Goal: Task Accomplishment & Management: Complete application form

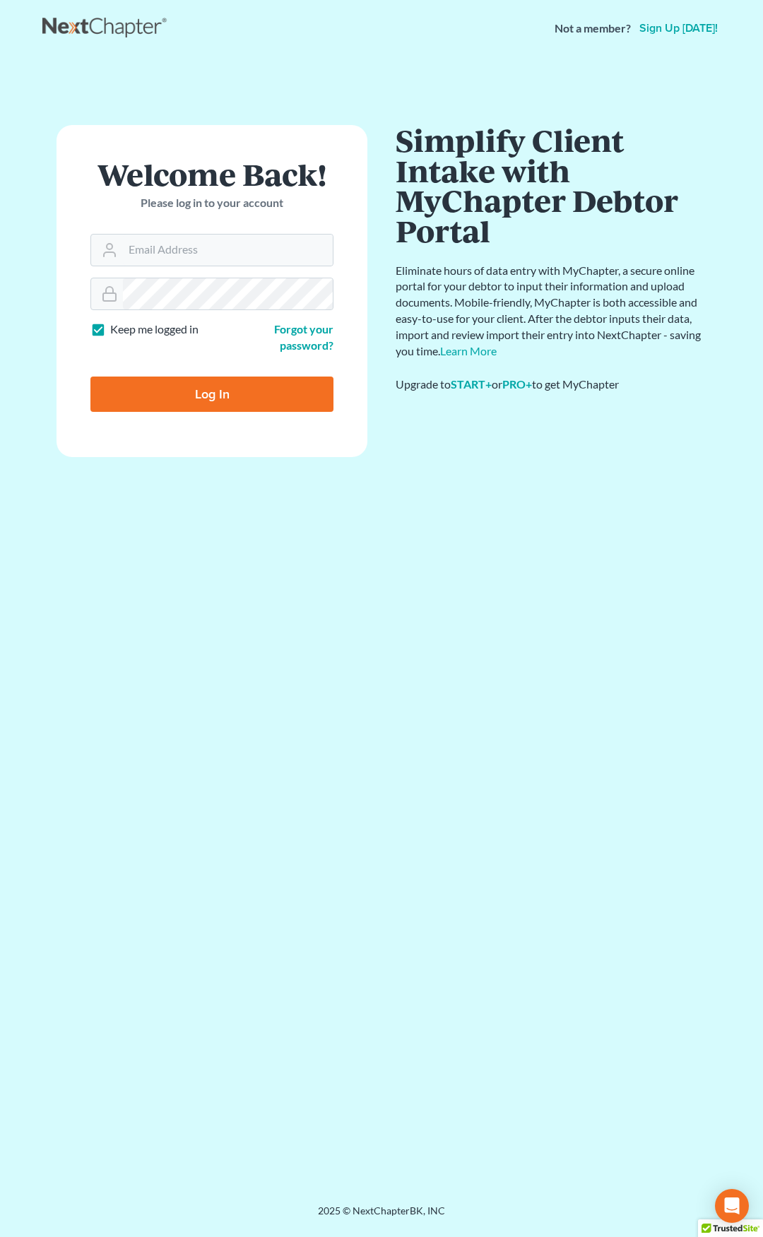
type input "ebuck@lincolnlegal.org"
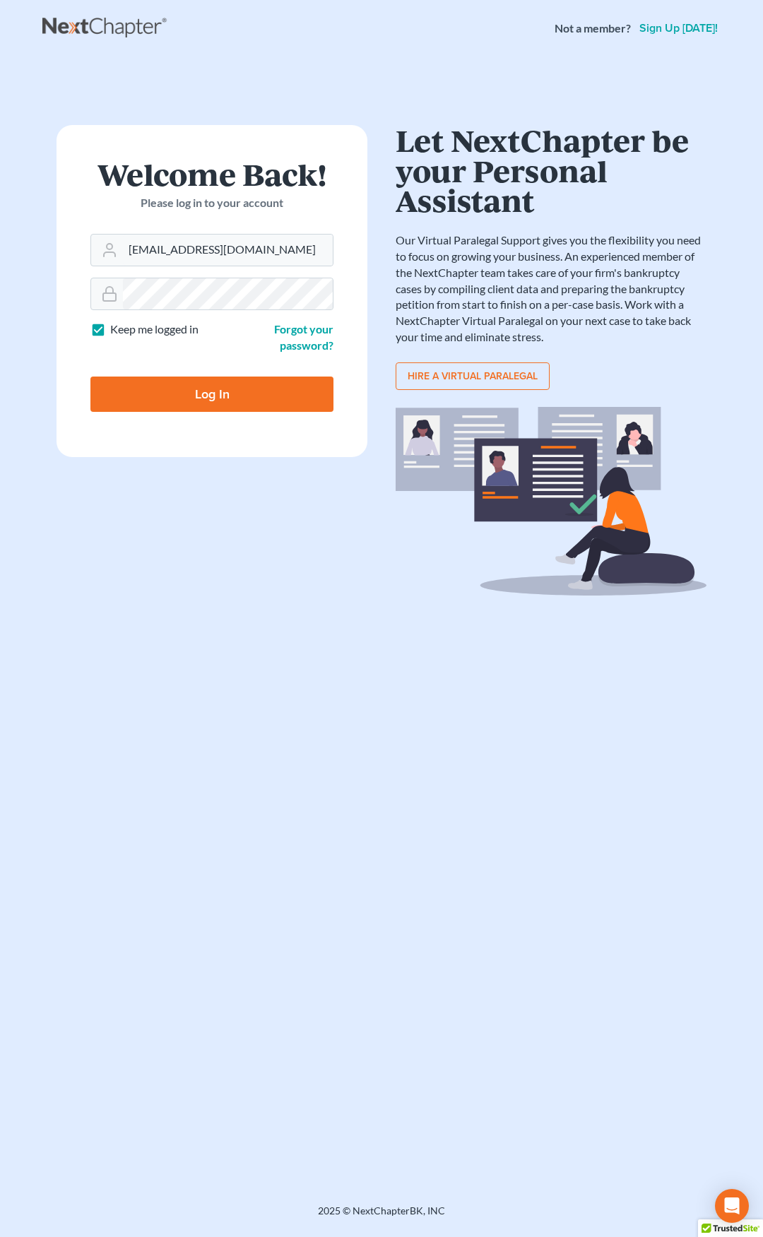
click at [182, 401] on input "Log In" at bounding box center [211, 394] width 243 height 35
type input "Thinking..."
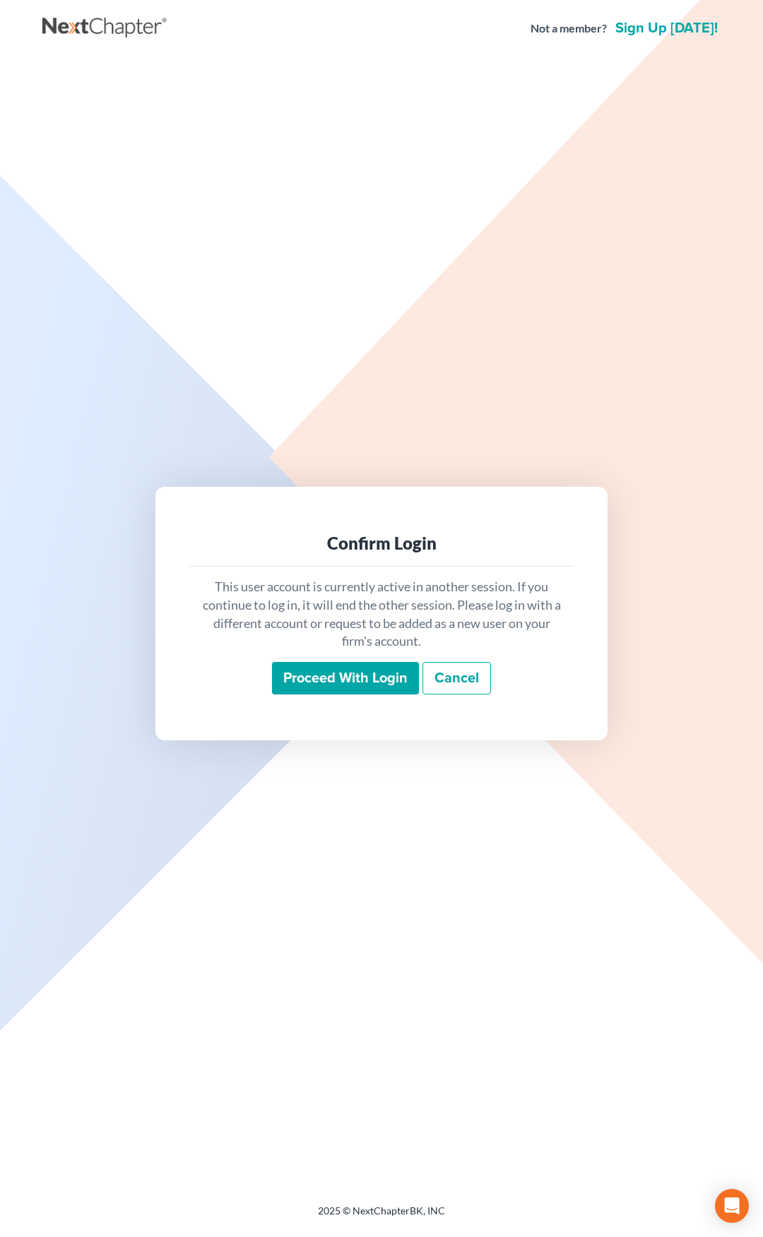
click at [313, 680] on input "Proceed with login" at bounding box center [345, 678] width 147 height 33
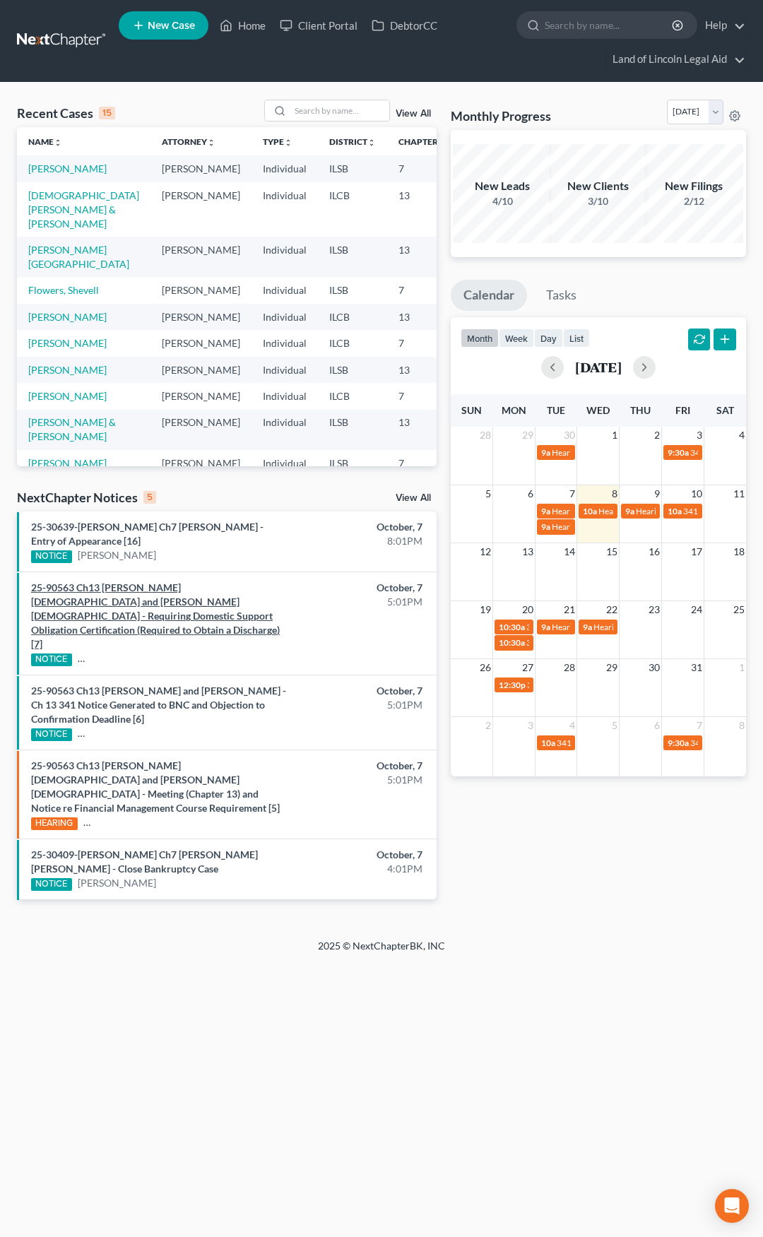
click at [185, 597] on link "25-90563 Ch13 Shannon R Crist and Robin E Crist - Requiring Domestic Support Ob…" at bounding box center [155, 616] width 249 height 69
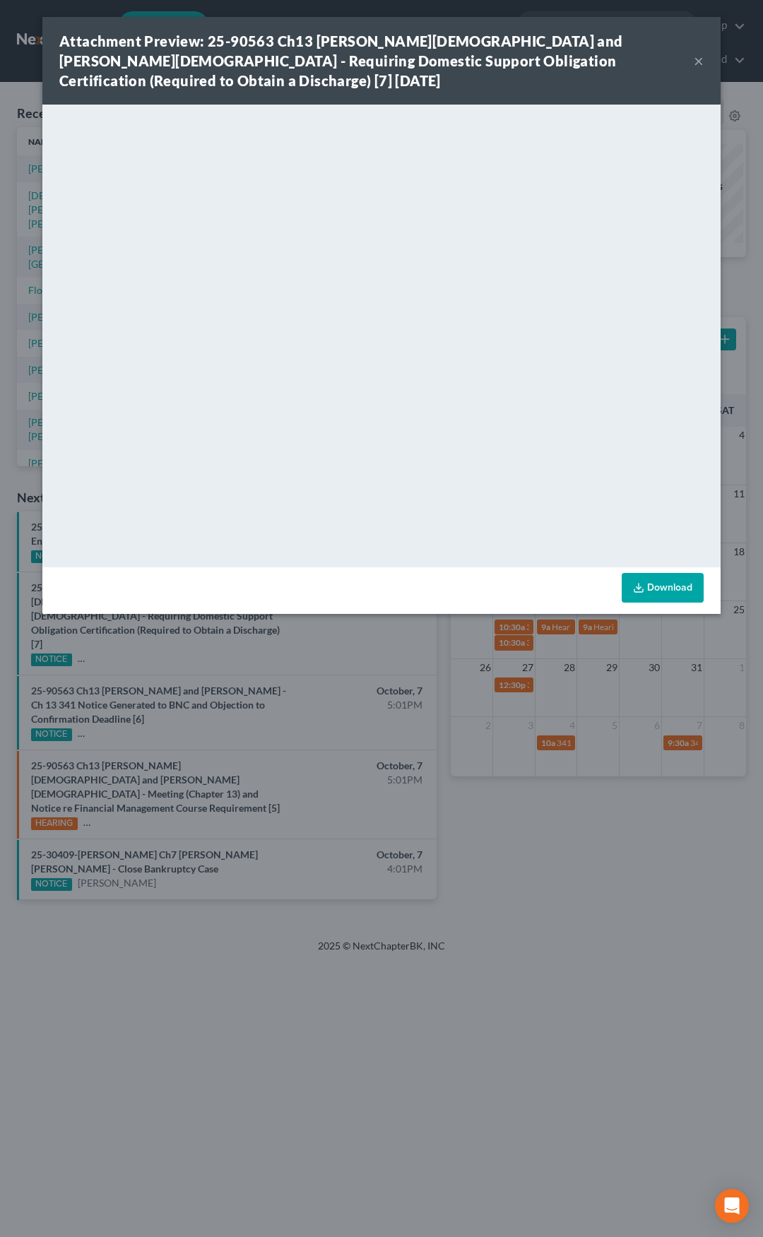
click at [698, 52] on button "×" at bounding box center [699, 60] width 10 height 17
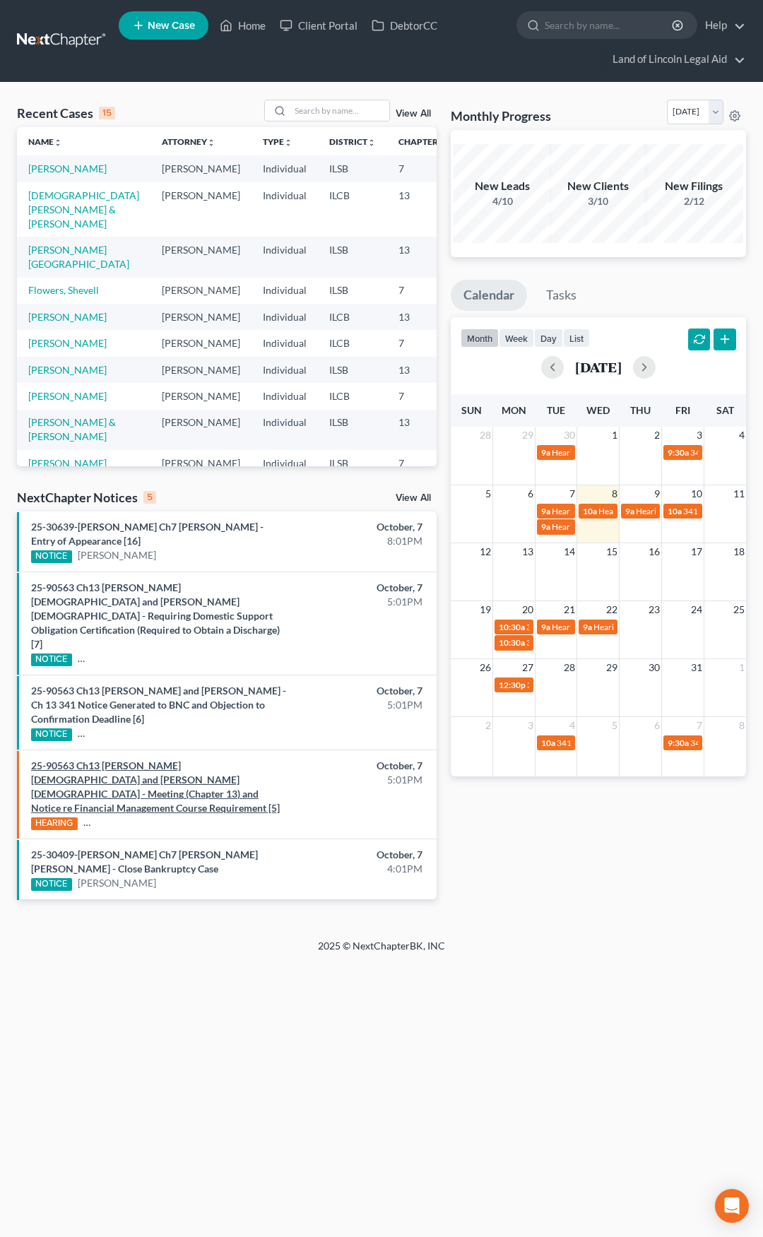
click at [165, 760] on link "25-90563 Ch13 Shannon R Crist and Robin E Crist - Meeting (Chapter 13) and Noti…" at bounding box center [155, 787] width 249 height 54
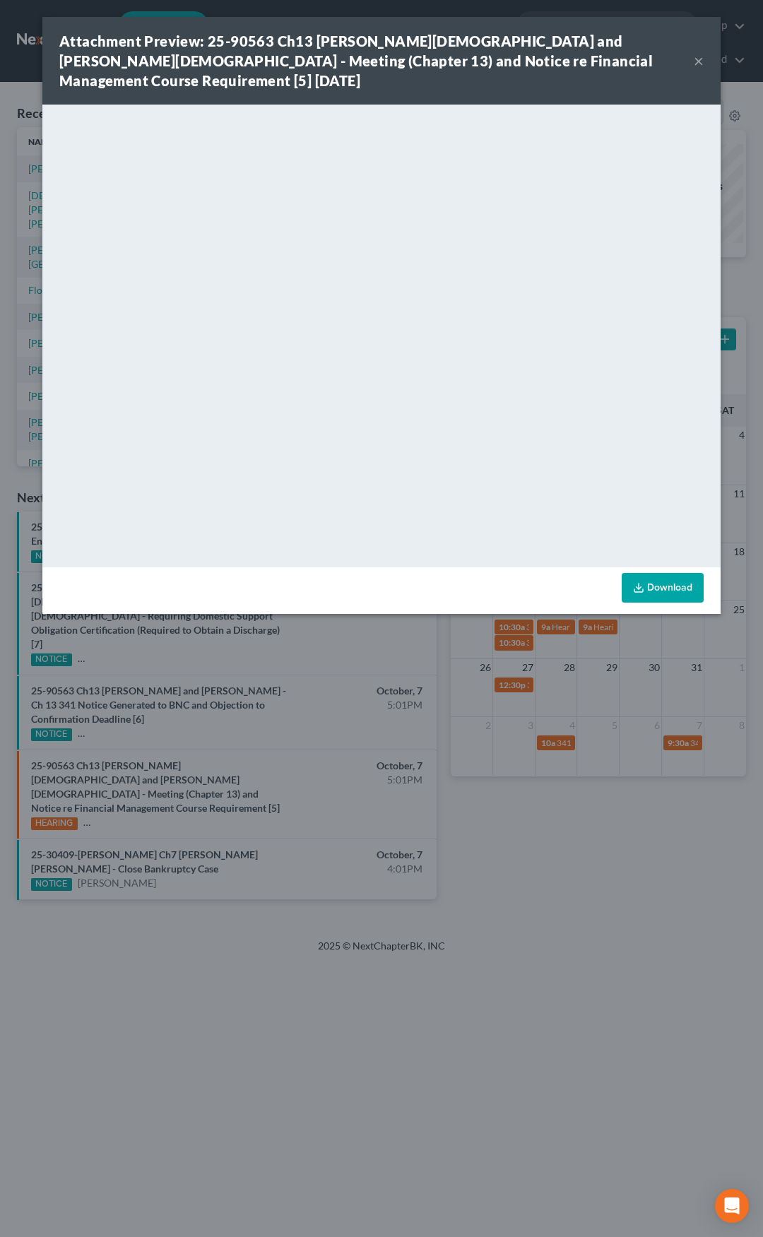
click at [696, 52] on button "×" at bounding box center [699, 60] width 10 height 17
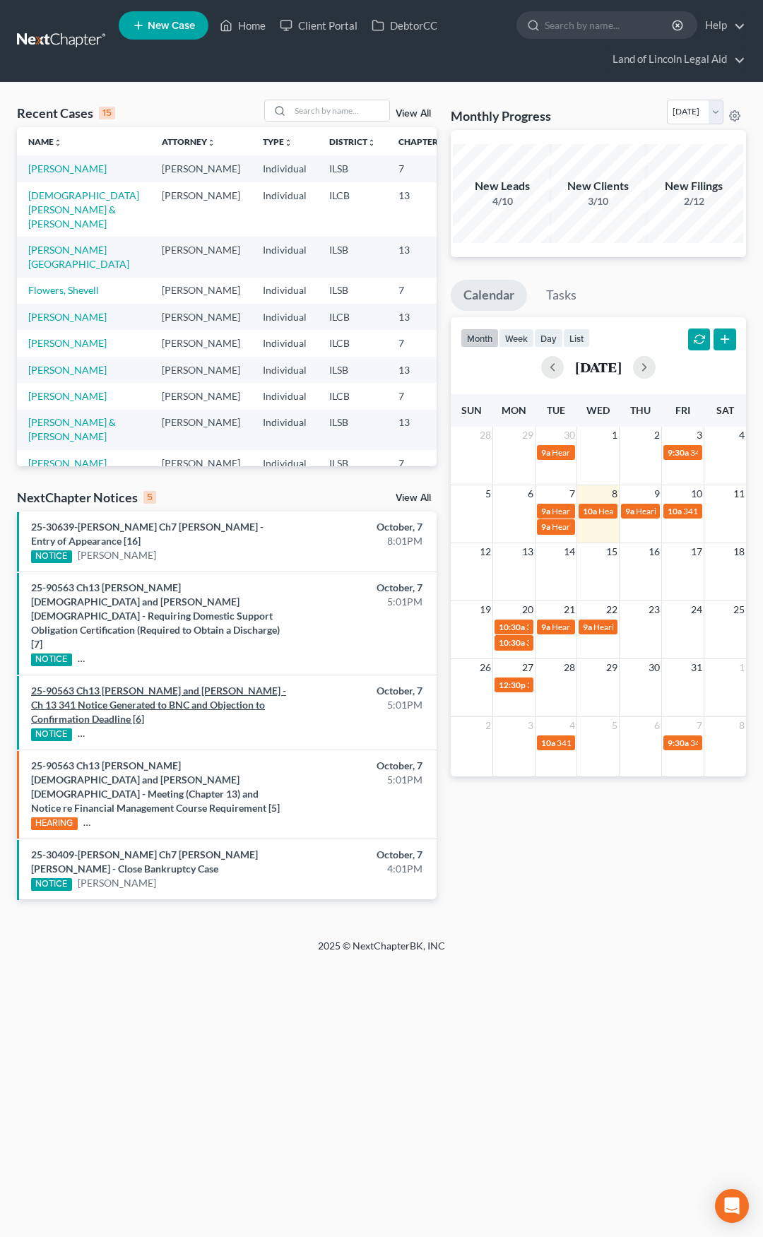
click at [187, 685] on link "25-90563 Ch13 Shannon R Crist and Robin E Crist - Ch 13 341 Notice Generated to…" at bounding box center [158, 705] width 255 height 40
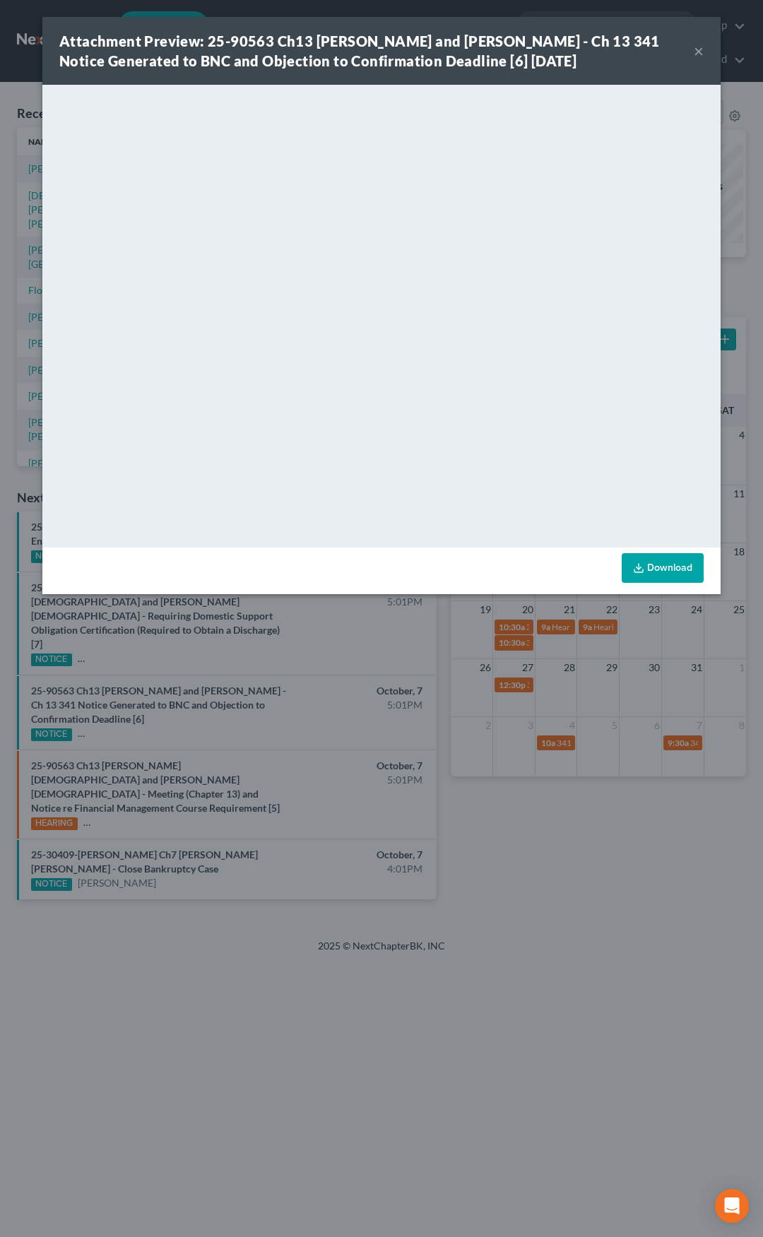
click at [697, 52] on button "×" at bounding box center [699, 50] width 10 height 17
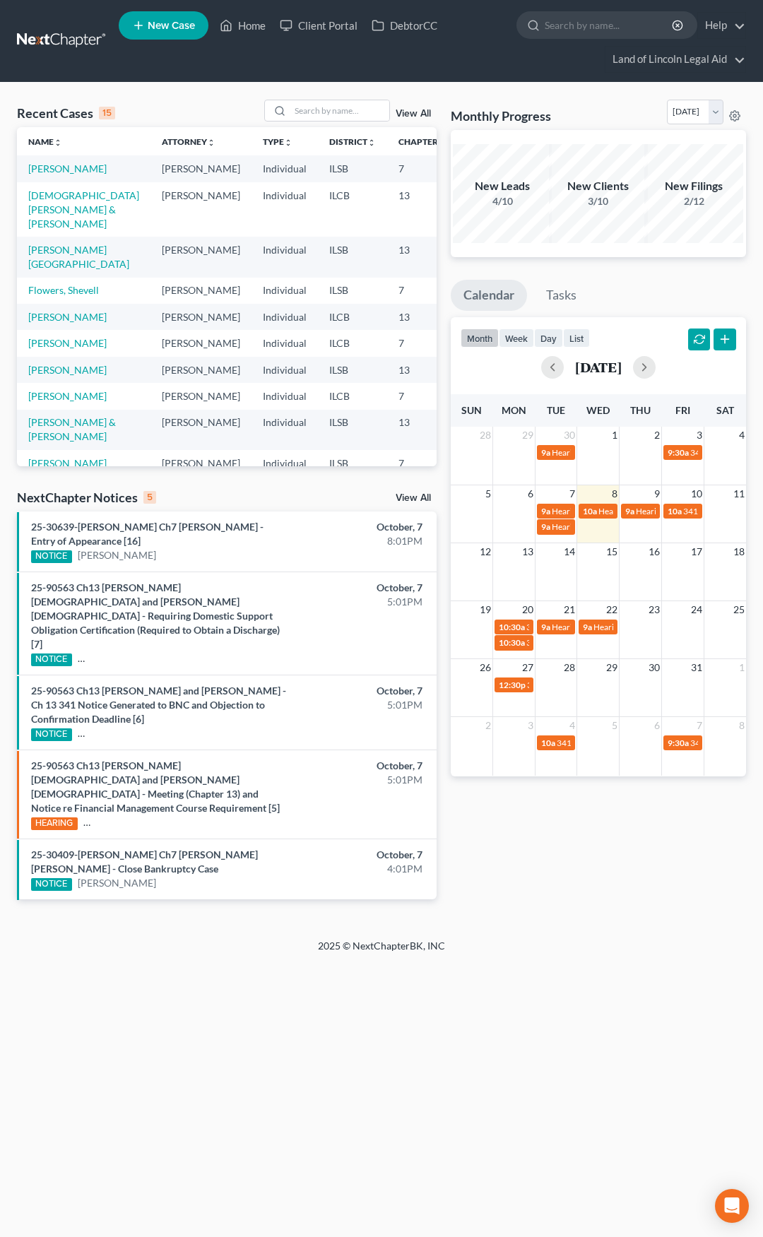
click at [406, 500] on link "View All" at bounding box center [413, 498] width 35 height 10
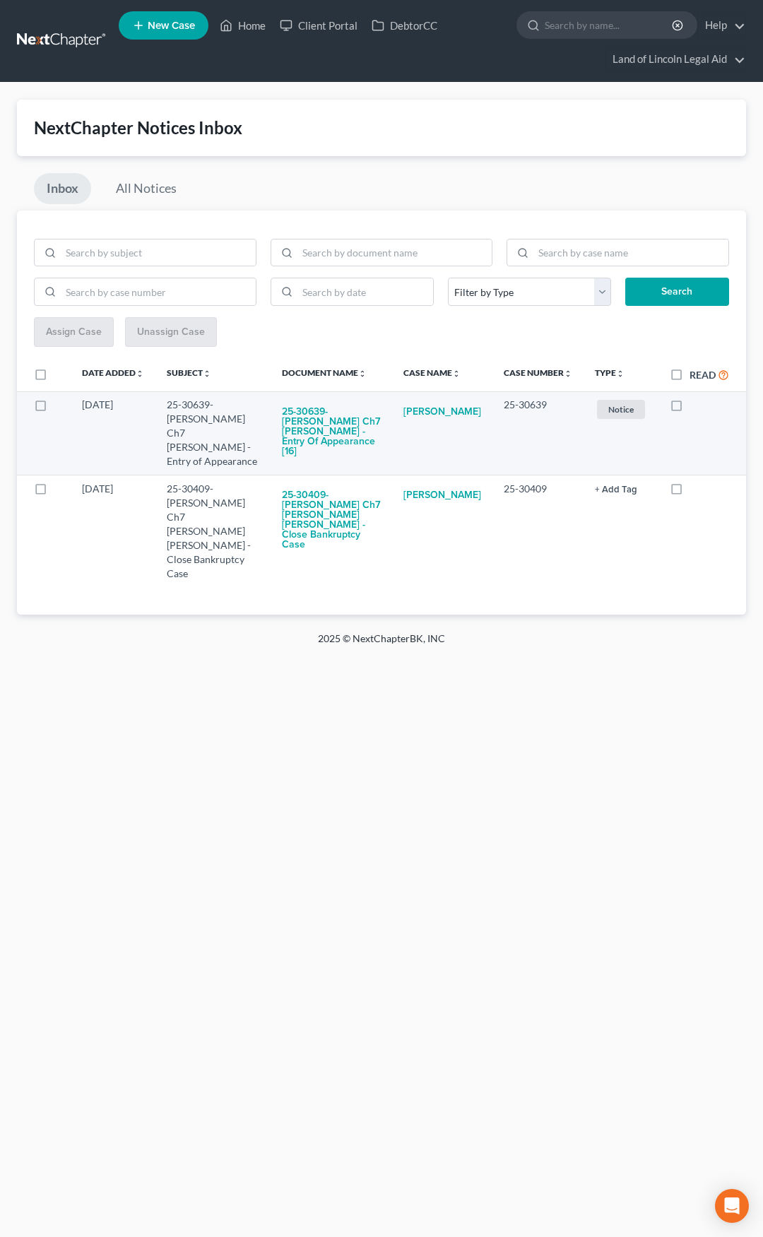
click at [690, 408] on label at bounding box center [690, 408] width 0 height 0
click at [695, 404] on input "checkbox" at bounding box center [699, 402] width 9 height 9
checkbox input "true"
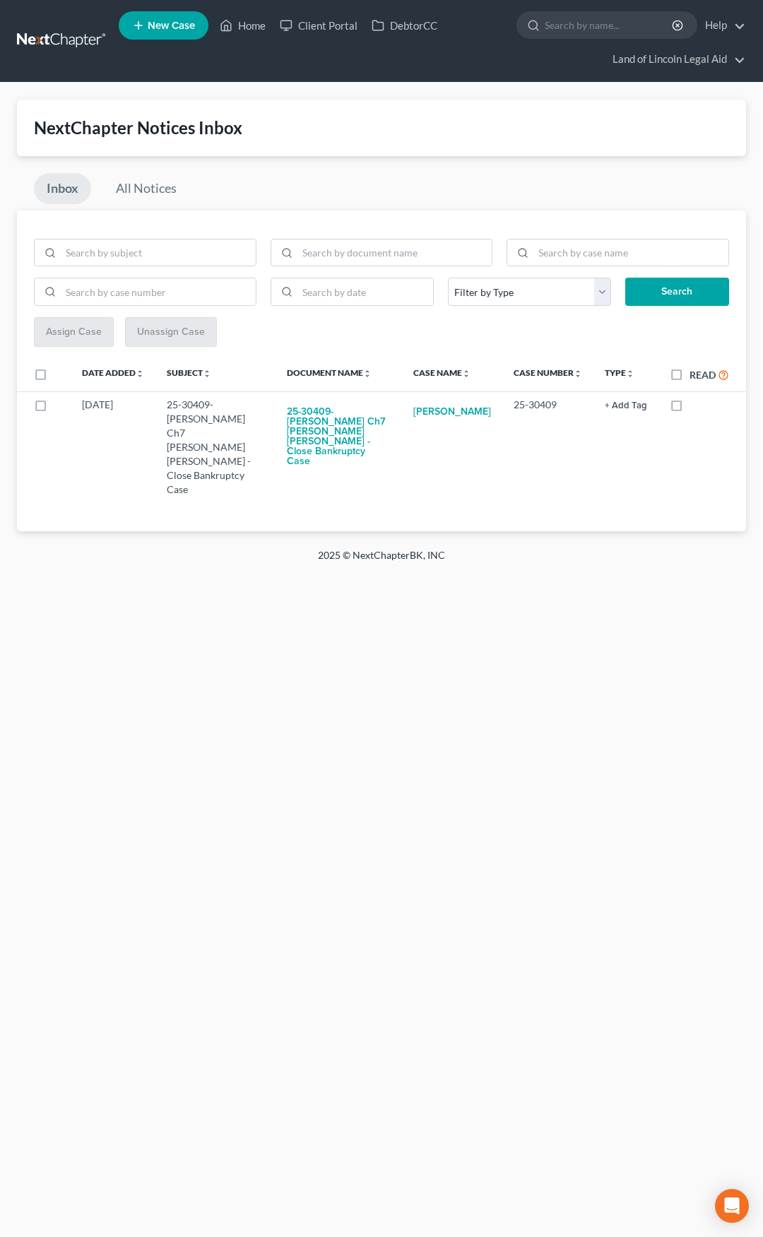
click at [65, 43] on link at bounding box center [62, 40] width 90 height 25
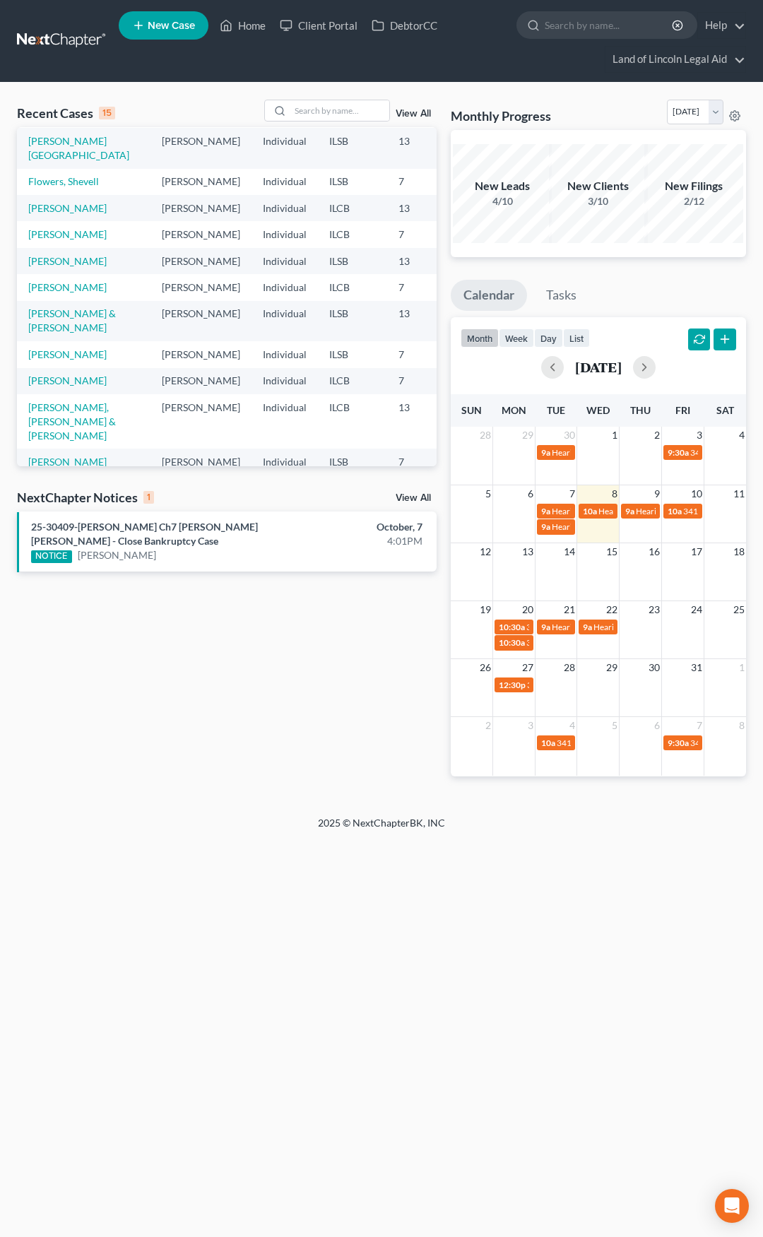
scroll to position [141, 0]
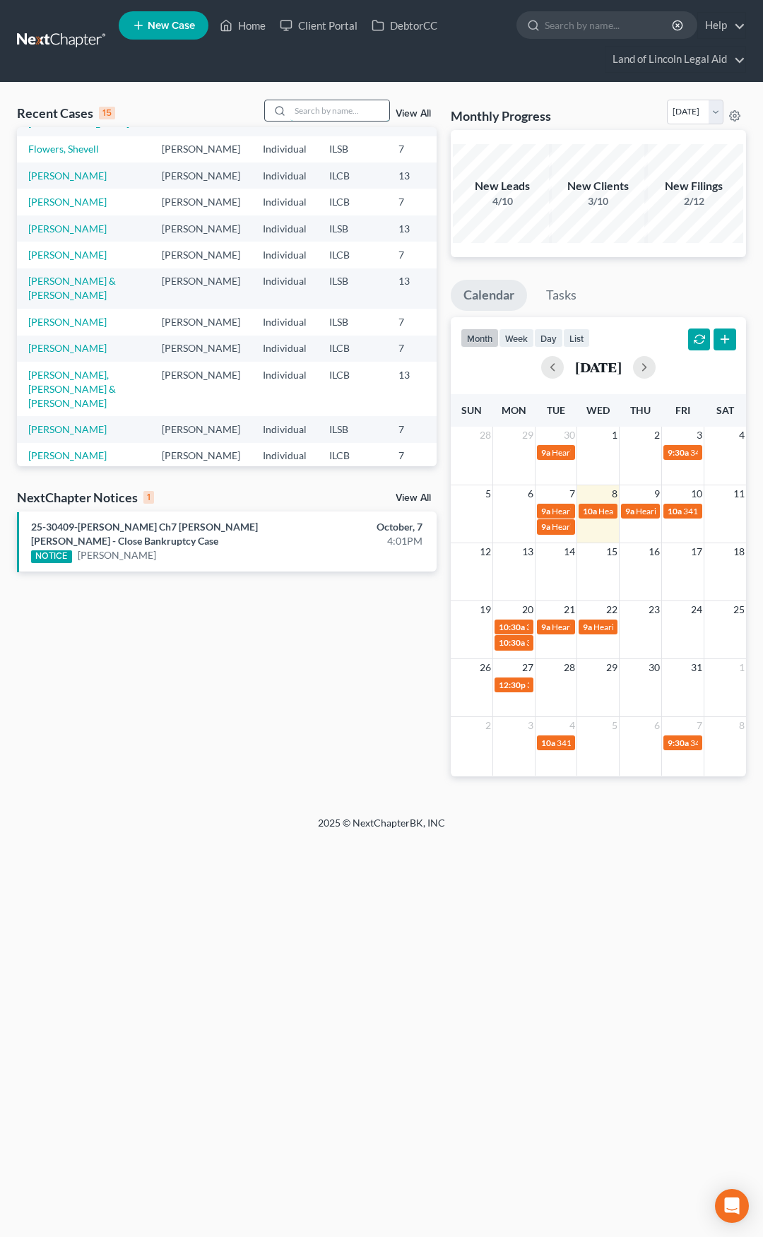
click at [320, 112] on input "search" at bounding box center [339, 110] width 99 height 20
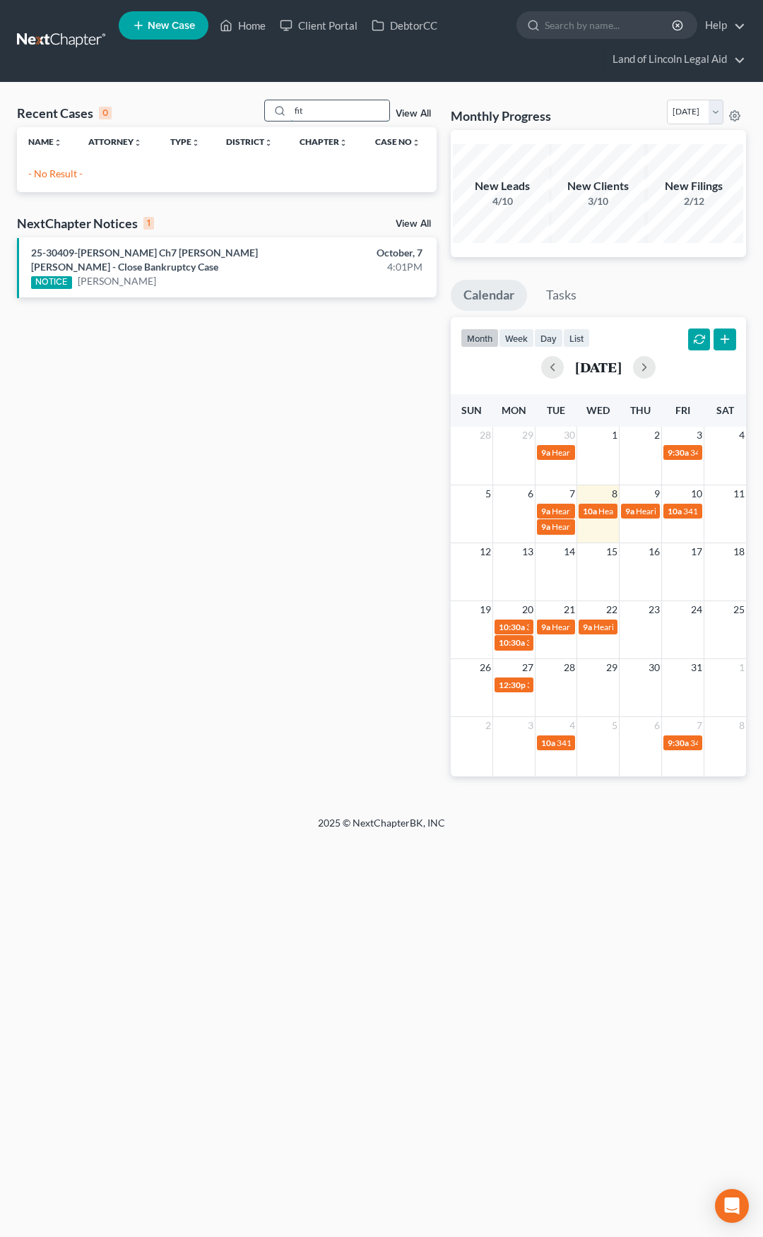
scroll to position [0, 0]
type input "fitz"
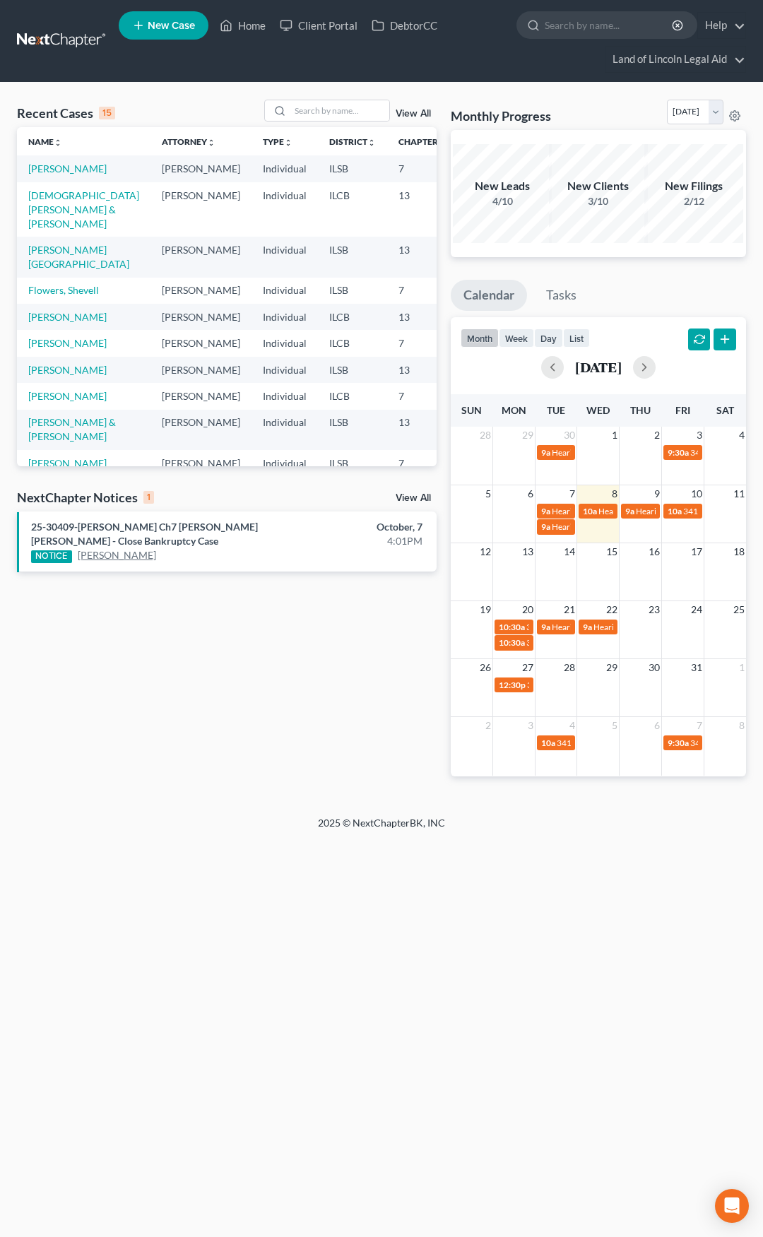
click at [111, 558] on link "[PERSON_NAME]" at bounding box center [117, 555] width 78 height 14
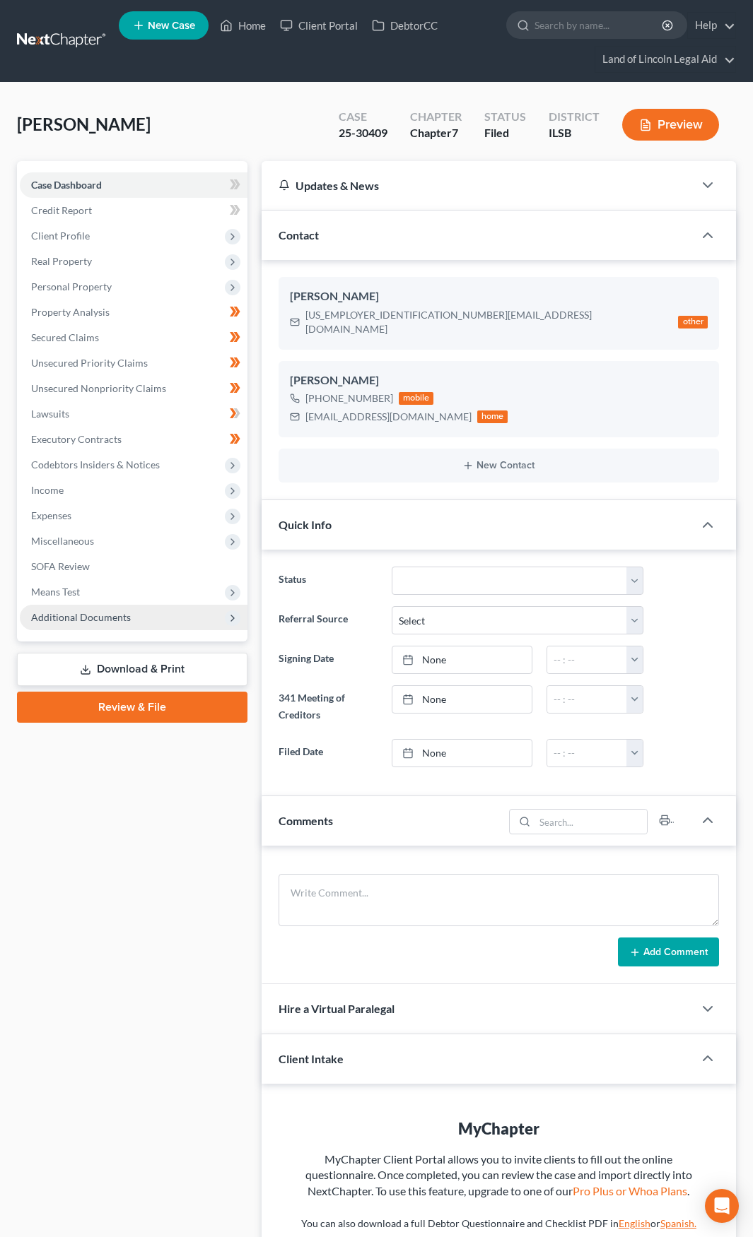
click at [126, 624] on span "Additional Documents" at bounding box center [134, 617] width 228 height 25
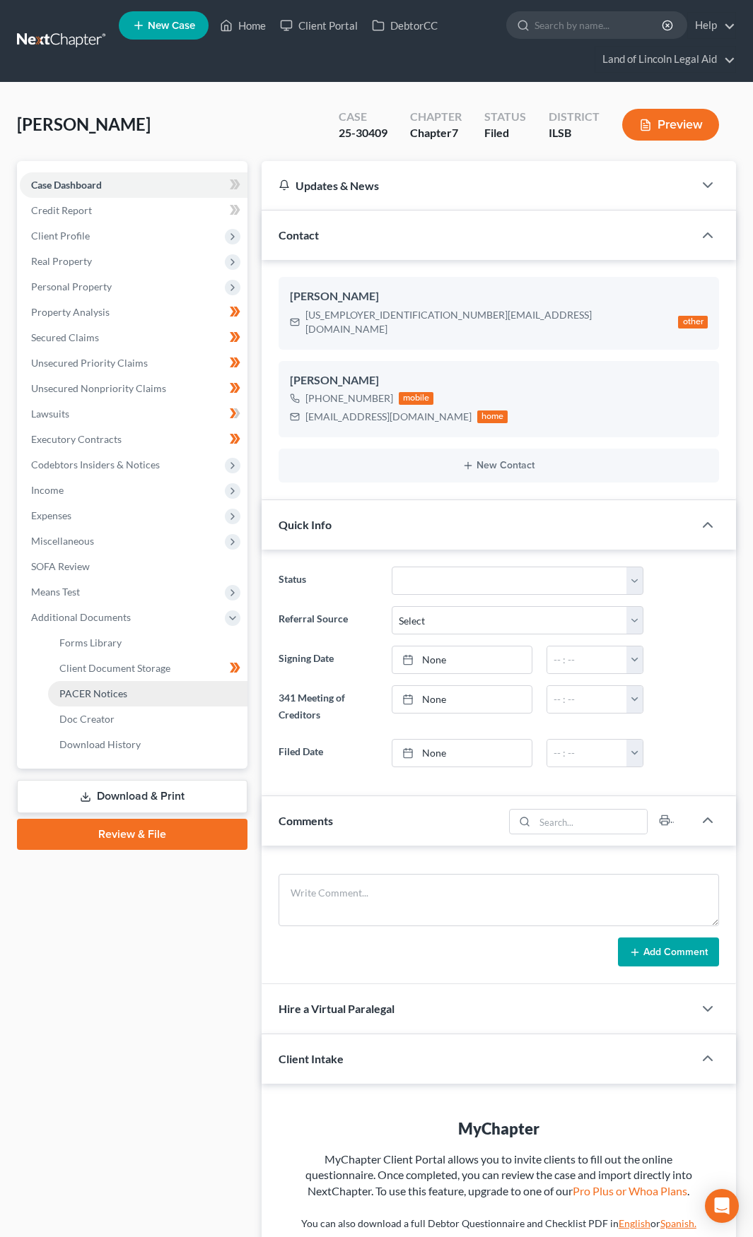
click at [129, 689] on link "PACER Notices" at bounding box center [147, 693] width 199 height 25
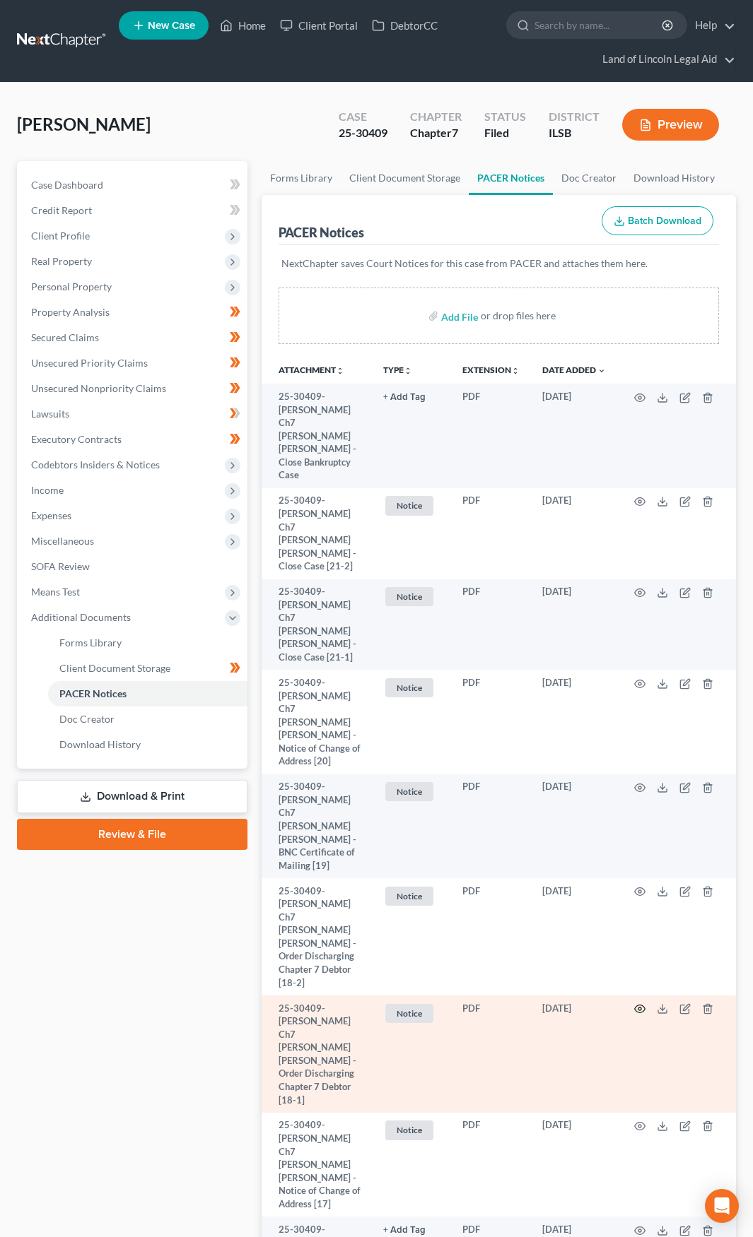
click at [642, 1003] on icon "button" at bounding box center [639, 1008] width 11 height 11
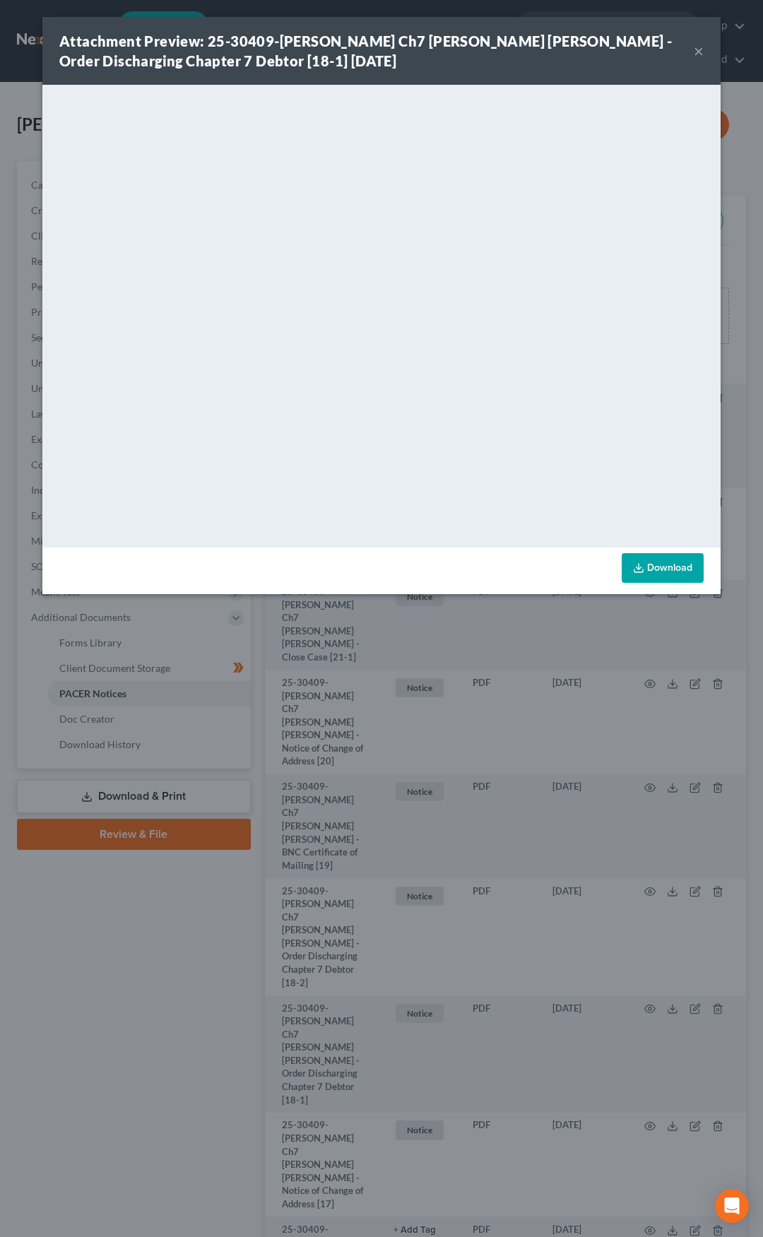
click at [695, 48] on button "×" at bounding box center [699, 50] width 10 height 17
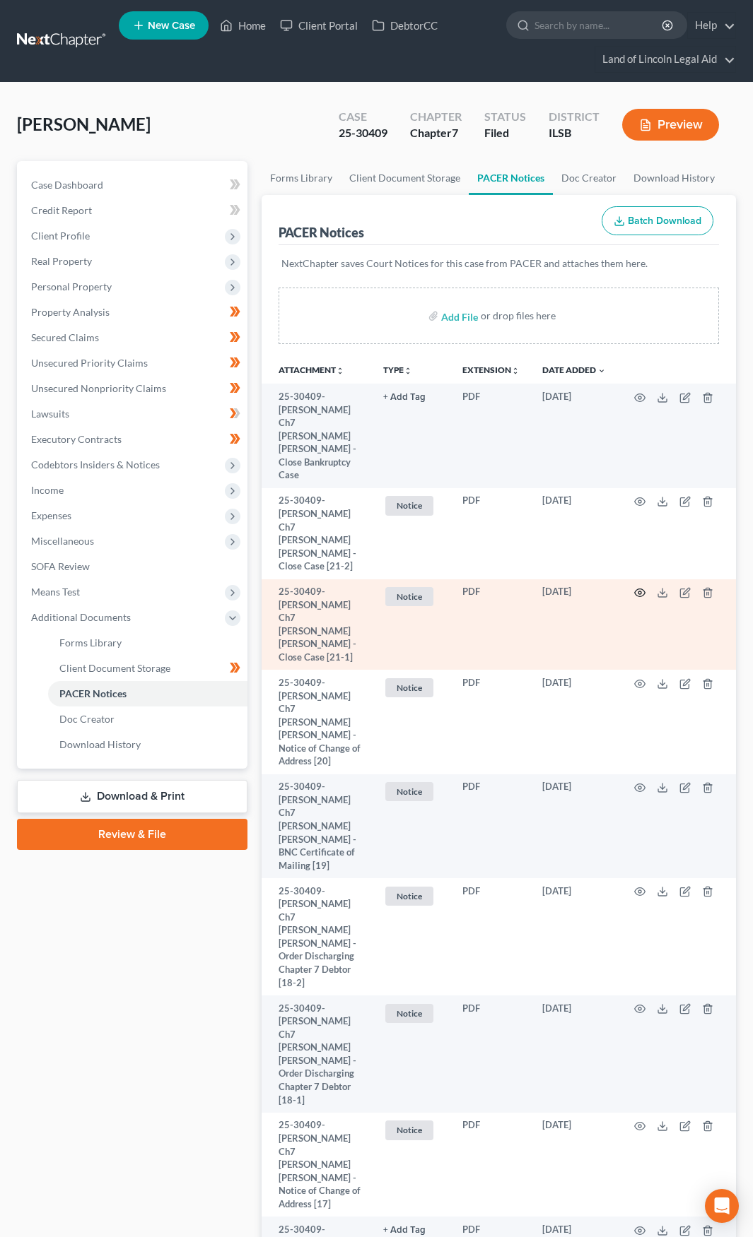
click at [644, 589] on icon "button" at bounding box center [640, 593] width 11 height 8
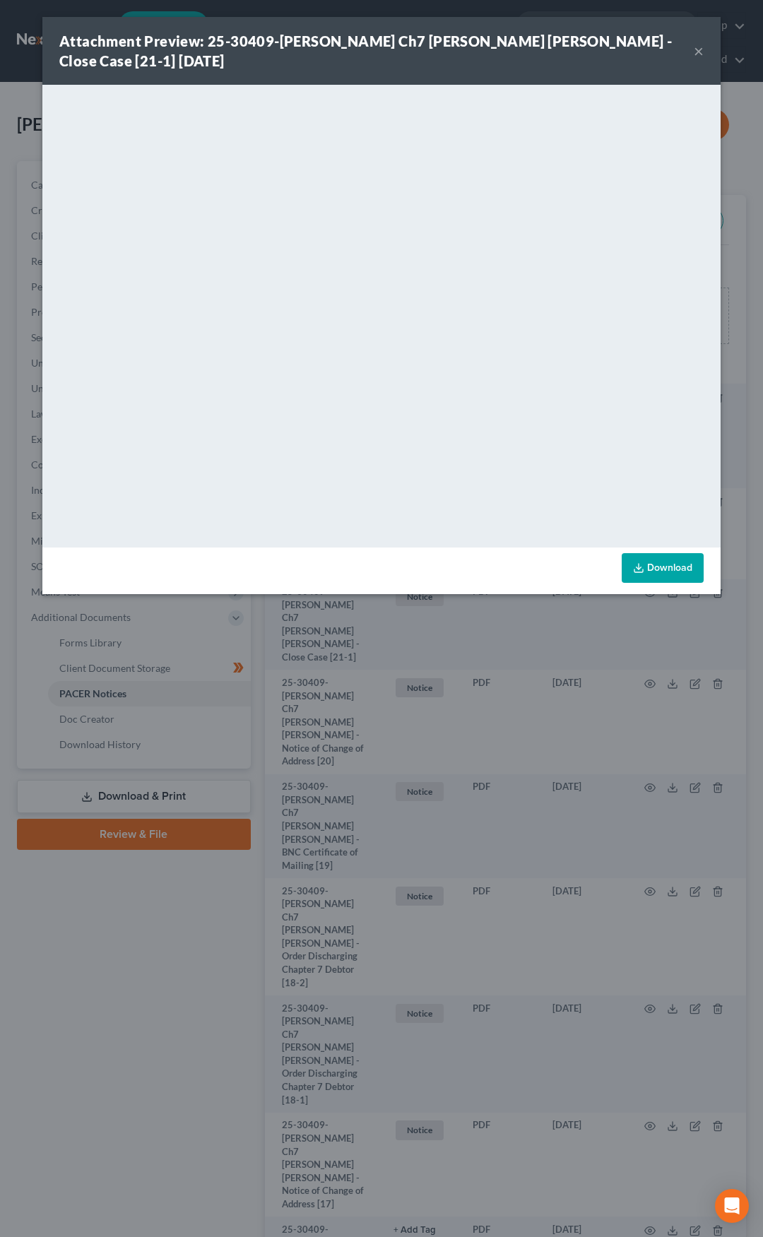
click at [700, 42] on button "×" at bounding box center [699, 50] width 10 height 17
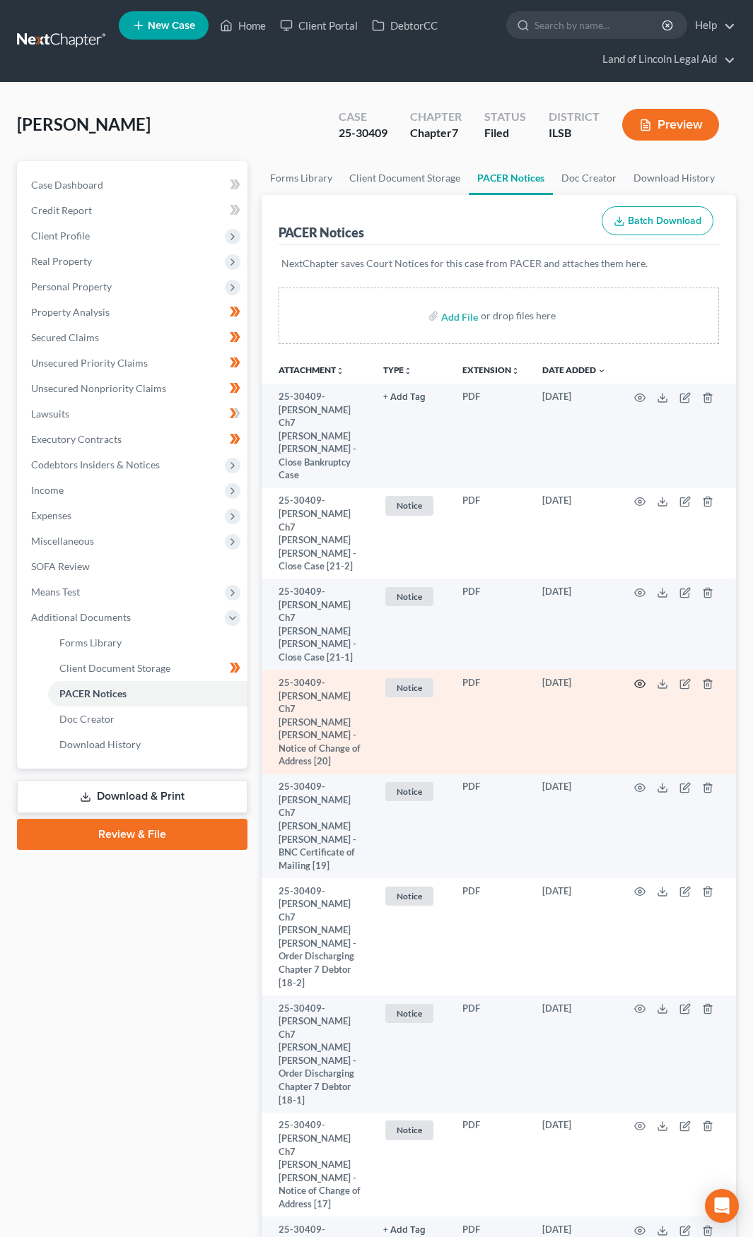
click at [641, 678] on icon "button" at bounding box center [639, 683] width 11 height 11
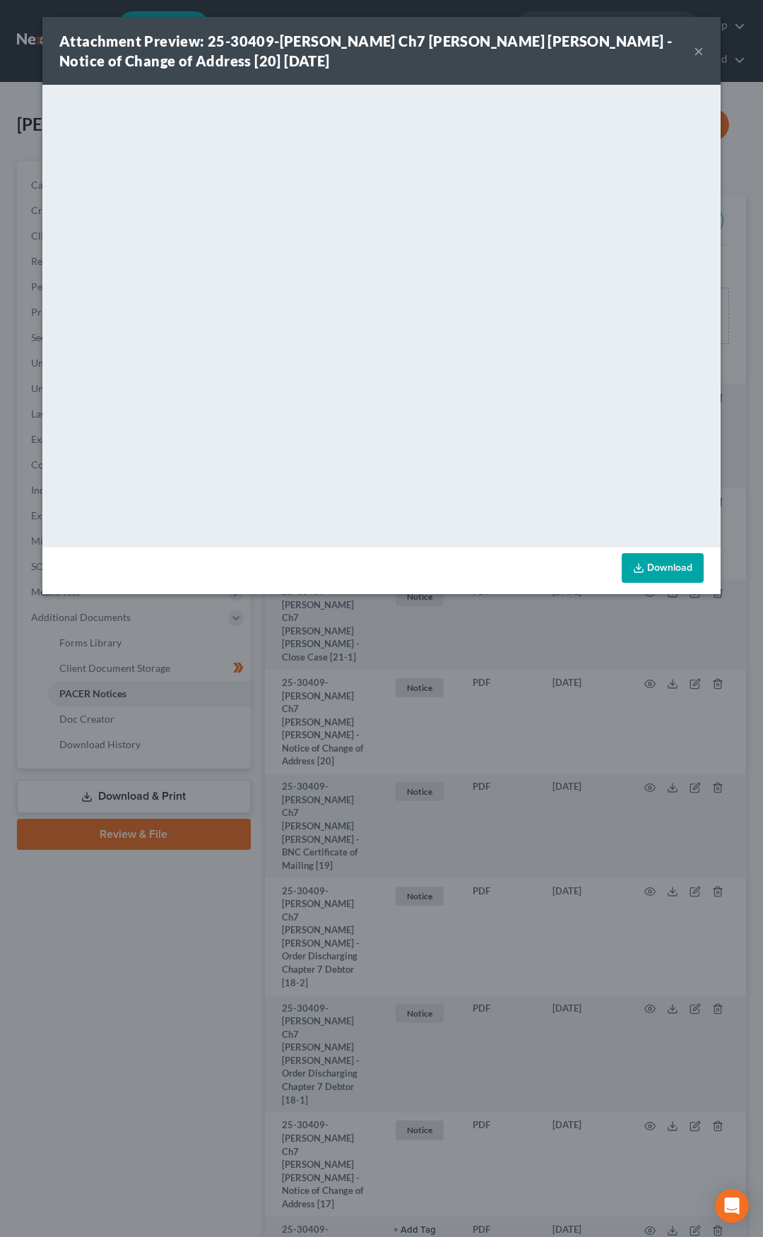
click at [695, 50] on button "×" at bounding box center [699, 50] width 10 height 17
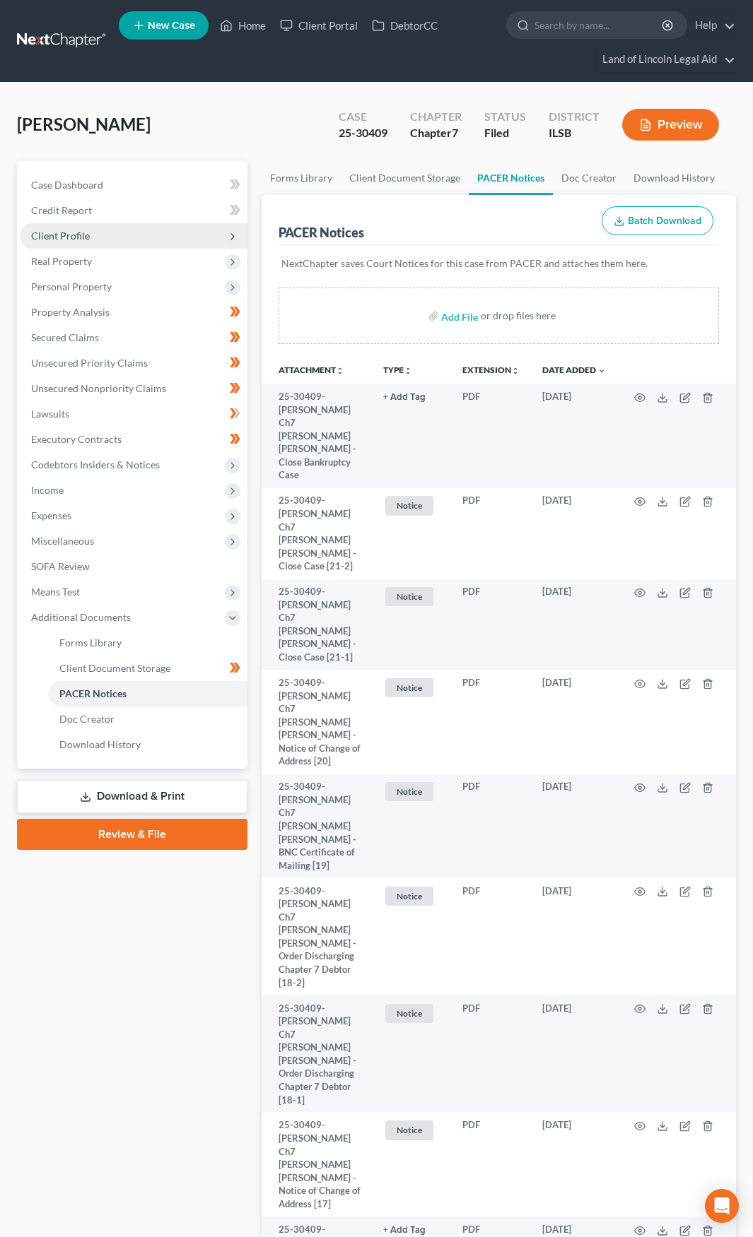
click at [120, 242] on span "Client Profile" at bounding box center [134, 235] width 228 height 25
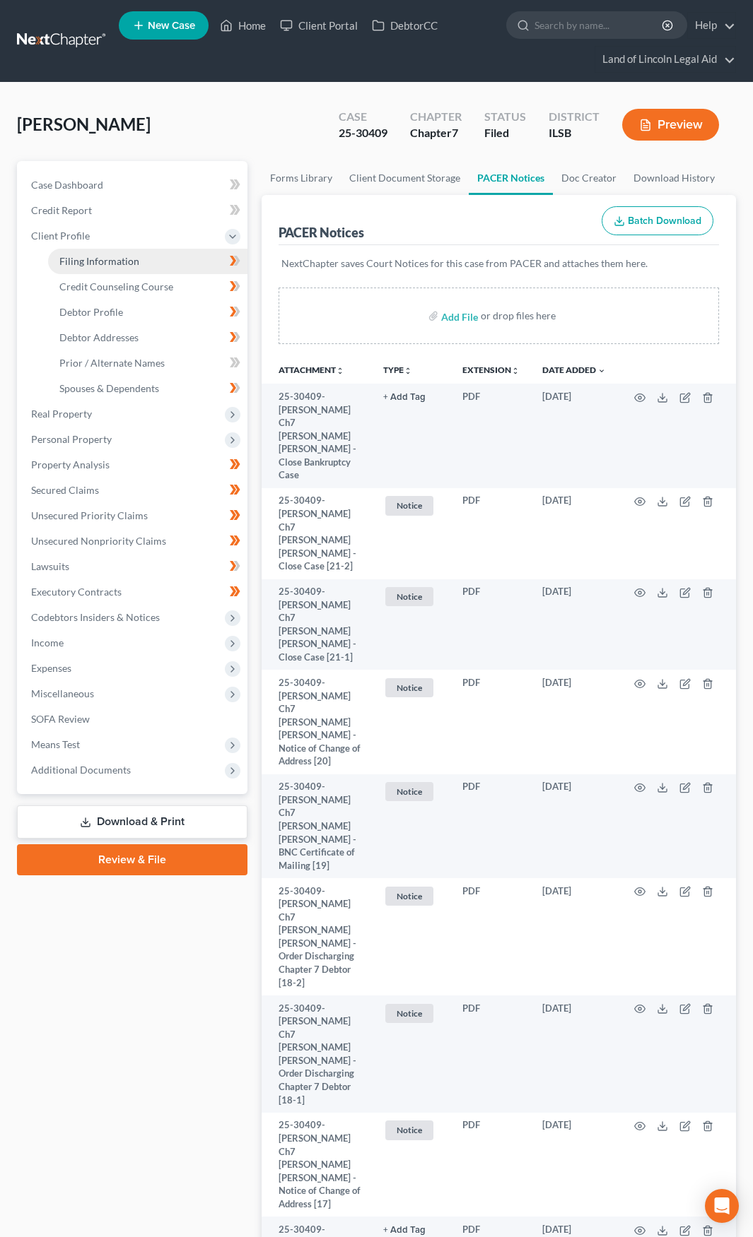
click at [120, 258] on span "Filing Information" at bounding box center [99, 261] width 80 height 12
select select "1"
select select "0"
select select "14"
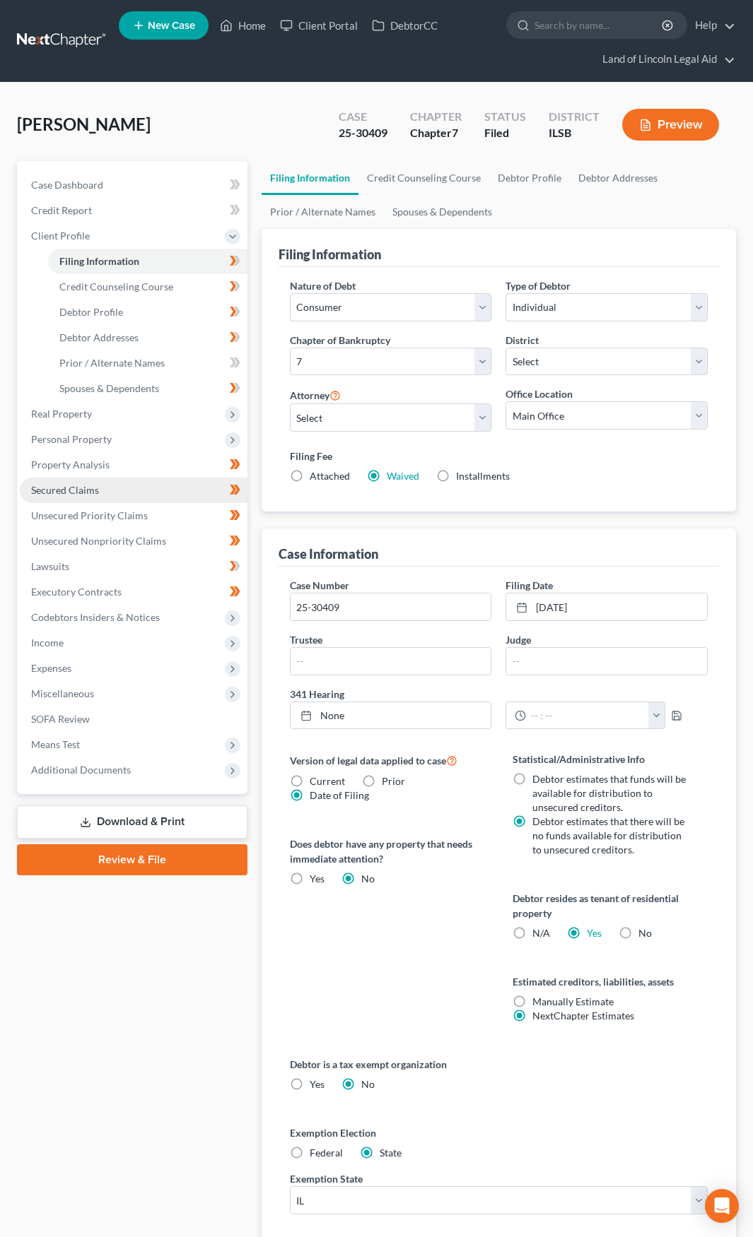
click at [130, 485] on link "Secured Claims" at bounding box center [134, 490] width 228 height 25
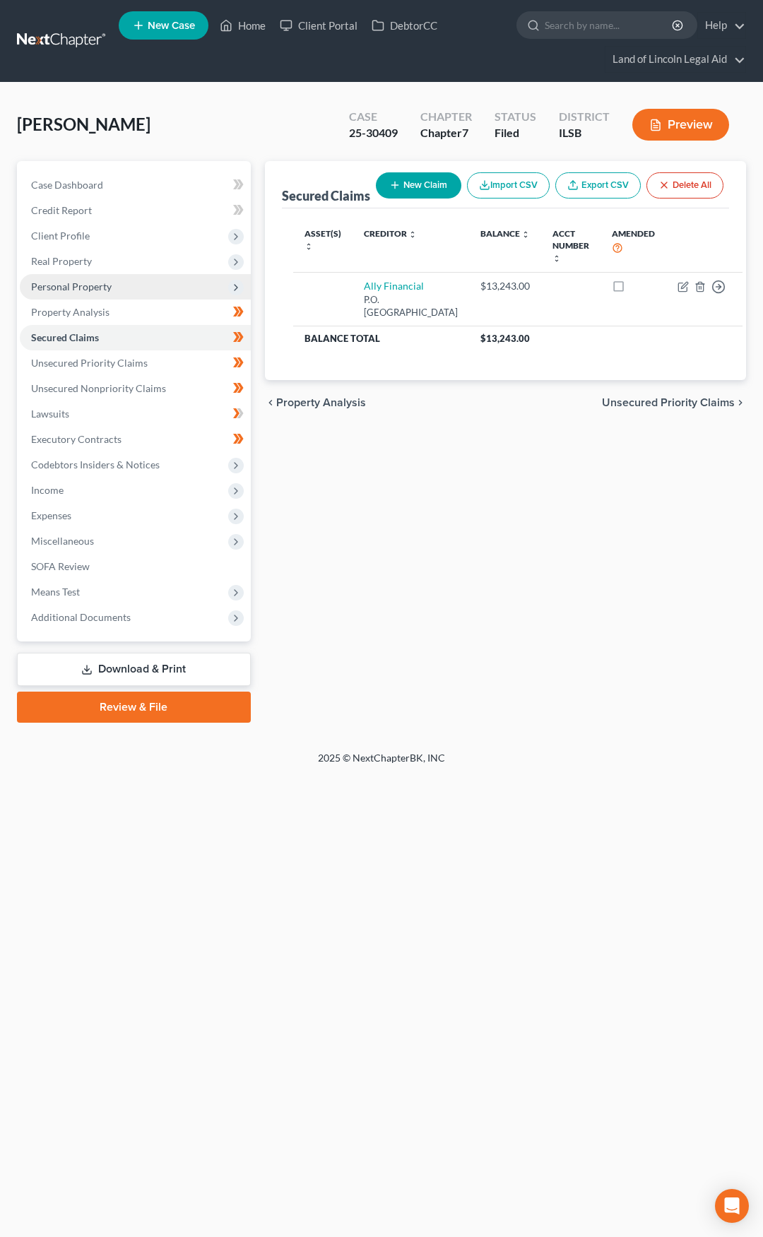
click at [170, 281] on span "Personal Property" at bounding box center [135, 286] width 231 height 25
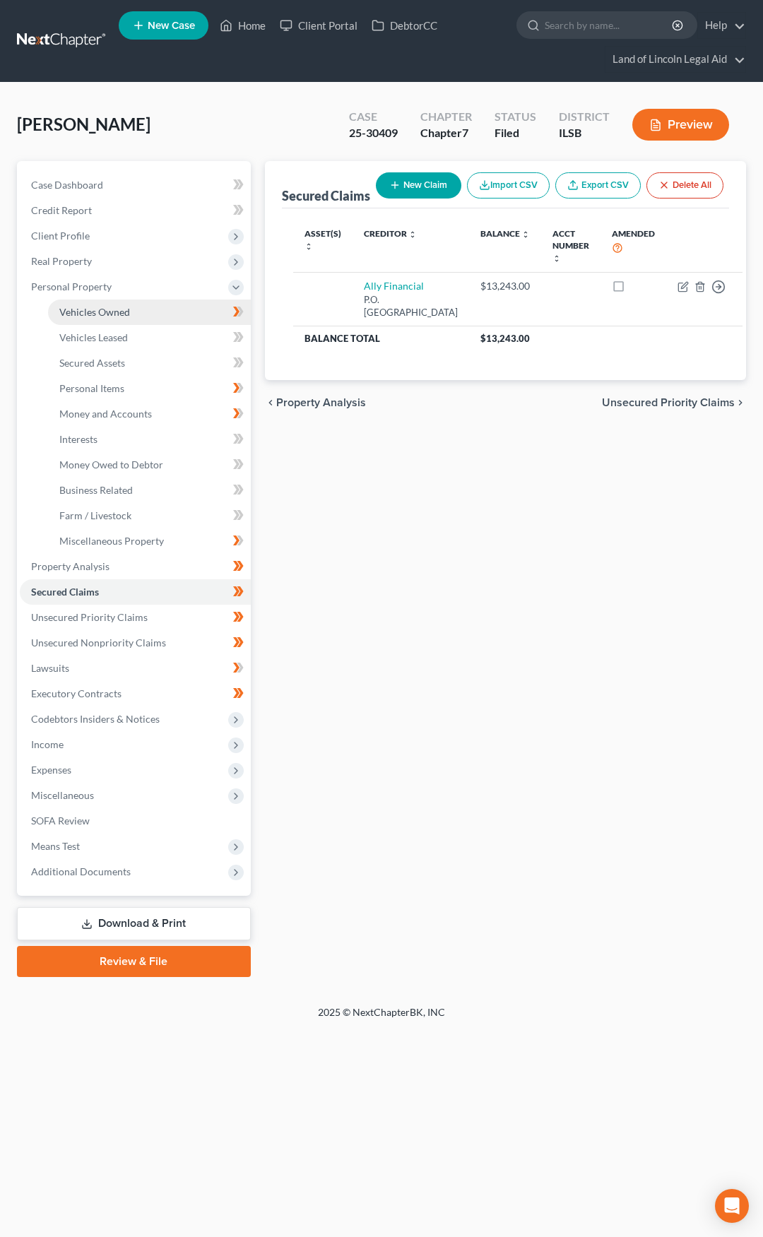
click at [167, 312] on link "Vehicles Owned" at bounding box center [149, 312] width 203 height 25
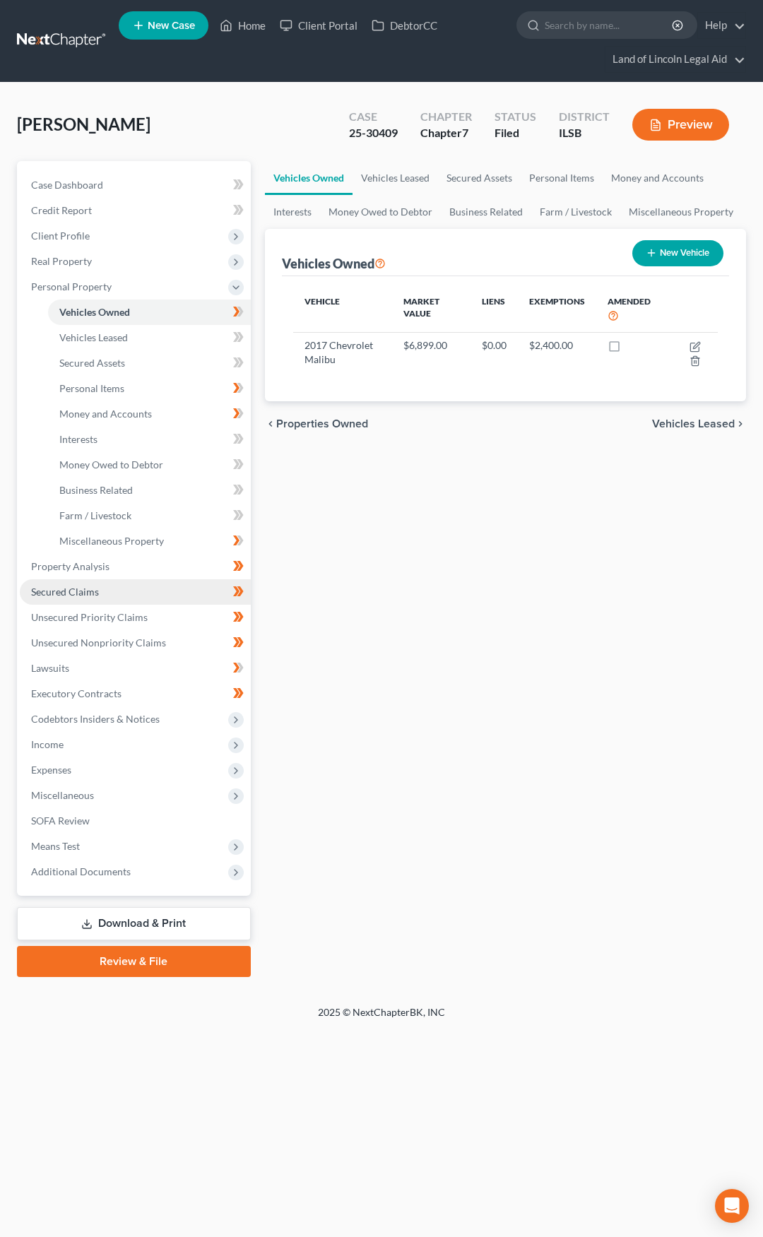
click at [136, 597] on link "Secured Claims" at bounding box center [135, 591] width 231 height 25
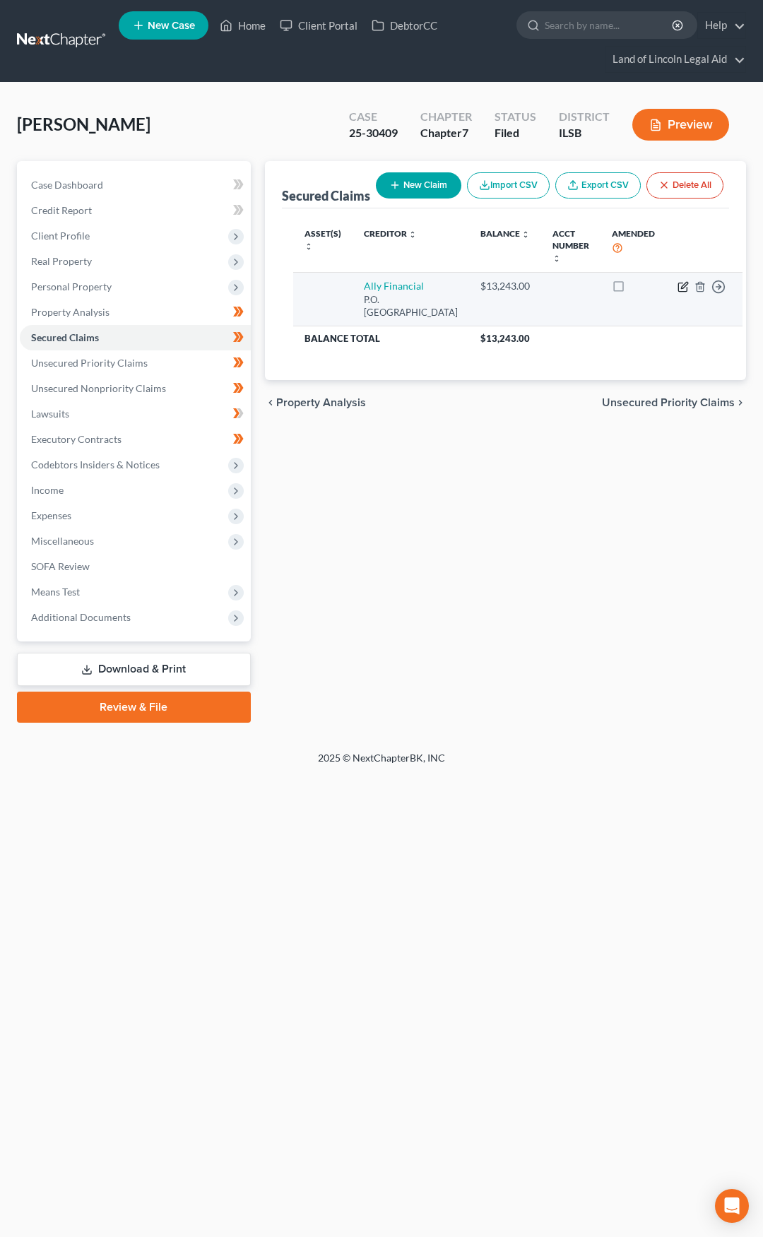
click at [678, 293] on icon "button" at bounding box center [683, 286] width 11 height 11
select select "24"
select select "2"
select select "0"
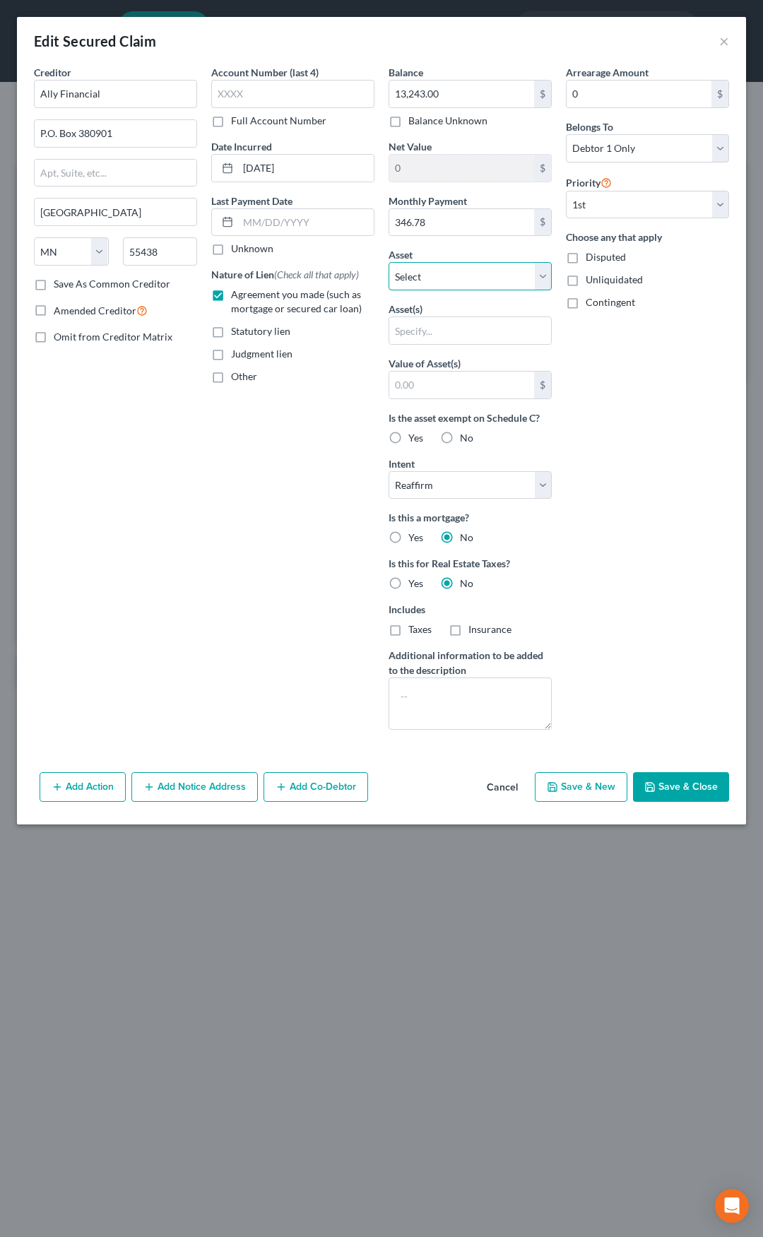
click at [546, 271] on select "Select Other Multiple Assets Pet(s) - Household pets. No cash value. - $null Cl…" at bounding box center [470, 276] width 163 height 28
click at [512, 786] on button "Cancel" at bounding box center [503, 788] width 54 height 28
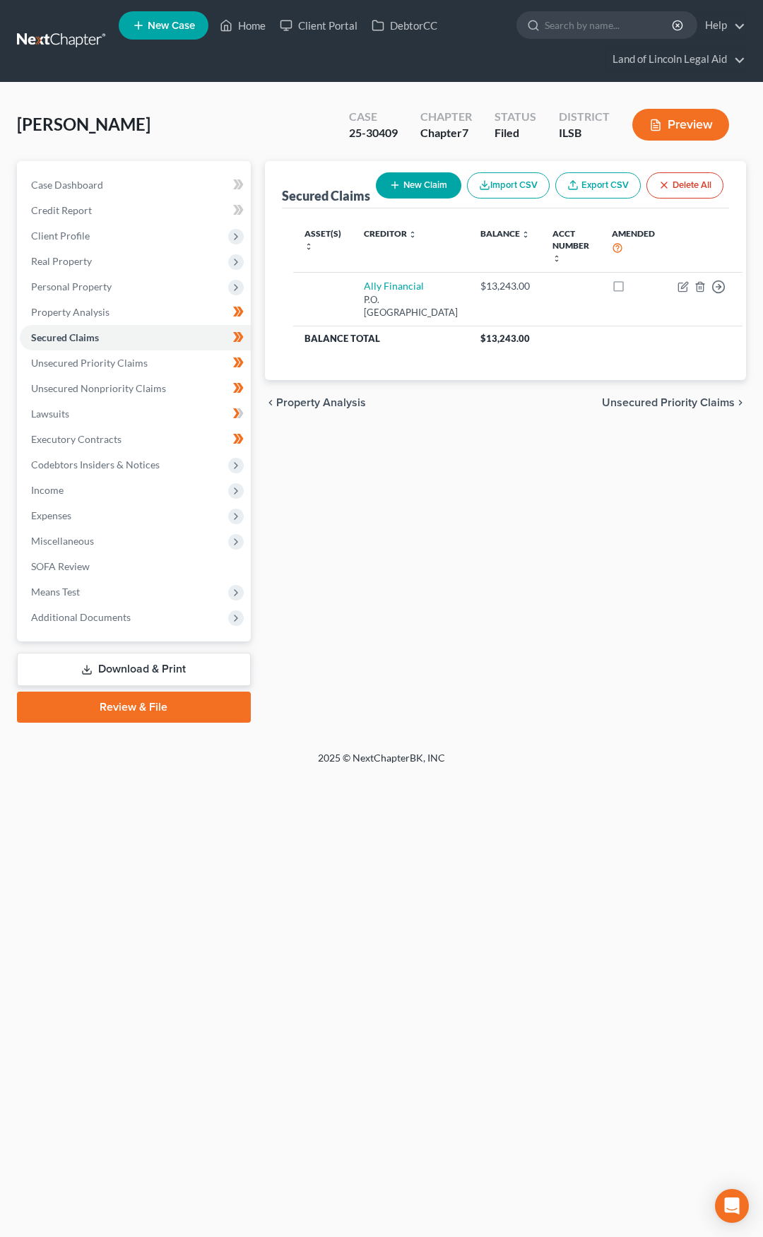
click at [53, 38] on link at bounding box center [62, 40] width 90 height 25
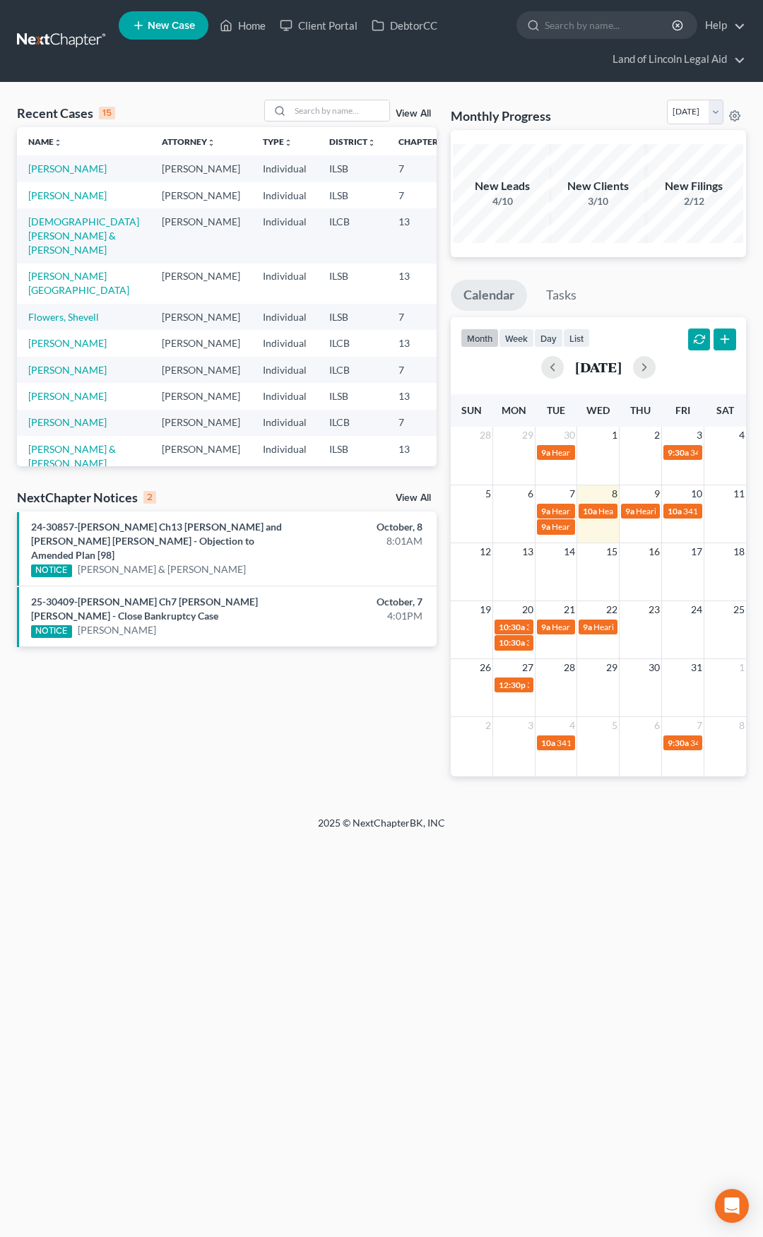
click at [160, 534] on div "24-30857-[PERSON_NAME] Ch13 [PERSON_NAME] and [PERSON_NAME] [PERSON_NAME] - Obj…" at bounding box center [159, 548] width 270 height 57
click at [160, 527] on link "24-30857-[PERSON_NAME] Ch13 [PERSON_NAME] and [PERSON_NAME] [PERSON_NAME] - Obj…" at bounding box center [156, 541] width 251 height 40
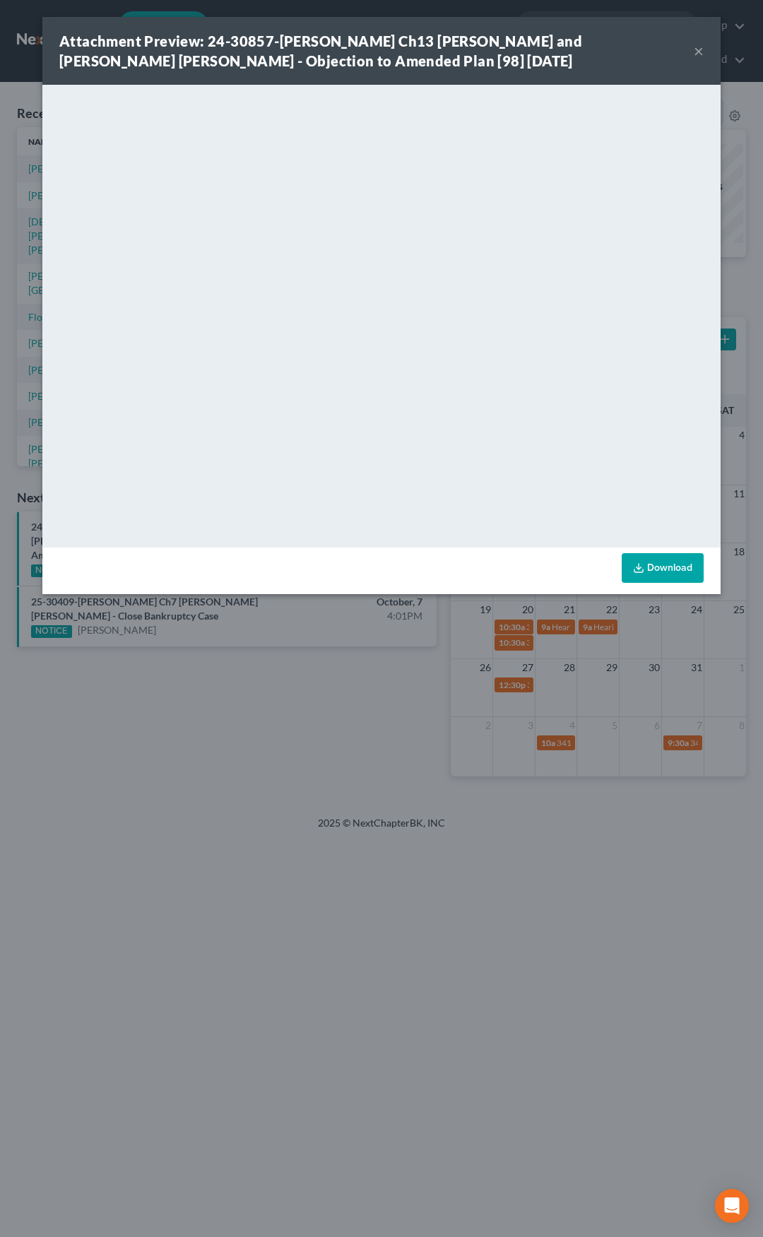
click at [695, 51] on button "×" at bounding box center [699, 50] width 10 height 17
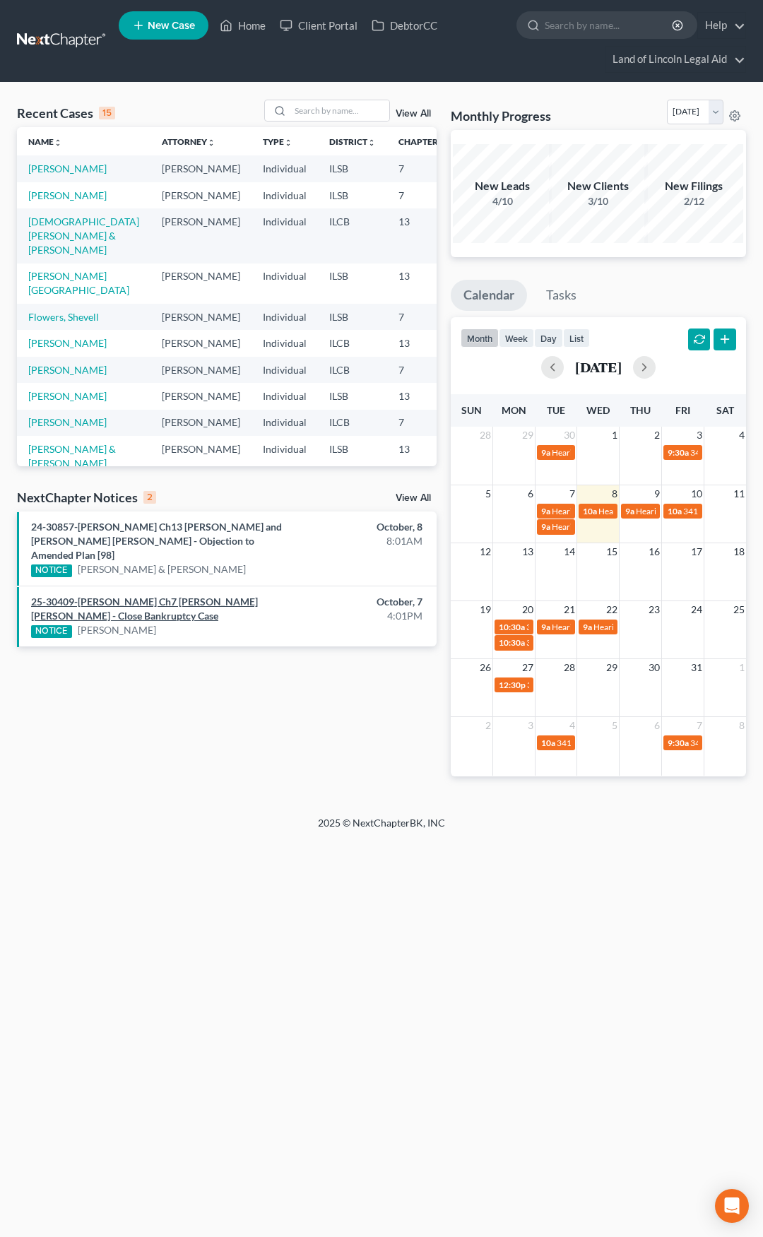
click at [170, 596] on link "25-30409-mel Ch7 Sarah Ann Shockley - Close Bankruptcy Case" at bounding box center [144, 609] width 227 height 26
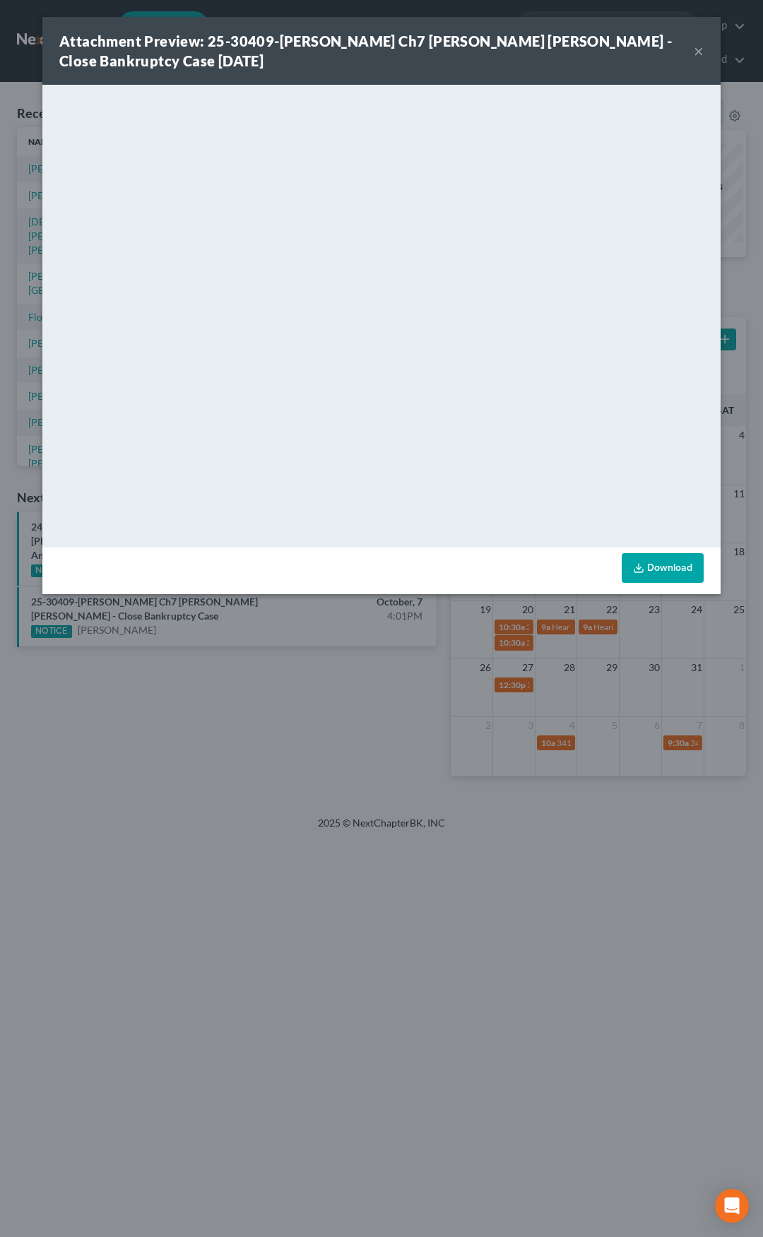
click at [697, 48] on button "×" at bounding box center [699, 50] width 10 height 17
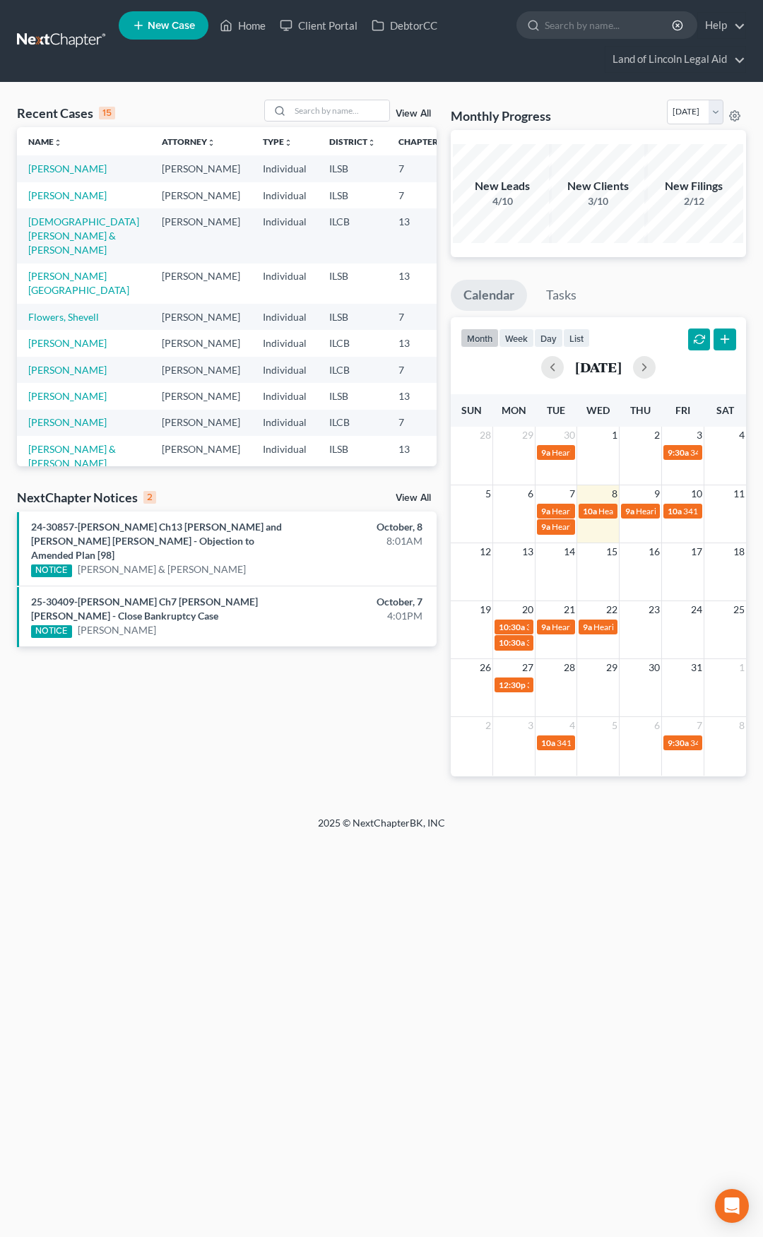
click at [69, 41] on link at bounding box center [62, 40] width 90 height 25
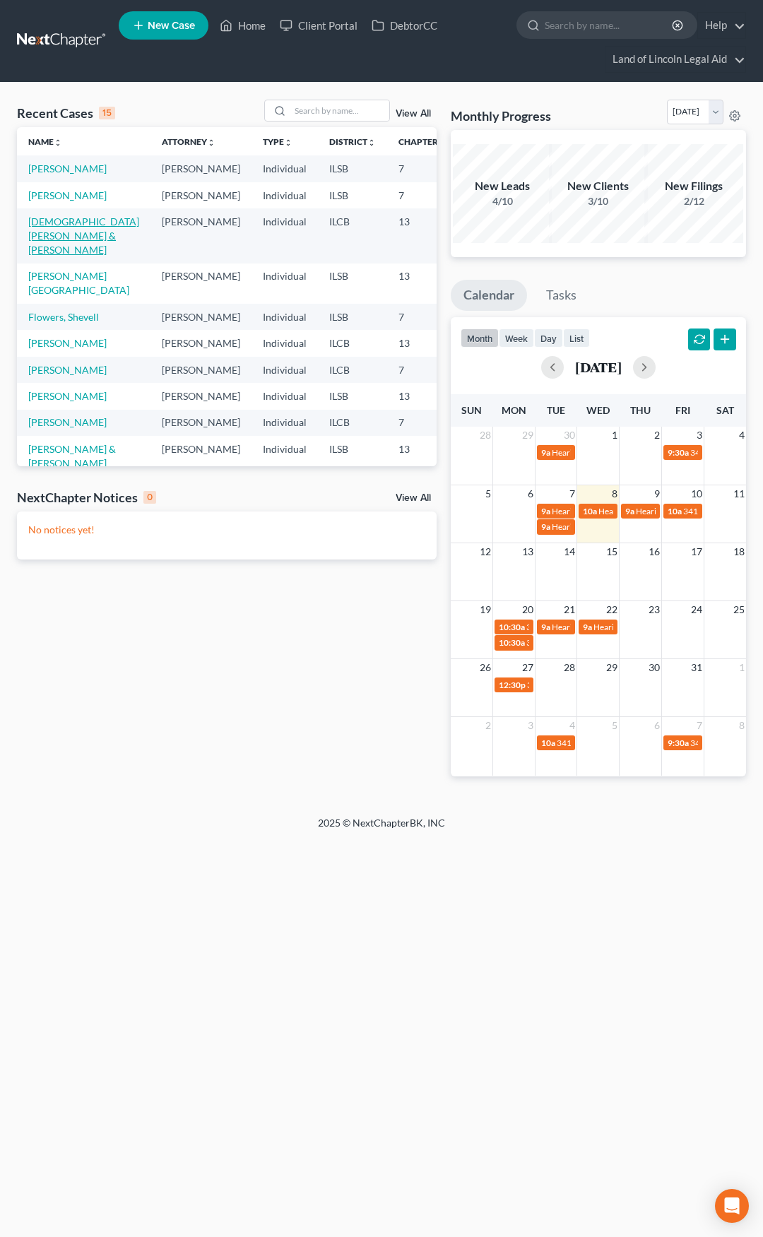
click at [31, 252] on link "[DEMOGRAPHIC_DATA][PERSON_NAME] & [PERSON_NAME]" at bounding box center [83, 236] width 111 height 40
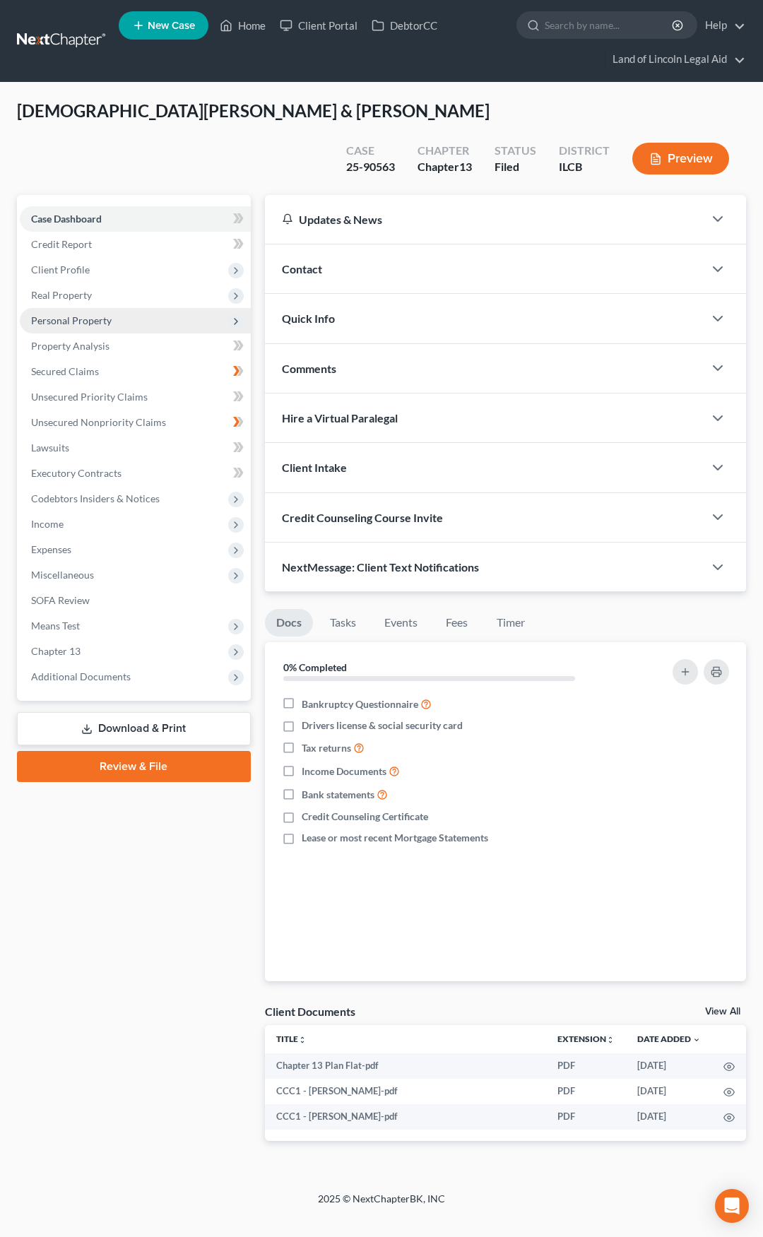
click at [163, 308] on span "Personal Property" at bounding box center [135, 320] width 231 height 25
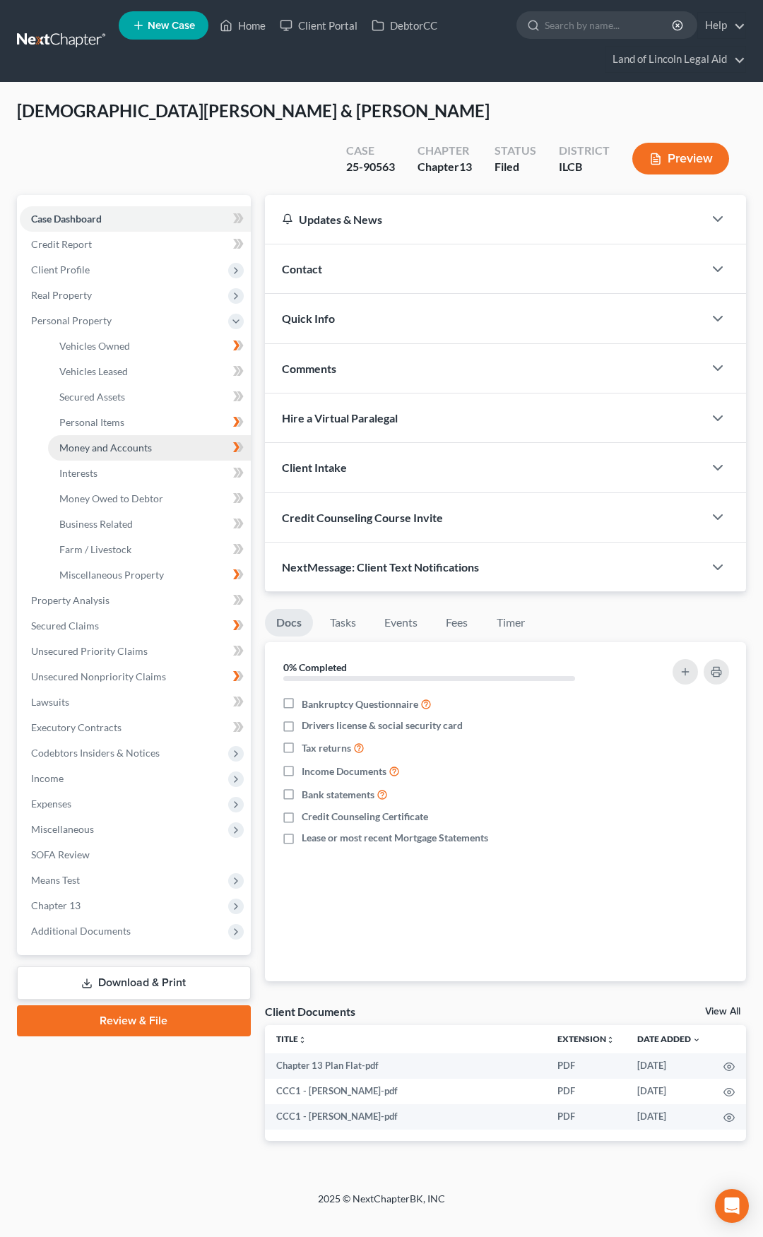
click at [162, 435] on link "Money and Accounts" at bounding box center [149, 447] width 203 height 25
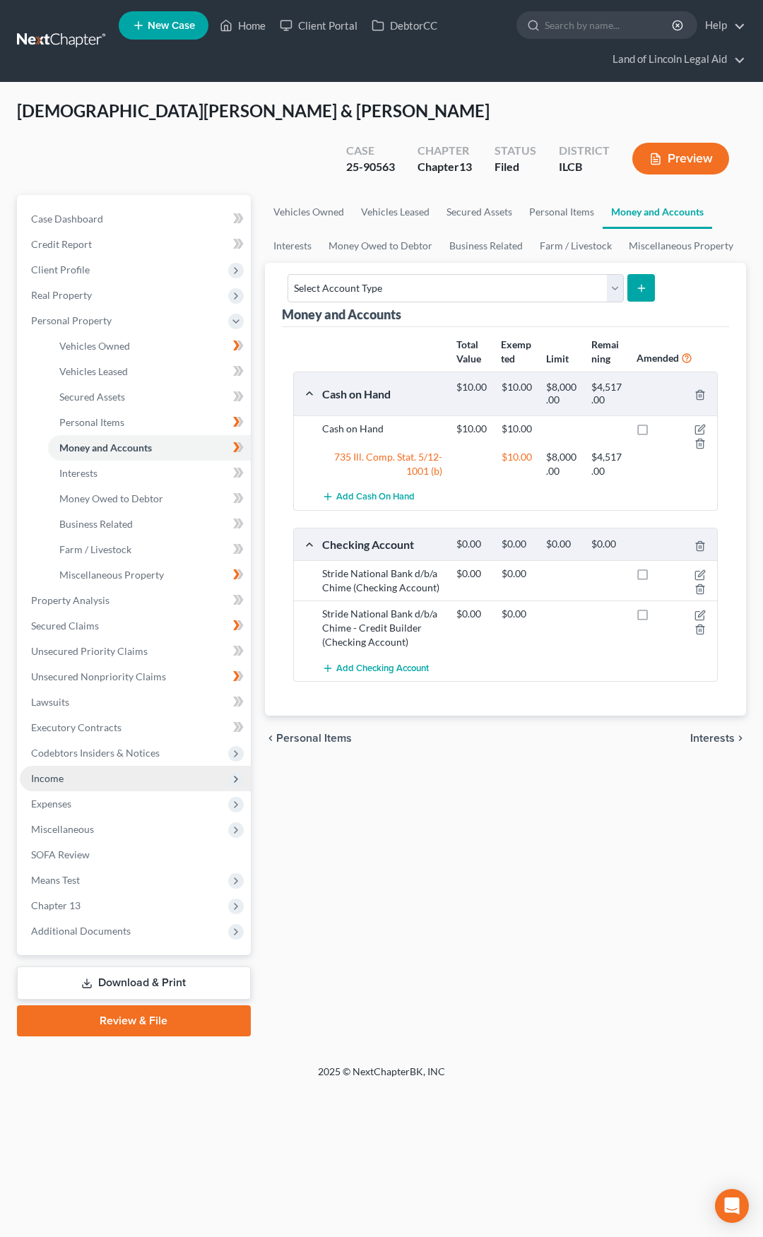
click at [140, 766] on span "Income" at bounding box center [135, 778] width 231 height 25
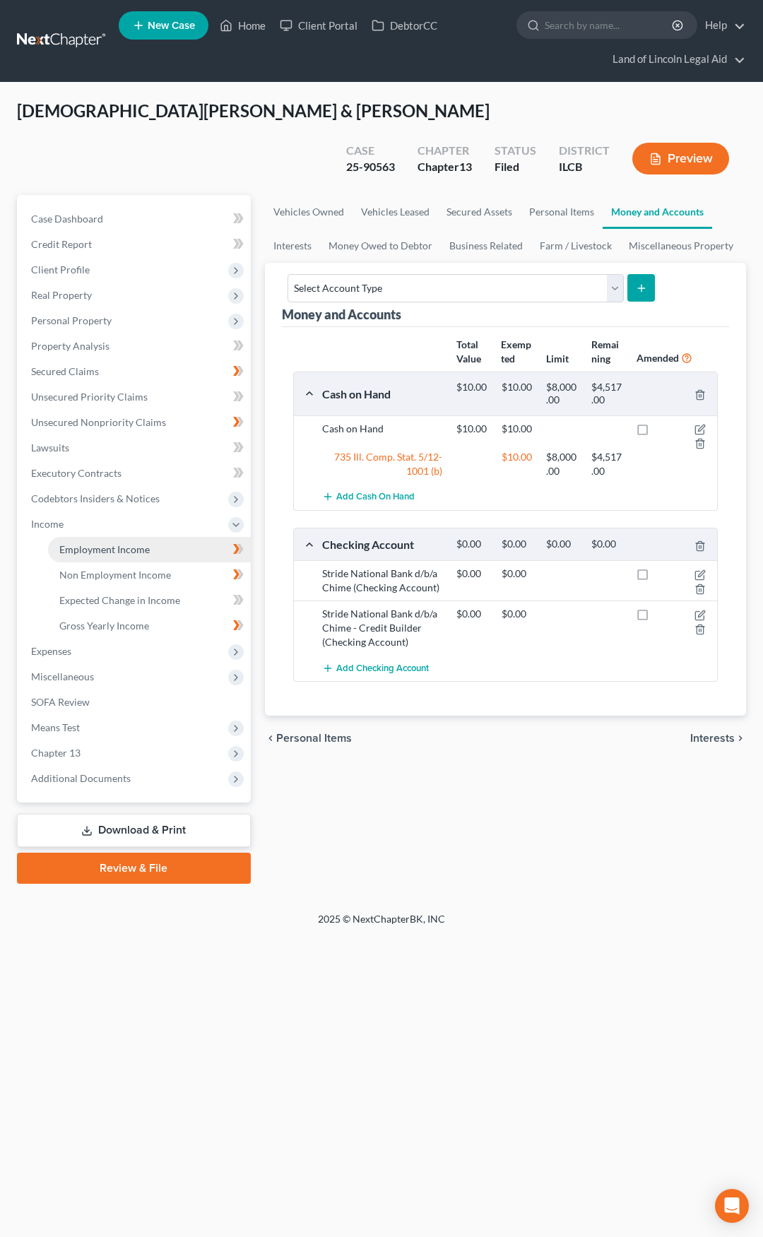
click at [132, 543] on span "Employment Income" at bounding box center [104, 549] width 90 height 12
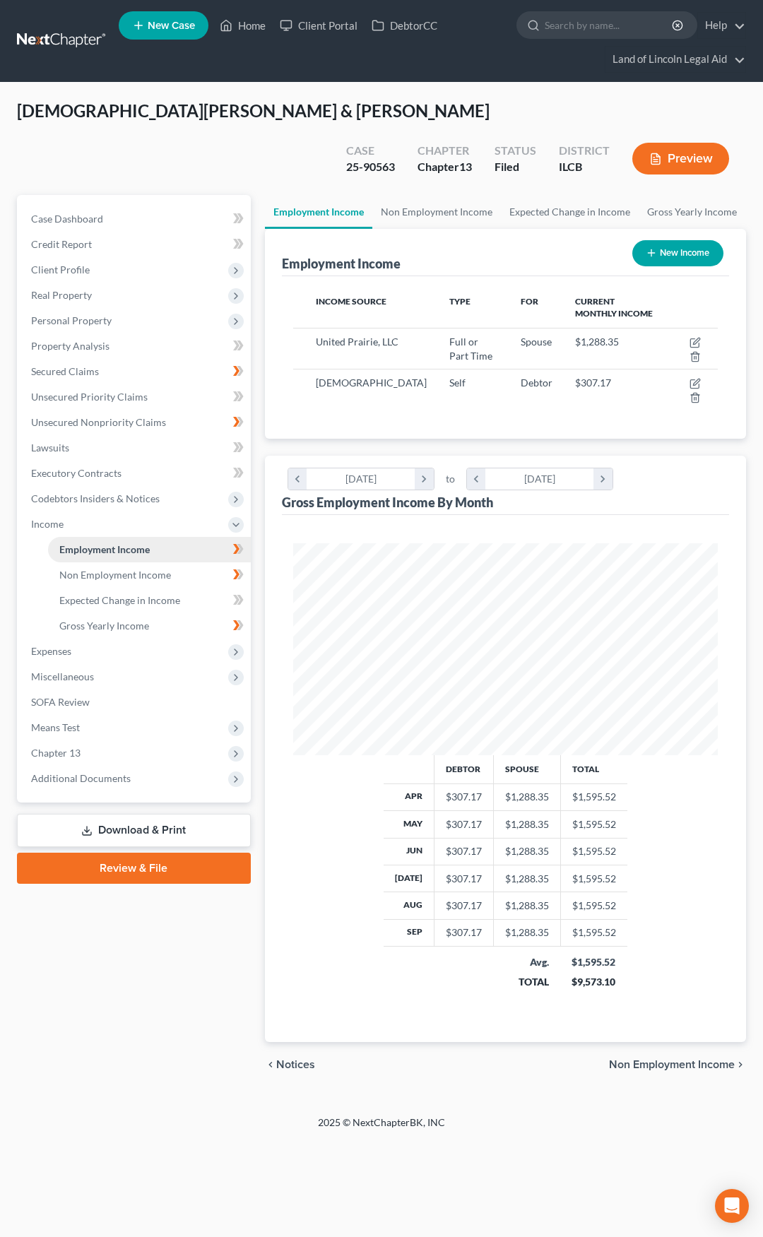
scroll to position [212, 454]
click at [690, 337] on icon "button" at bounding box center [695, 342] width 11 height 11
select select "0"
select select "14"
select select "2"
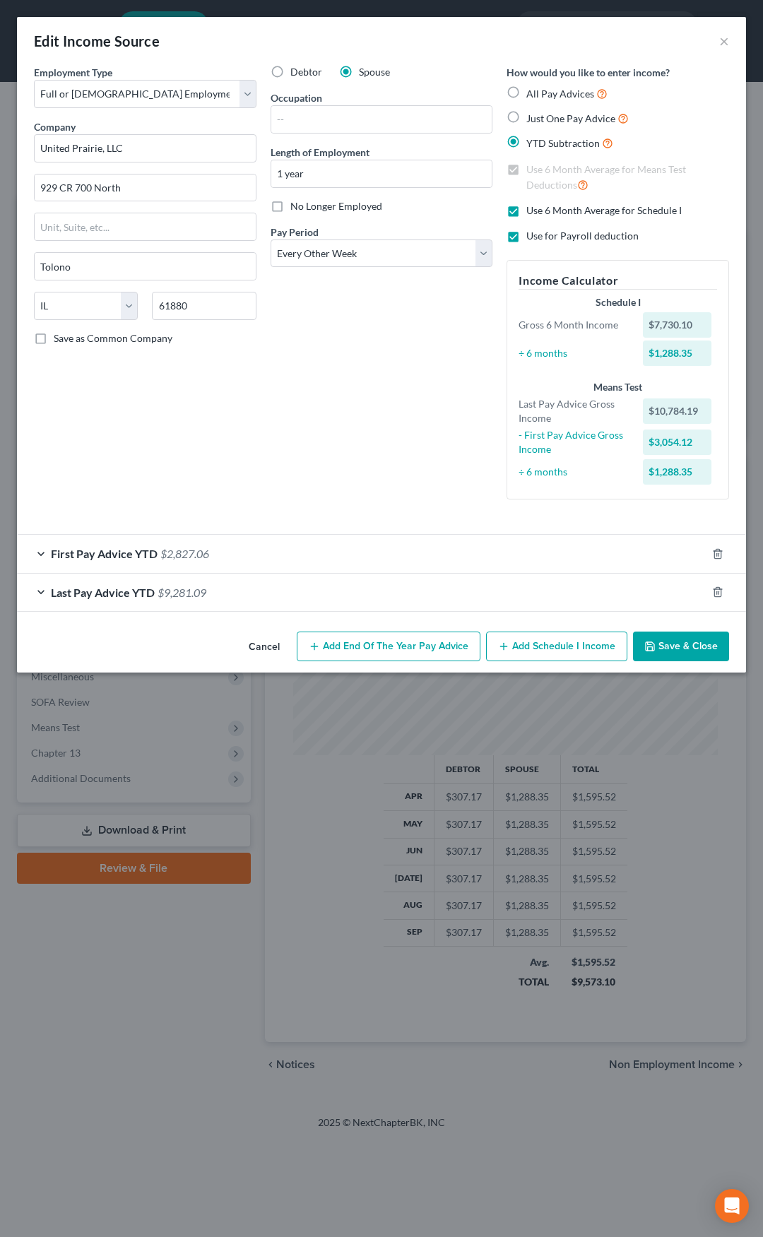
click at [262, 637] on button "Cancel" at bounding box center [264, 647] width 54 height 28
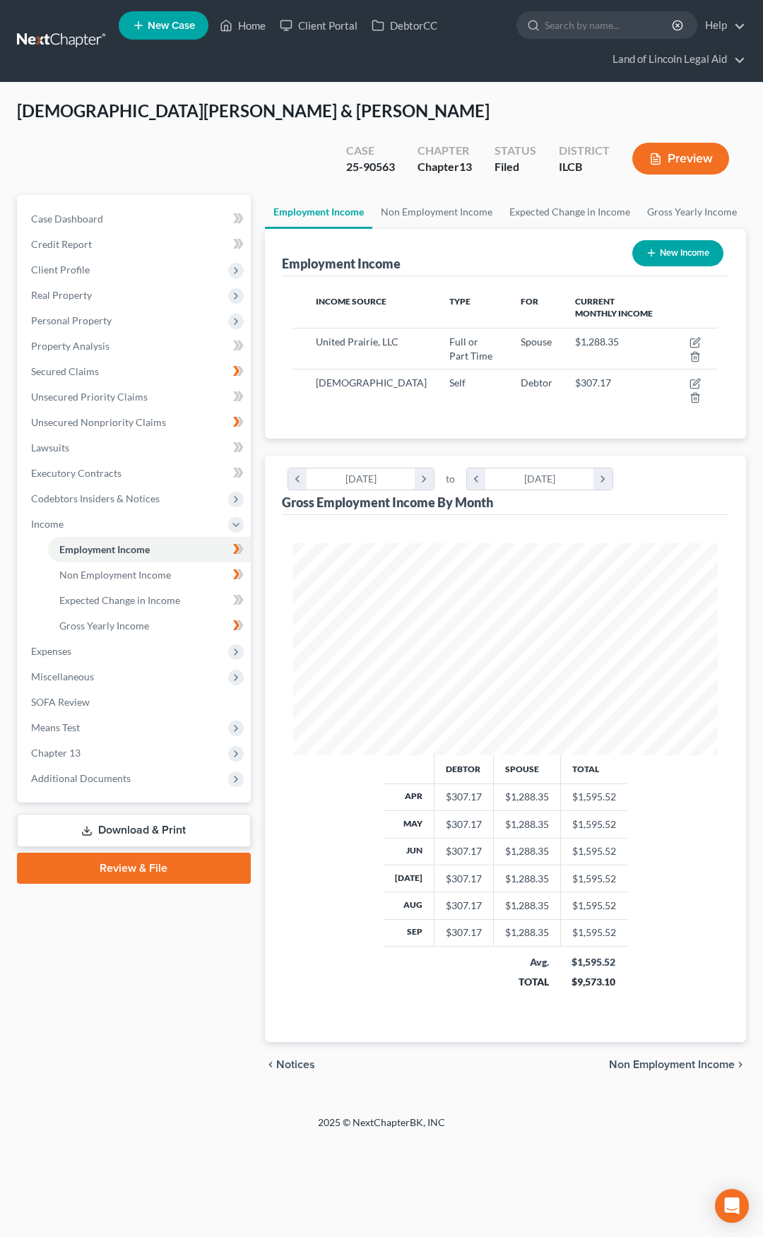
click at [49, 34] on link at bounding box center [62, 40] width 90 height 25
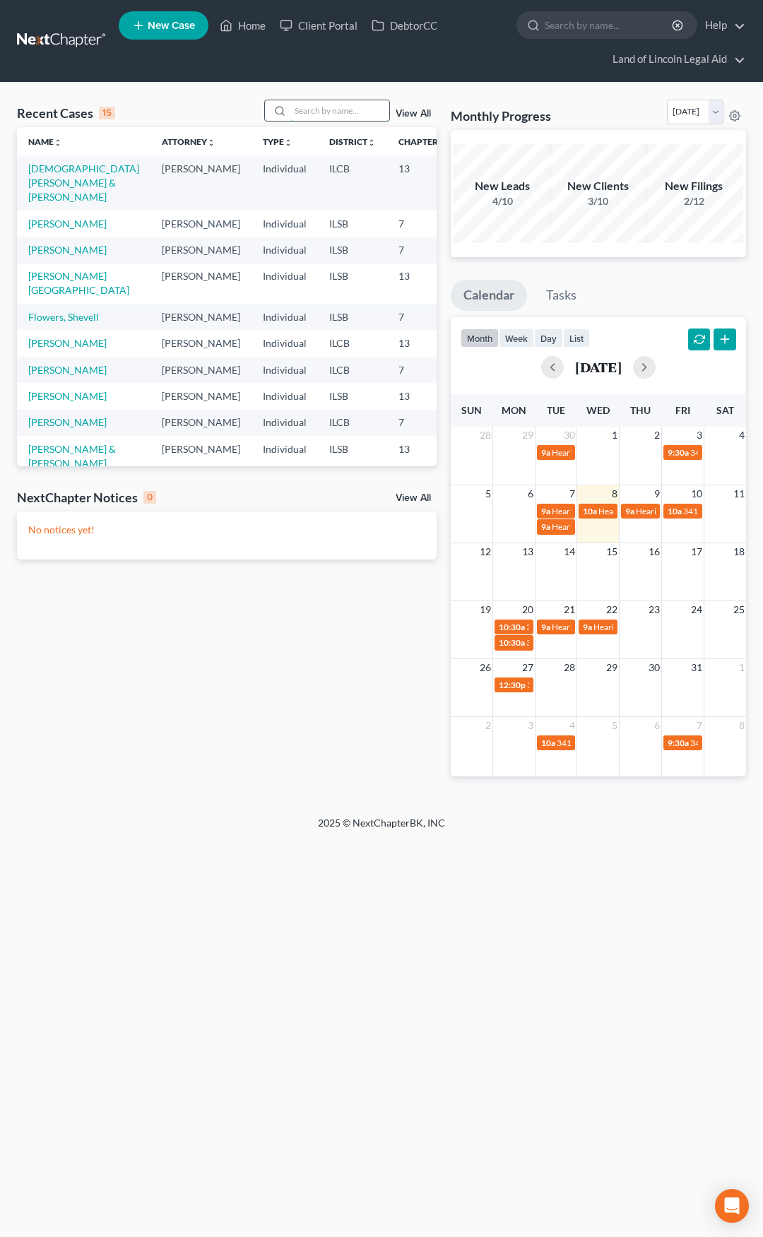
click at [346, 113] on input "search" at bounding box center [339, 110] width 99 height 20
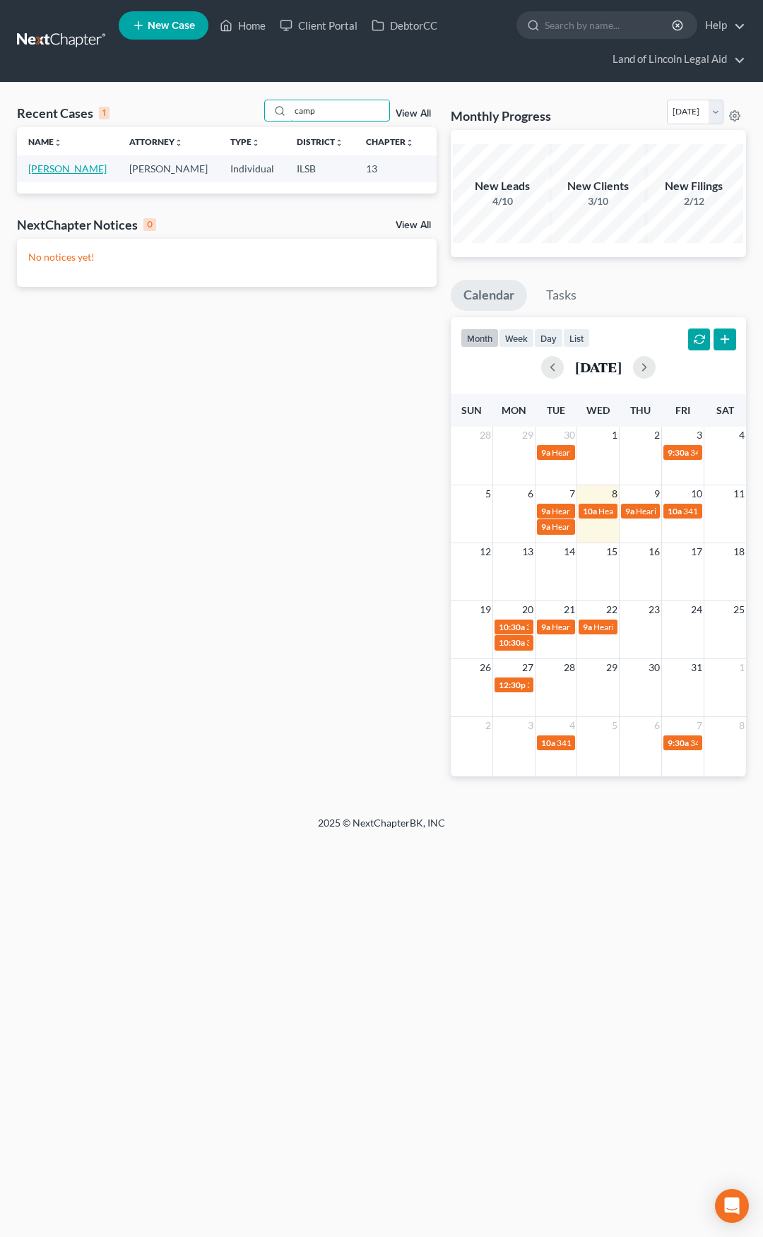
type input "camp"
click at [50, 167] on link "[PERSON_NAME]" at bounding box center [67, 169] width 78 height 12
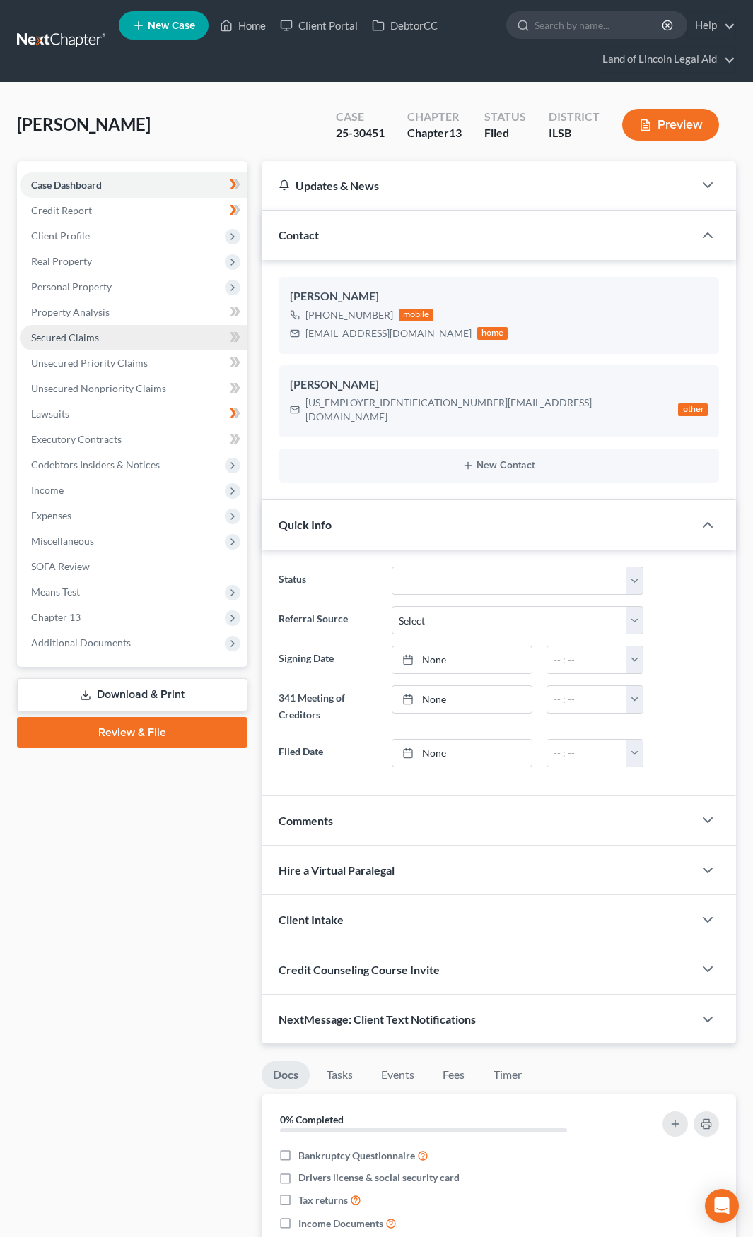
click at [130, 336] on link "Secured Claims" at bounding box center [134, 337] width 228 height 25
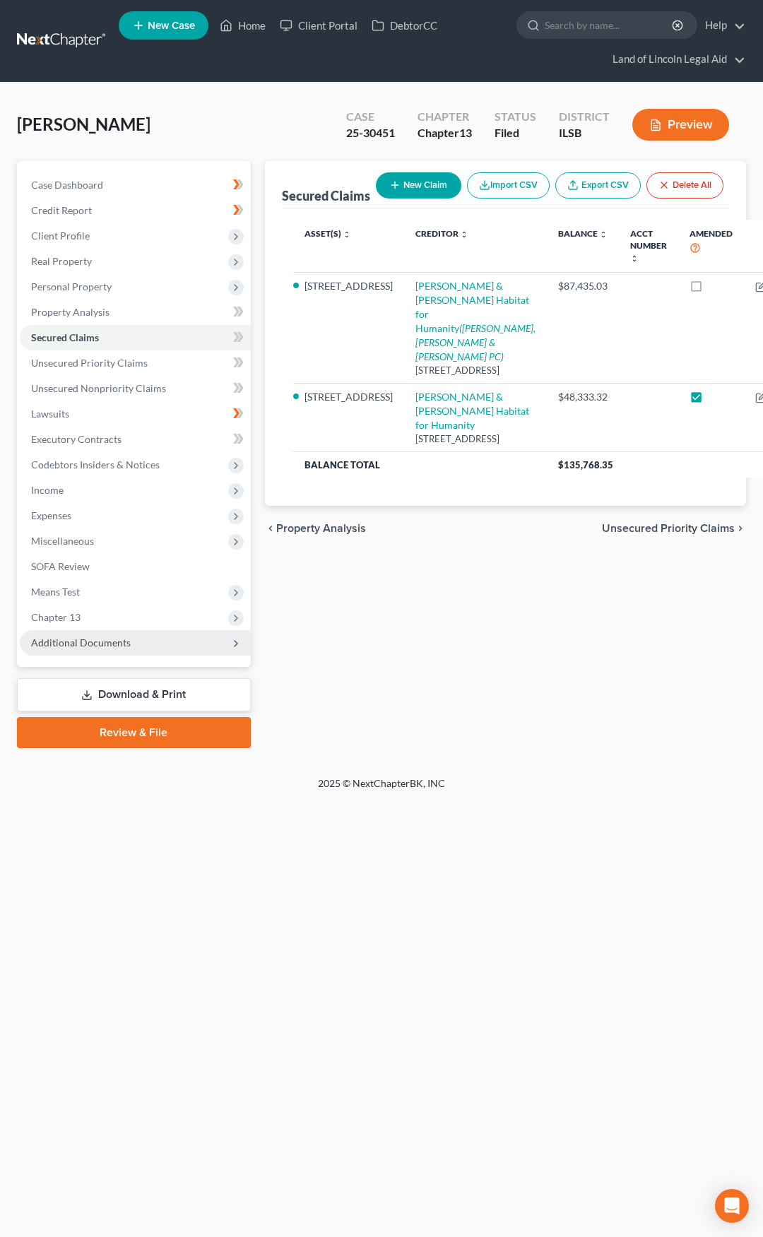
click at [183, 644] on span "Additional Documents" at bounding box center [135, 642] width 231 height 25
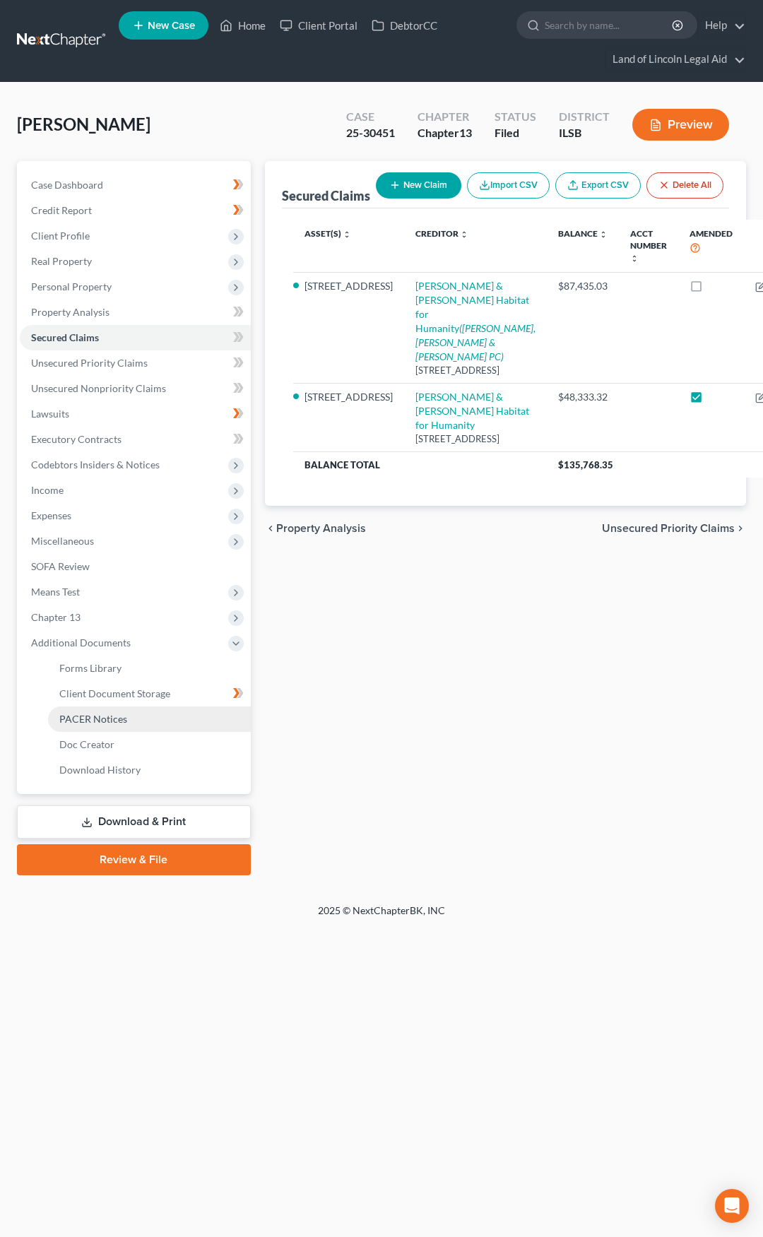
click at [140, 712] on link "PACER Notices" at bounding box center [149, 719] width 203 height 25
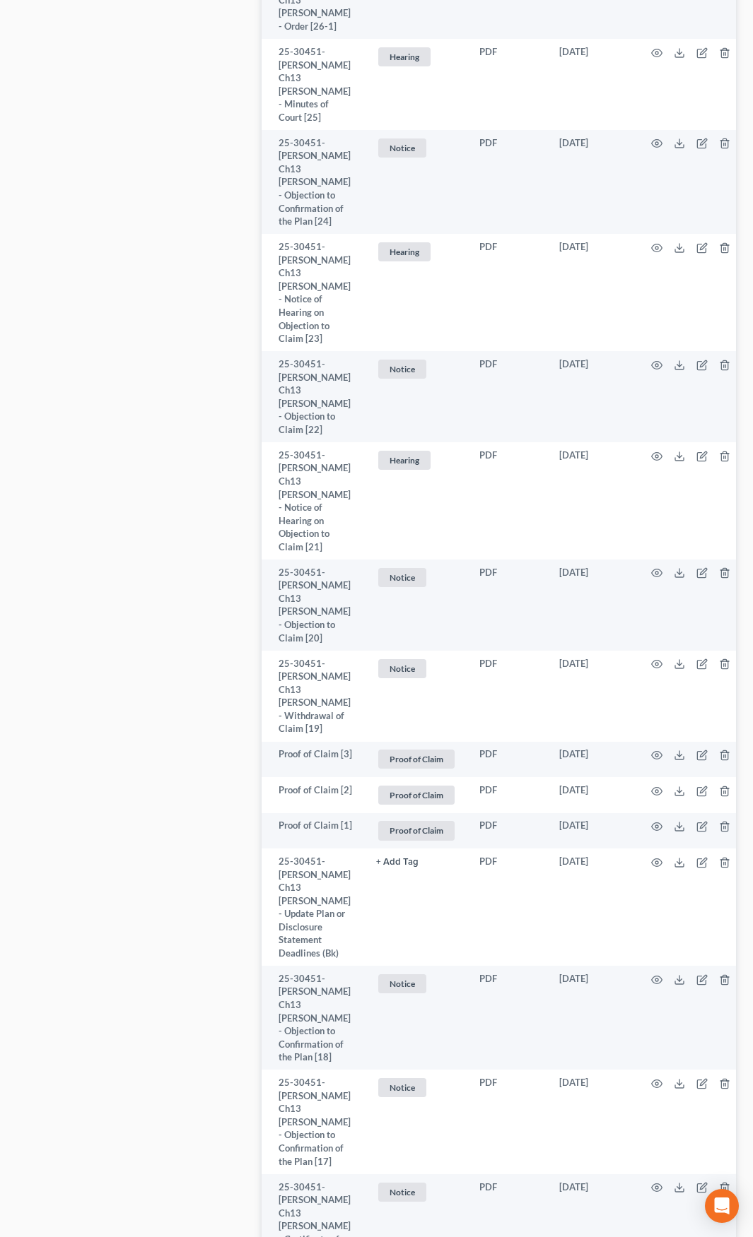
scroll to position [2313, 0]
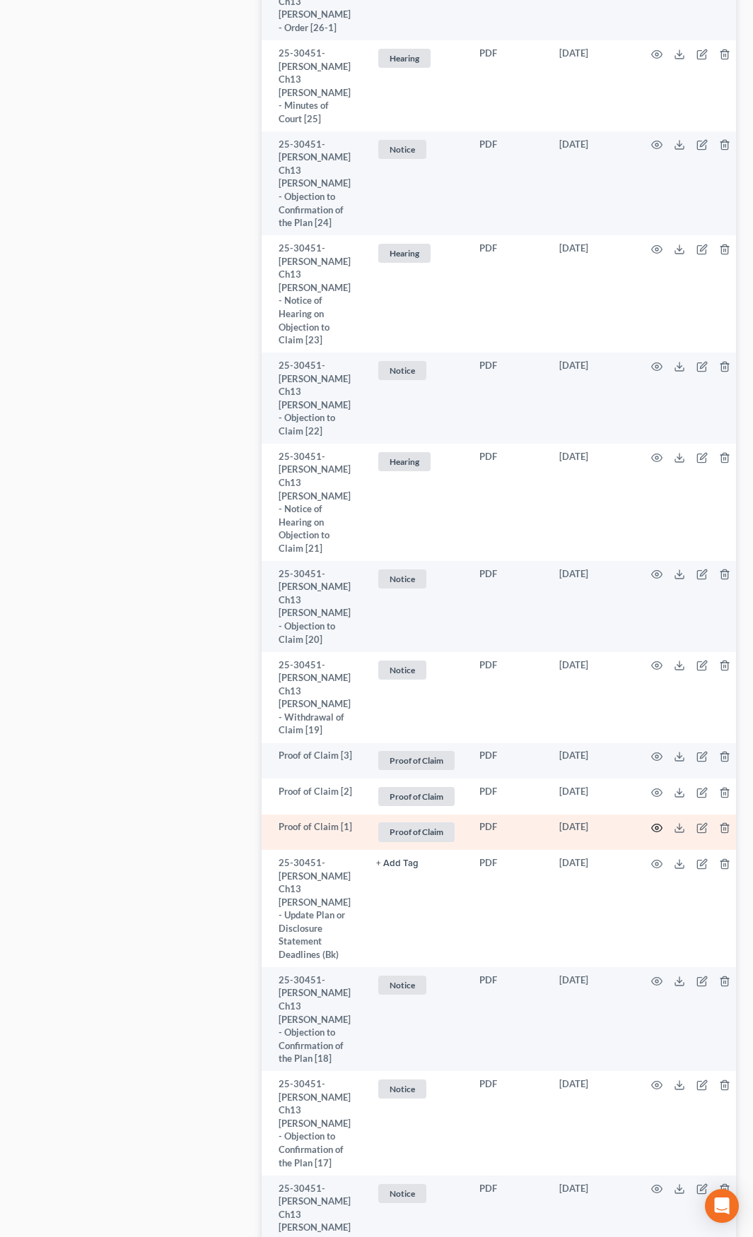
click at [658, 827] on circle "button" at bounding box center [656, 828] width 3 height 3
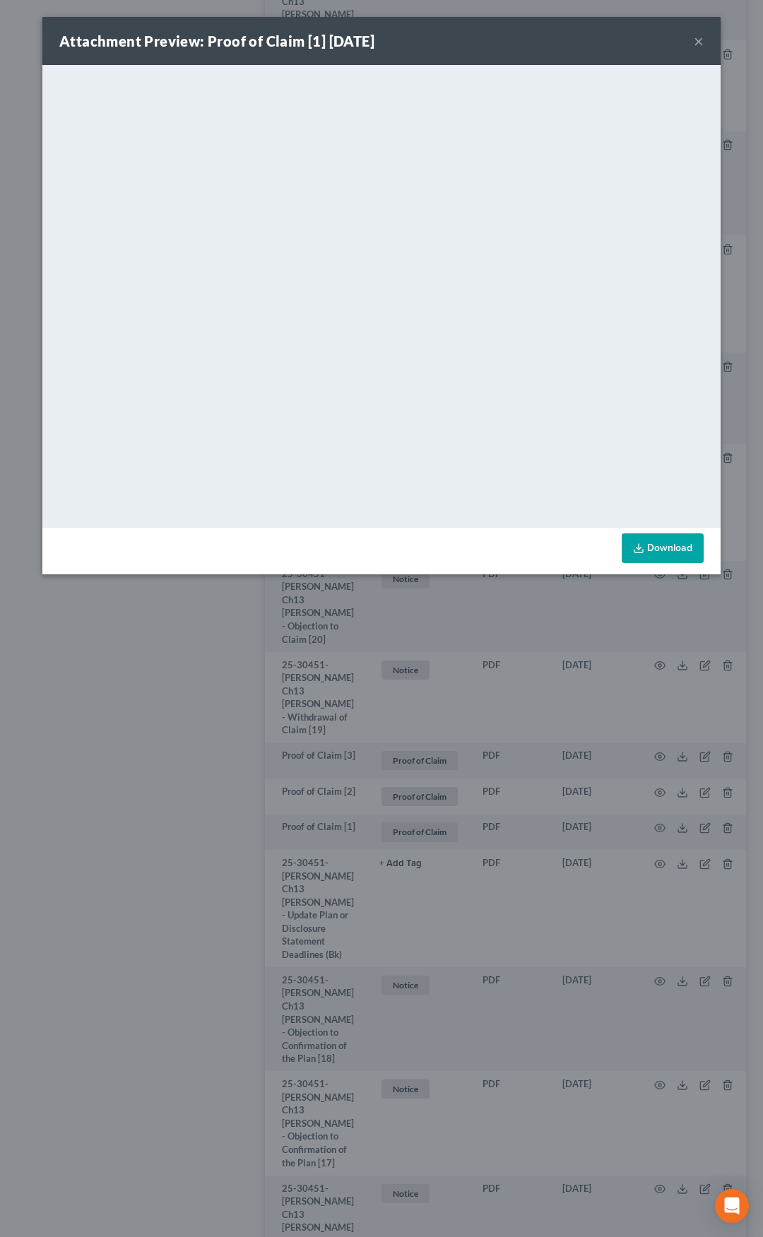
click at [700, 42] on button "×" at bounding box center [699, 41] width 10 height 17
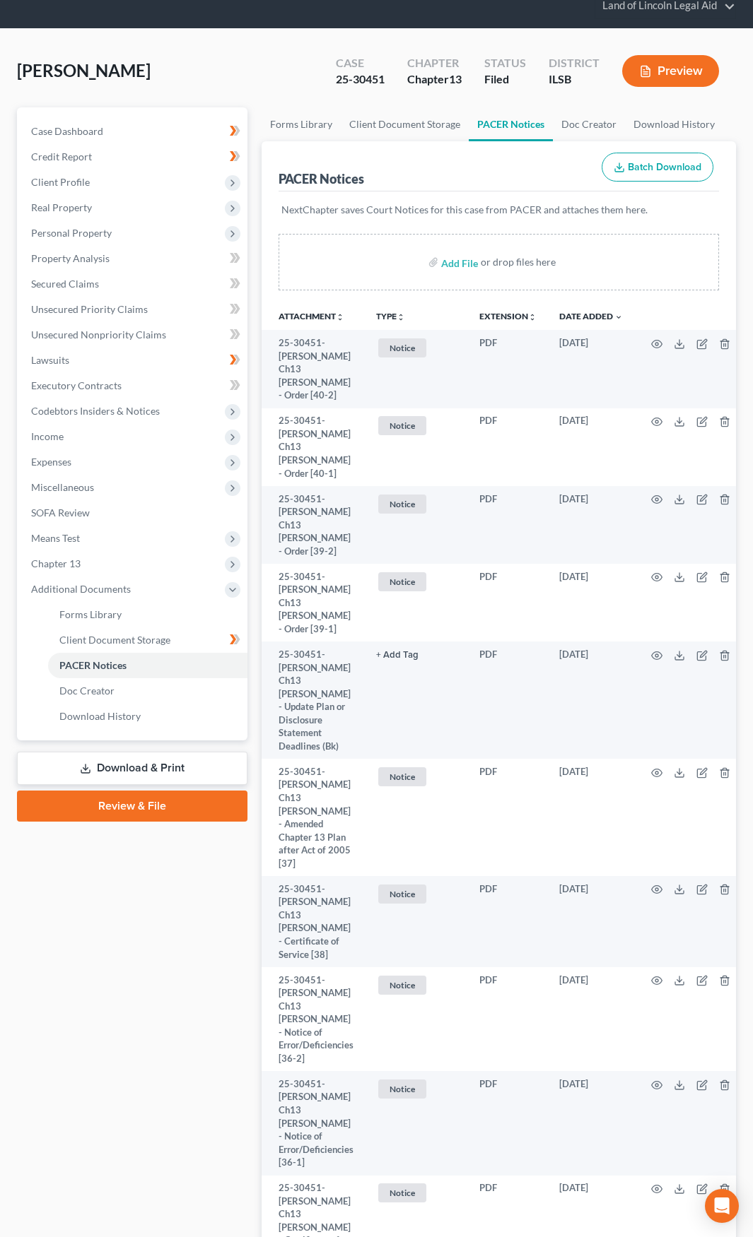
scroll to position [0, 0]
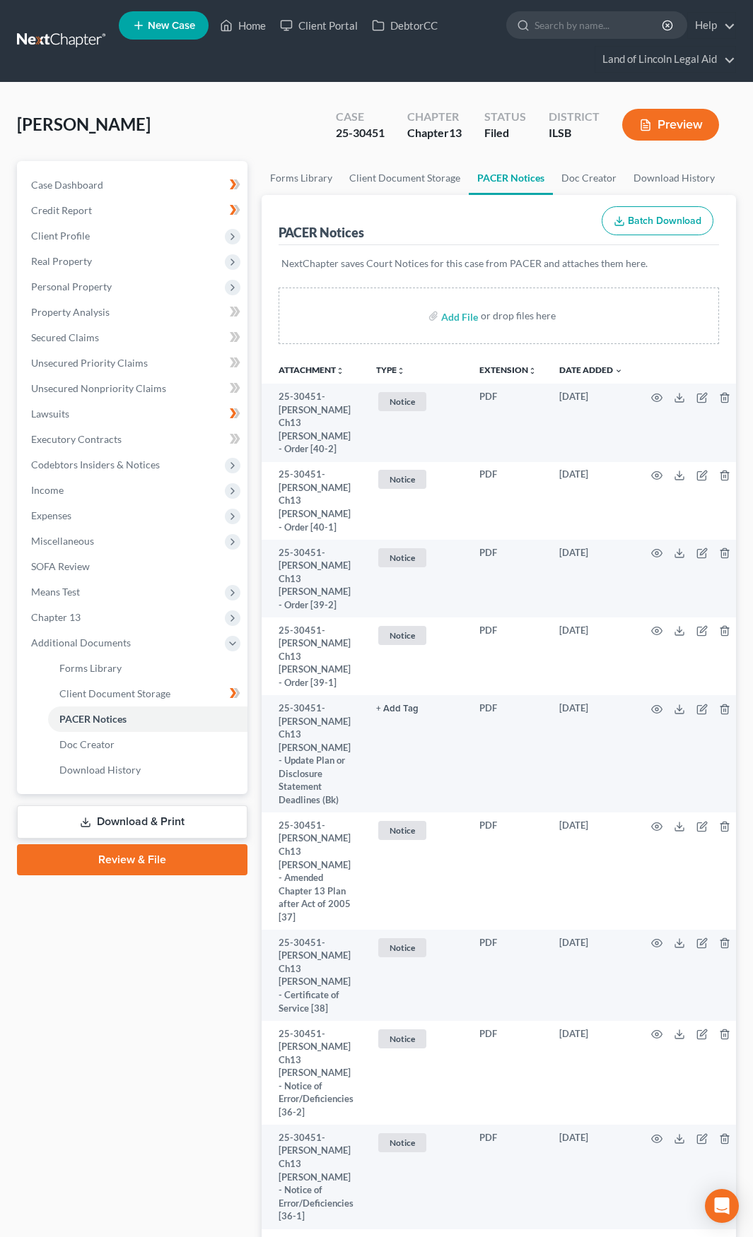
click at [59, 45] on link at bounding box center [62, 40] width 90 height 25
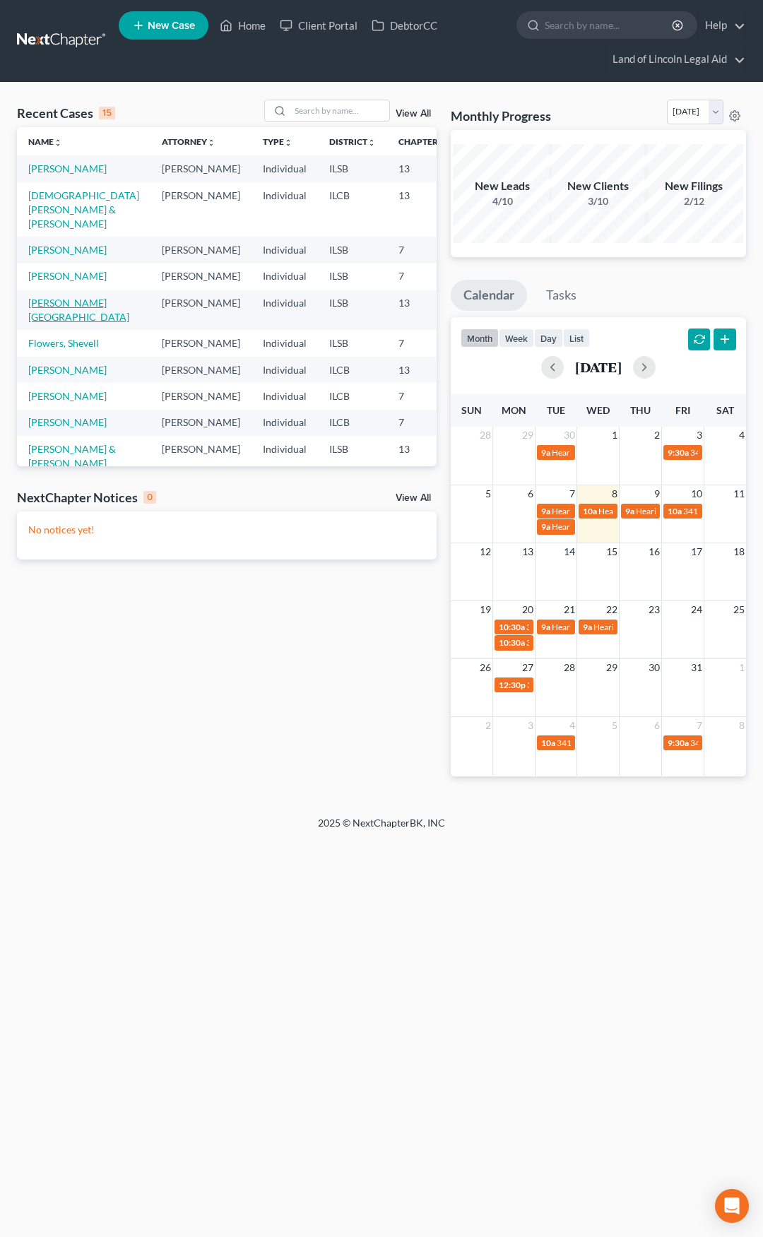
click at [40, 323] on link "[PERSON_NAME][GEOGRAPHIC_DATA]" at bounding box center [78, 310] width 101 height 26
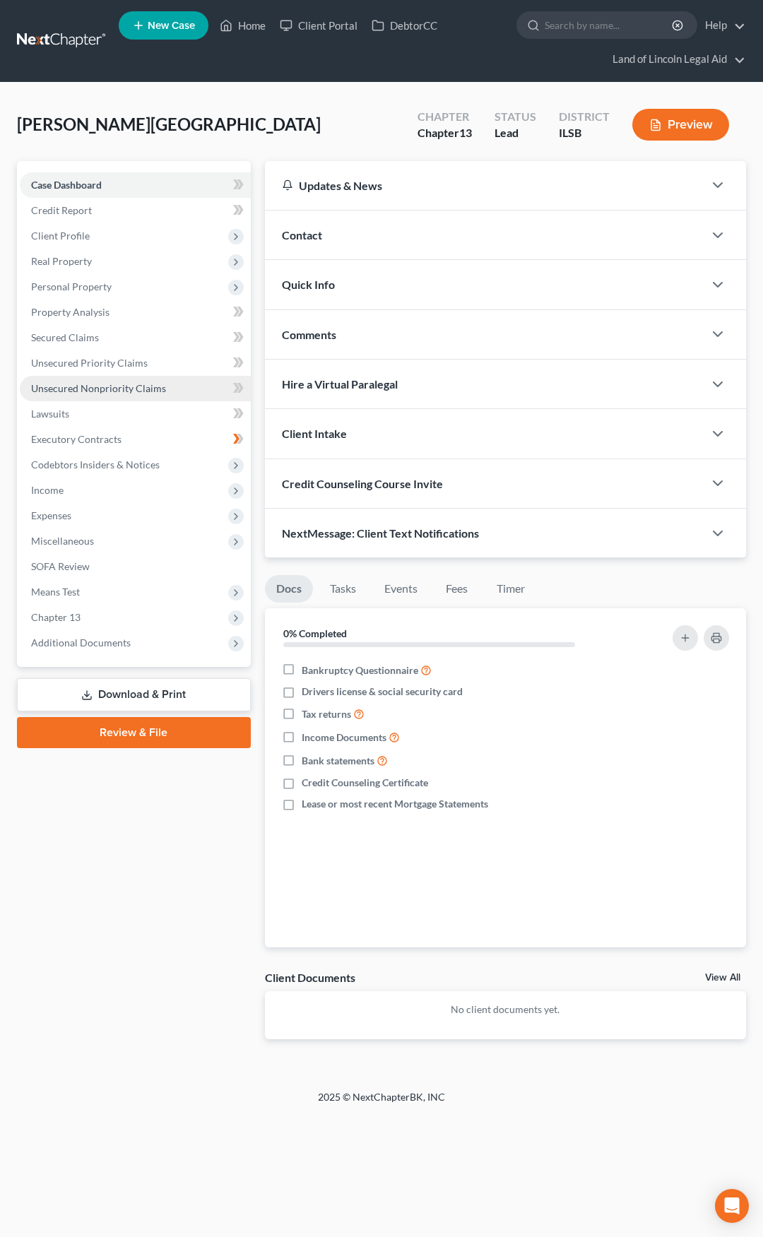
click at [168, 389] on link "Unsecured Nonpriority Claims" at bounding box center [135, 388] width 231 height 25
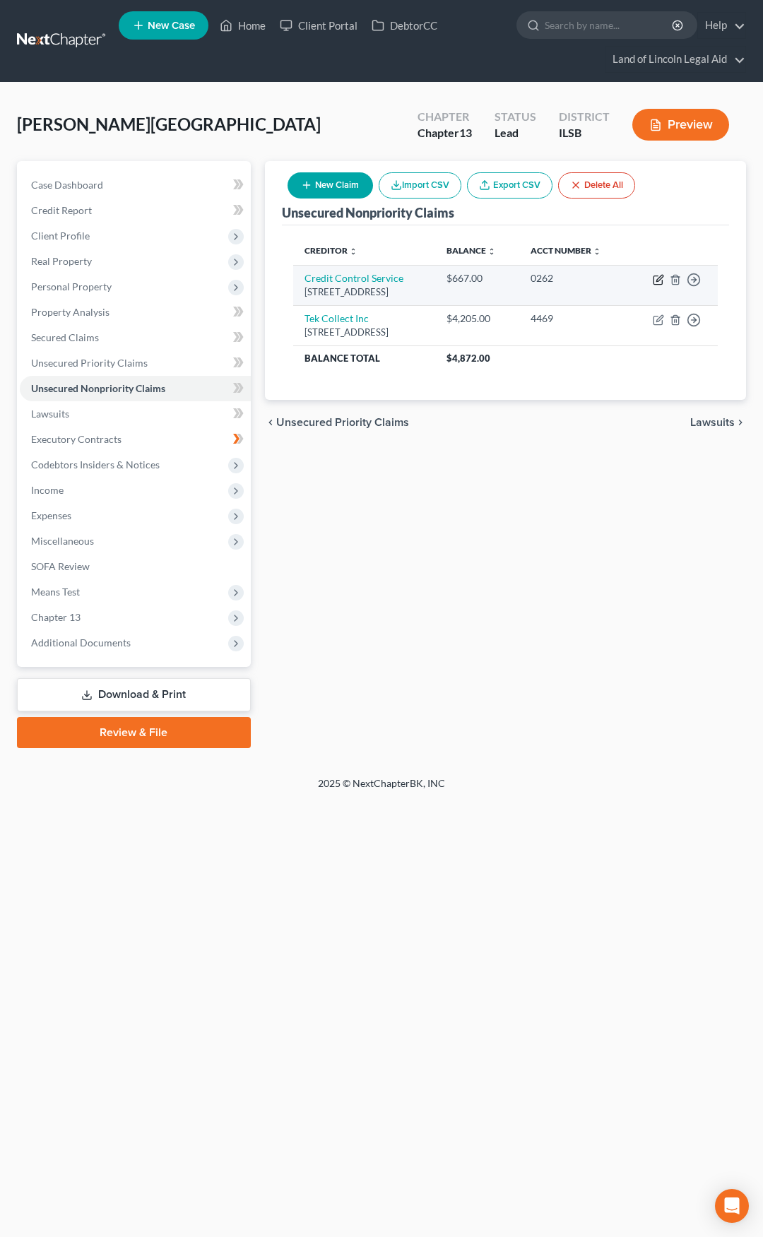
click at [656, 281] on icon "button" at bounding box center [659, 278] width 6 height 6
select select "22"
select select "1"
select select "0"
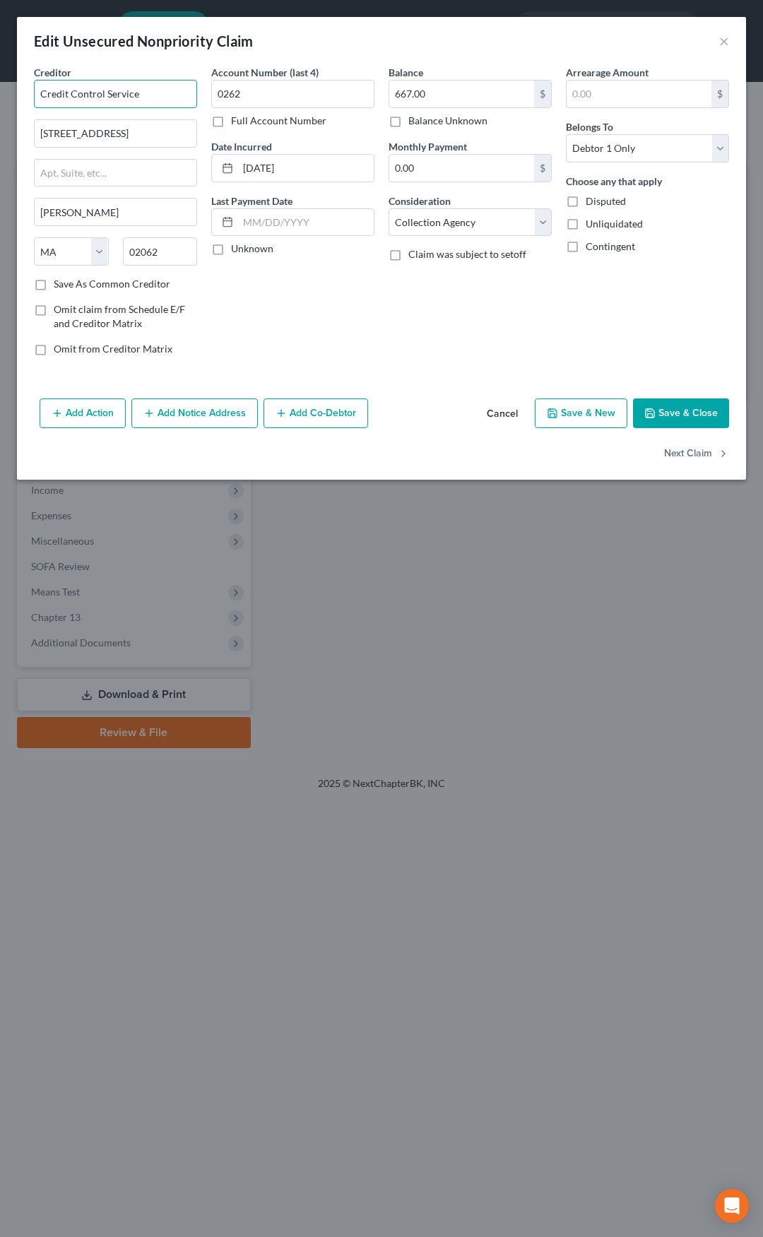
drag, startPoint x: 152, startPoint y: 100, endPoint x: 24, endPoint y: 104, distance: 127.9
click at [24, 104] on div "Creditor * Credit Control Service [GEOGRAPHIC_DATA] [PERSON_NAME][GEOGRAPHIC_DA…" at bounding box center [381, 229] width 729 height 328
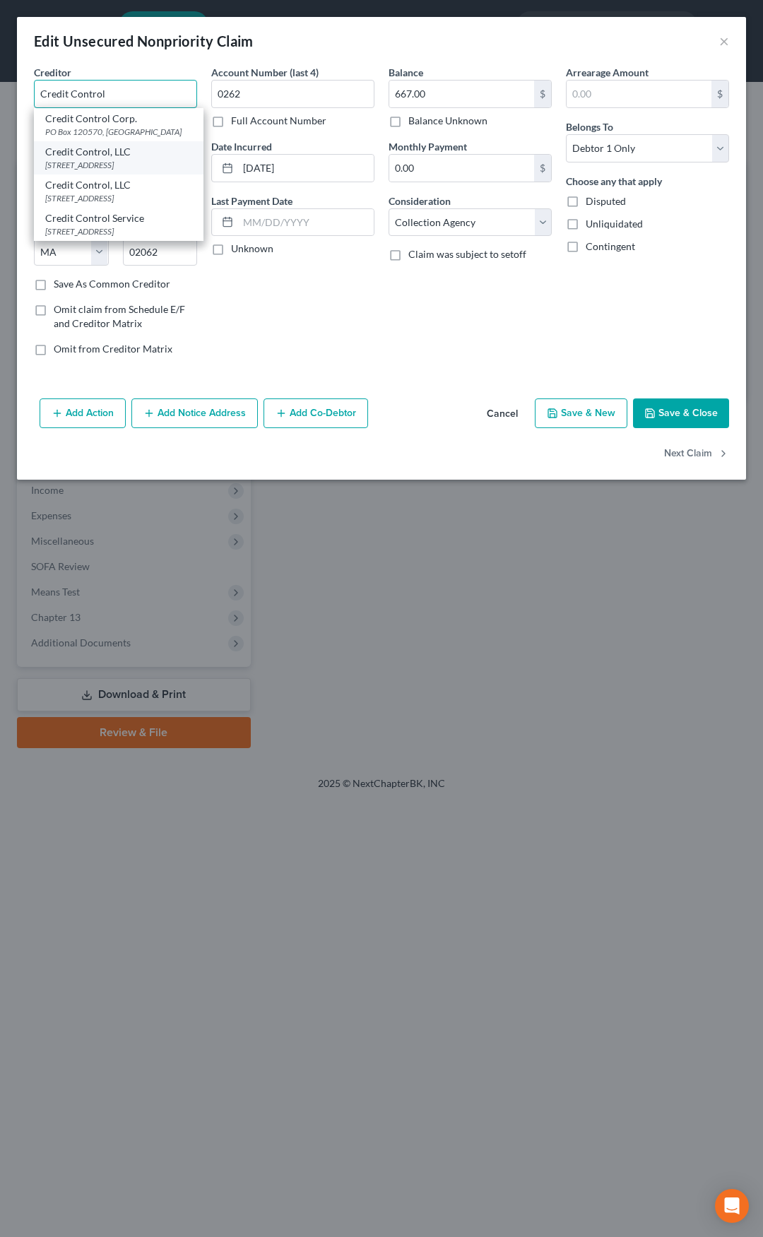
scroll to position [12, 0]
click at [69, 237] on div "[STREET_ADDRESS]" at bounding box center [118, 231] width 147 height 12
type input "Credit Control Service"
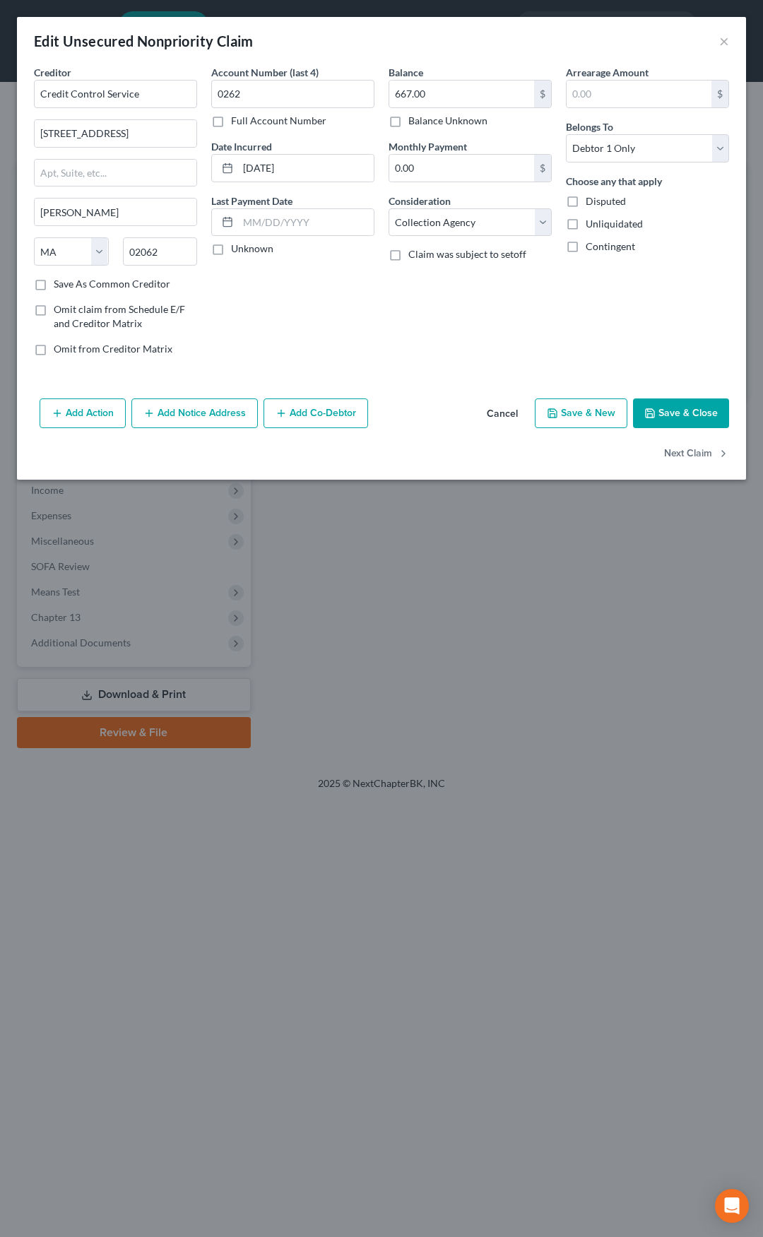
scroll to position [0, 0]
click at [586, 199] on label "Disputed" at bounding box center [606, 201] width 40 height 14
click at [591, 199] on input "Disputed" at bounding box center [595, 198] width 9 height 9
checkbox input "true"
click at [490, 220] on select "Select Cable / Satellite Services Collection Agency Credit Card Debt Debt Couns…" at bounding box center [470, 222] width 163 height 28
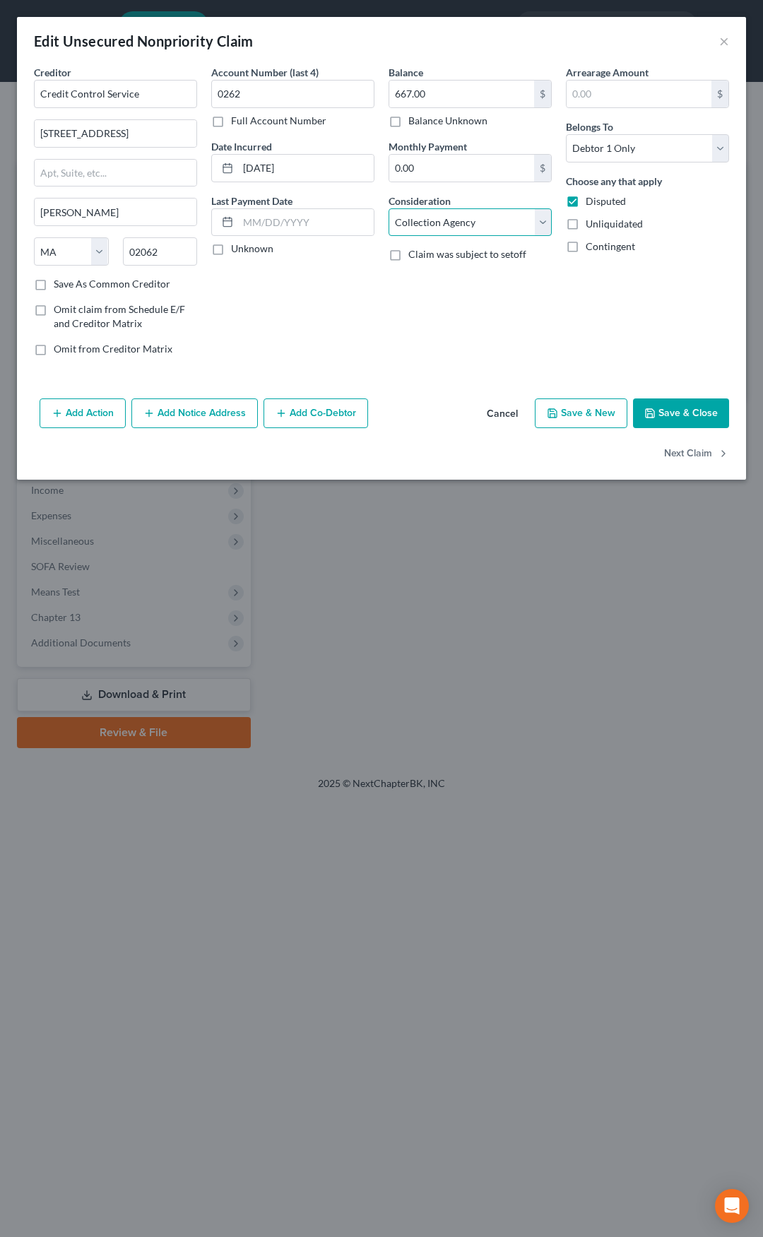
select select "14"
click at [389, 208] on select "Select Cable / Satellite Services Collection Agency Credit Card Debt Debt Couns…" at bounding box center [470, 222] width 163 height 28
click at [423, 283] on input "text" at bounding box center [470, 276] width 162 height 27
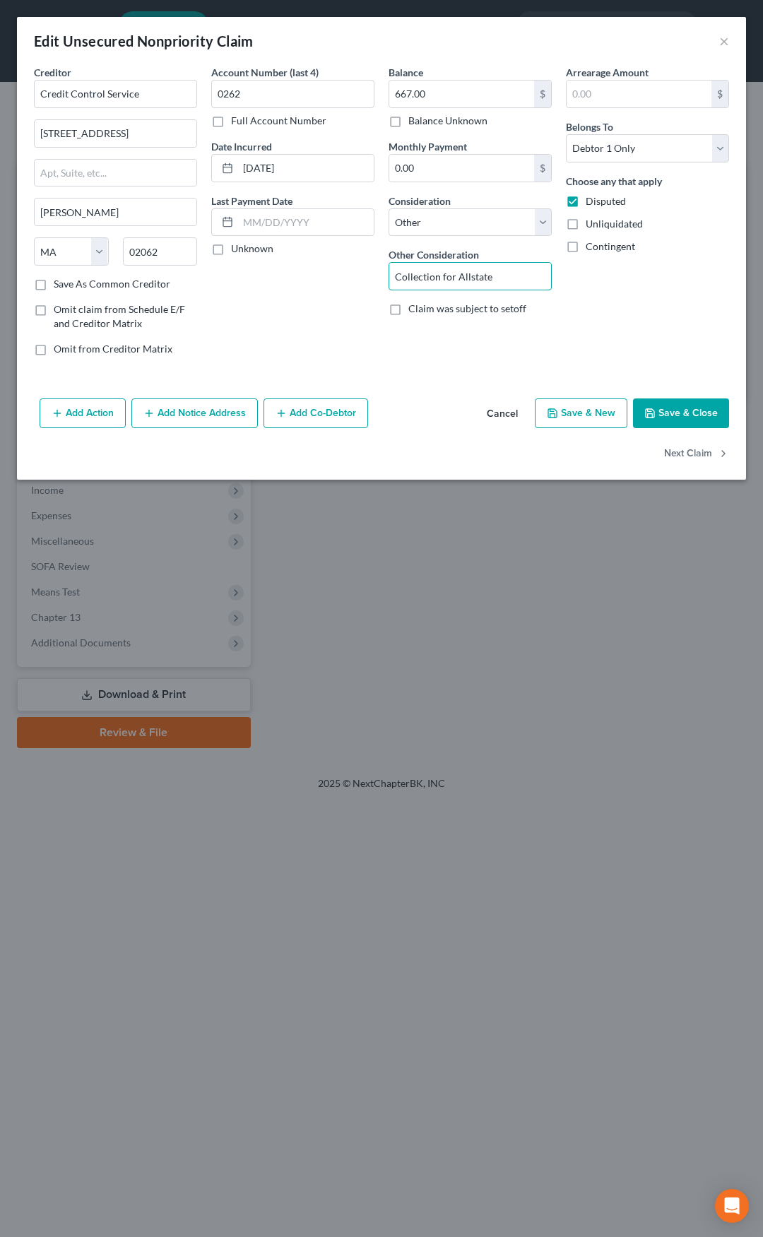
type input "Collection for Allstate"
click at [208, 419] on button "Add Notice Address" at bounding box center [194, 414] width 126 height 30
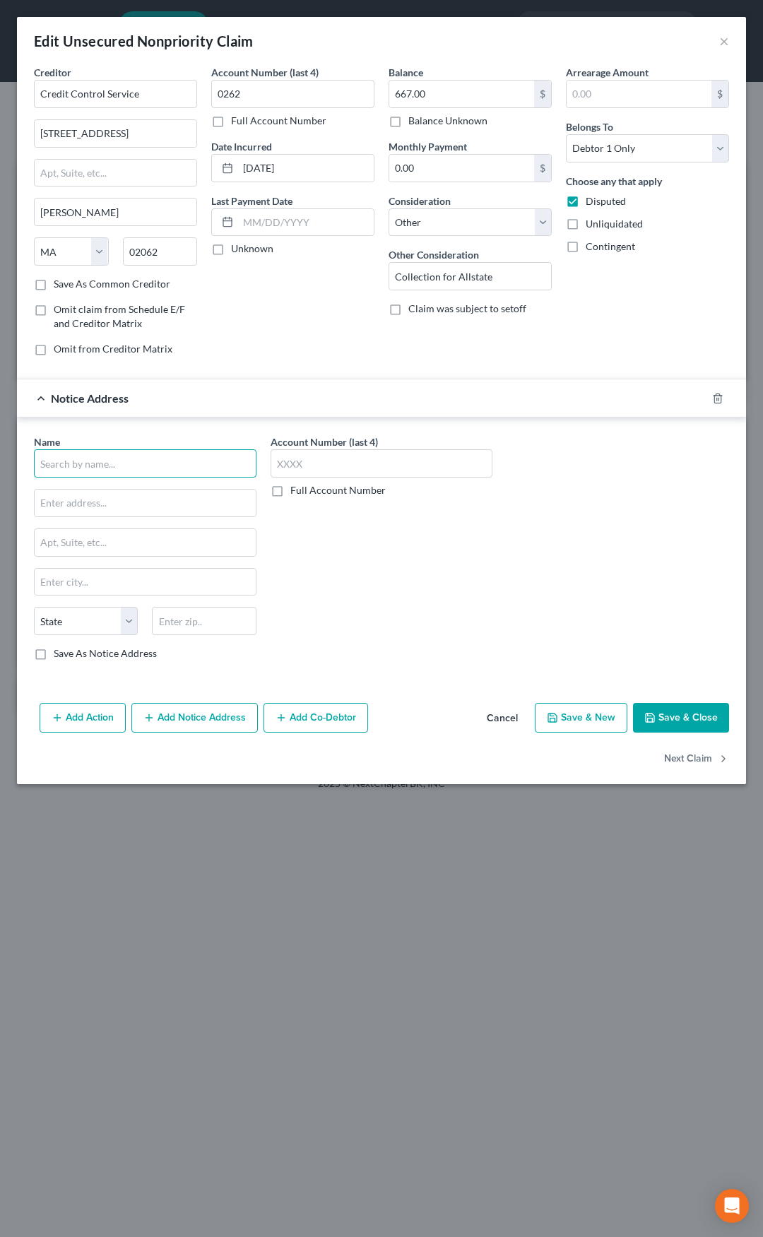
click at [178, 456] on input "text" at bounding box center [145, 463] width 223 height 28
click at [119, 526] on div "Allstate Insurance Company" at bounding box center [118, 521] width 147 height 14
type input "Allstate Insurance Company"
type input "P.O. Box 660598"
type input "[GEOGRAPHIC_DATA]"
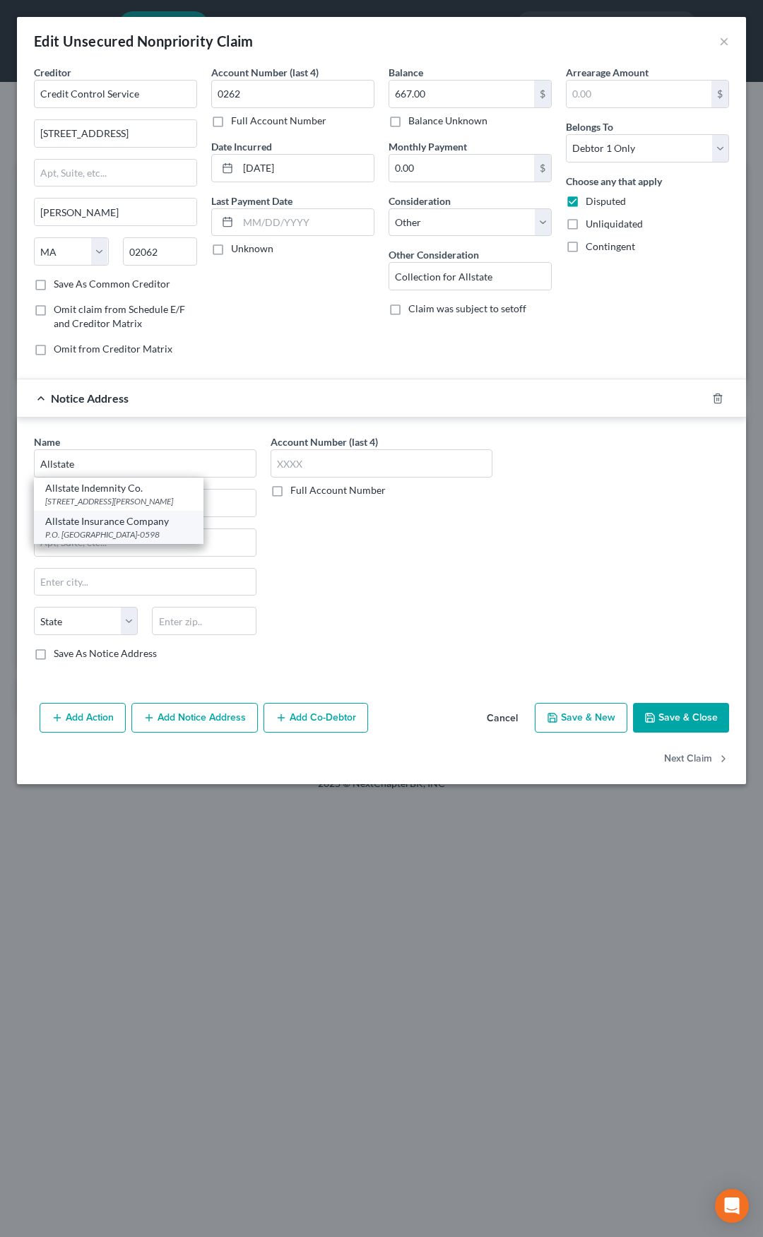
select select "45"
type input "75266-0598"
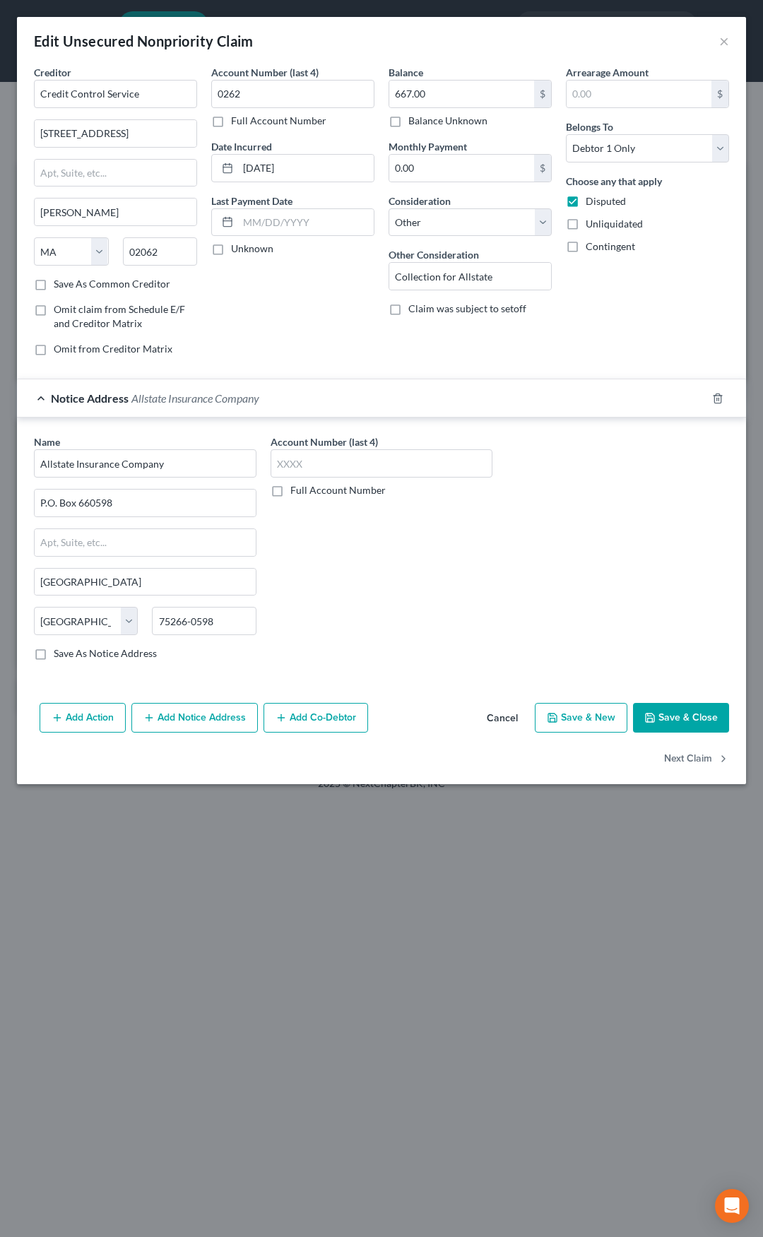
click at [308, 399] on div "Notice Address Allstate Insurance Company" at bounding box center [362, 397] width 690 height 37
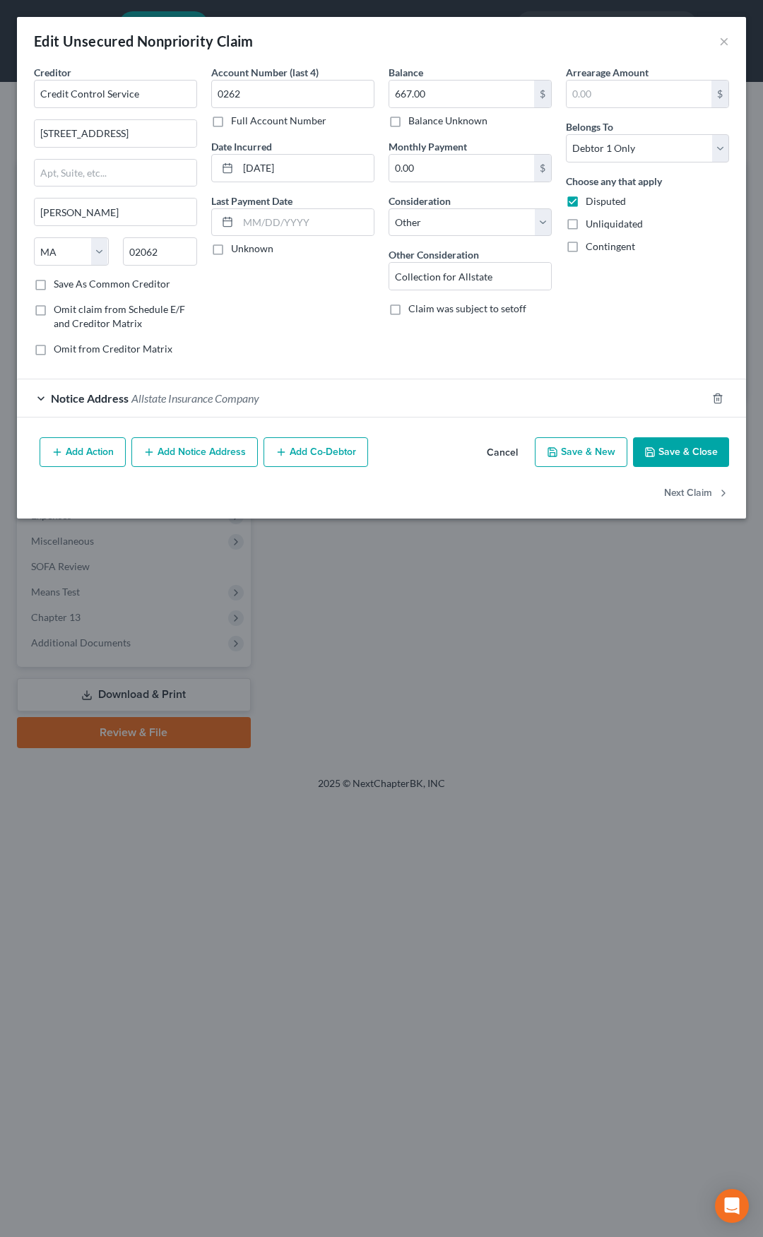
click at [680, 454] on button "Save & Close" at bounding box center [681, 452] width 96 height 30
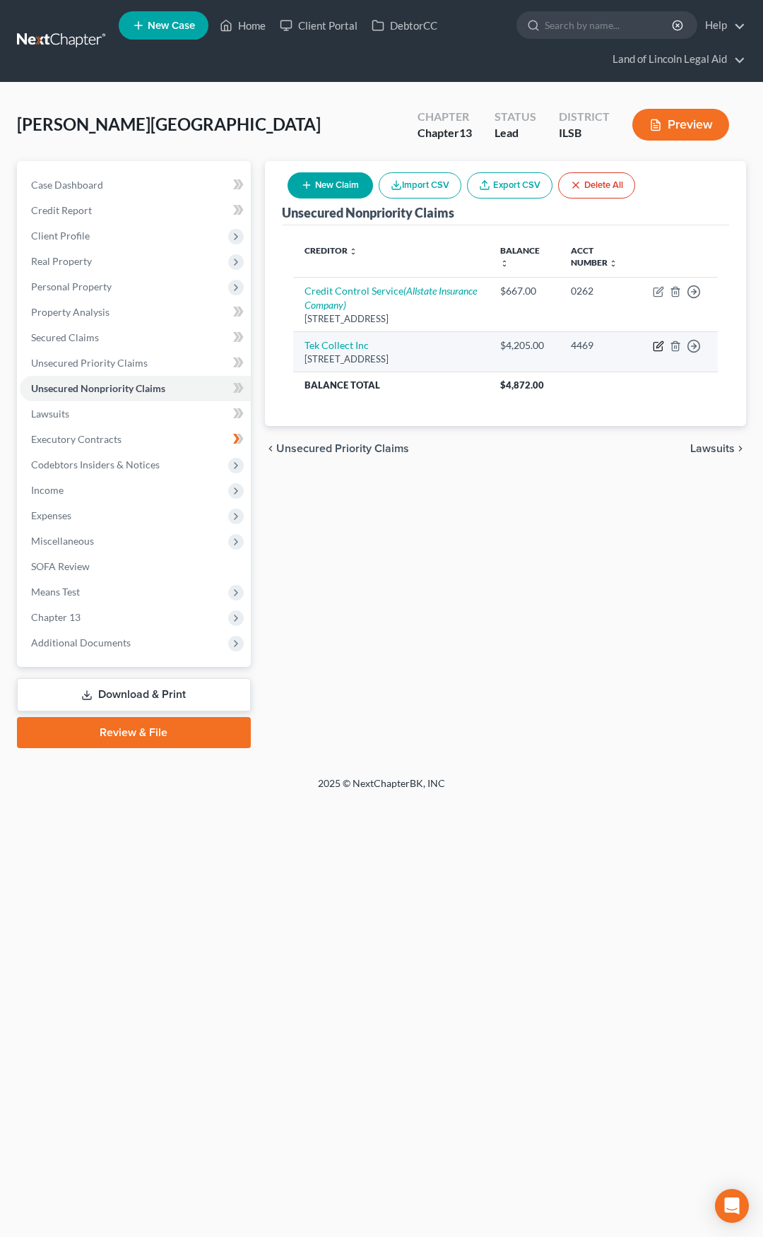
click at [656, 347] on icon "button" at bounding box center [658, 346] width 11 height 11
select select "36"
select select "1"
select select "0"
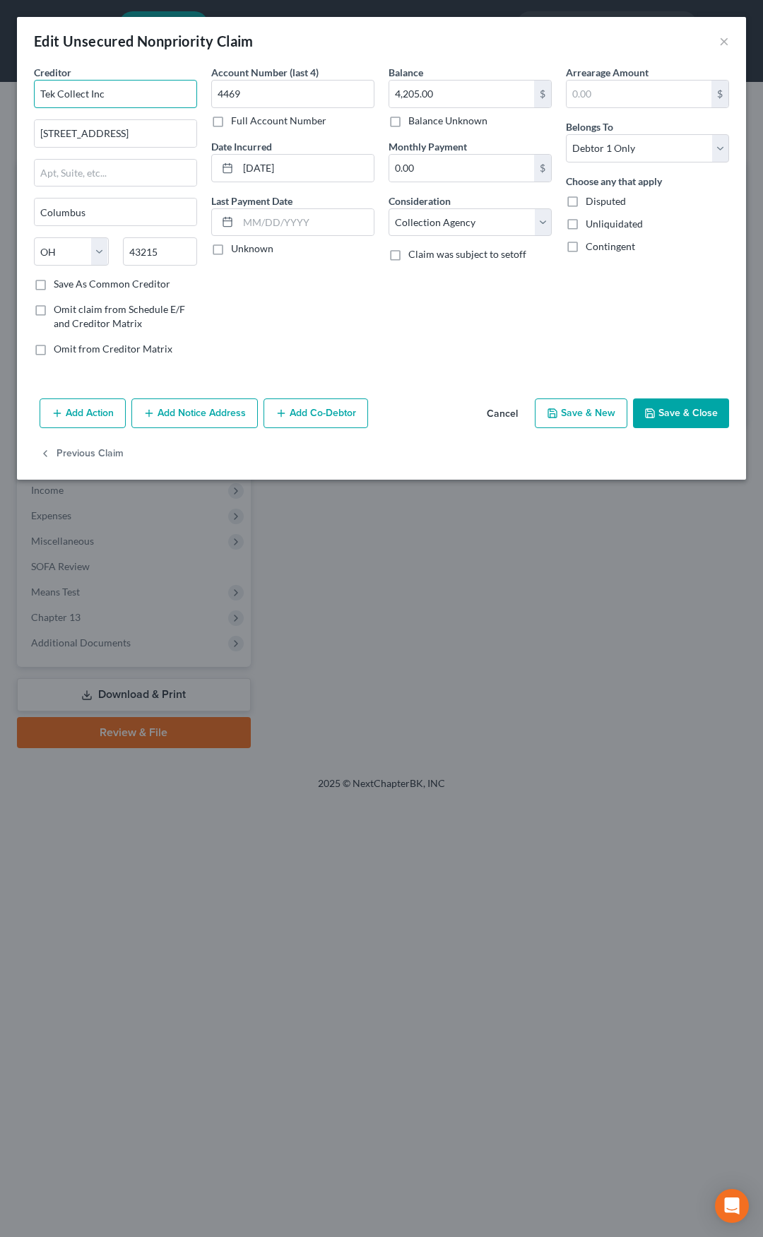
drag, startPoint x: 112, startPoint y: 91, endPoint x: 17, endPoint y: 103, distance: 96.1
click at [17, 103] on div "Creditor * Tek Collect Inc [STREET_ADDRESS] State [US_STATE][GEOGRAPHIC_DATA] […" at bounding box center [381, 229] width 729 height 328
click at [74, 118] on div "TEK Collect" at bounding box center [118, 119] width 147 height 14
type input "TEK Collect"
type input "PO Box 1269"
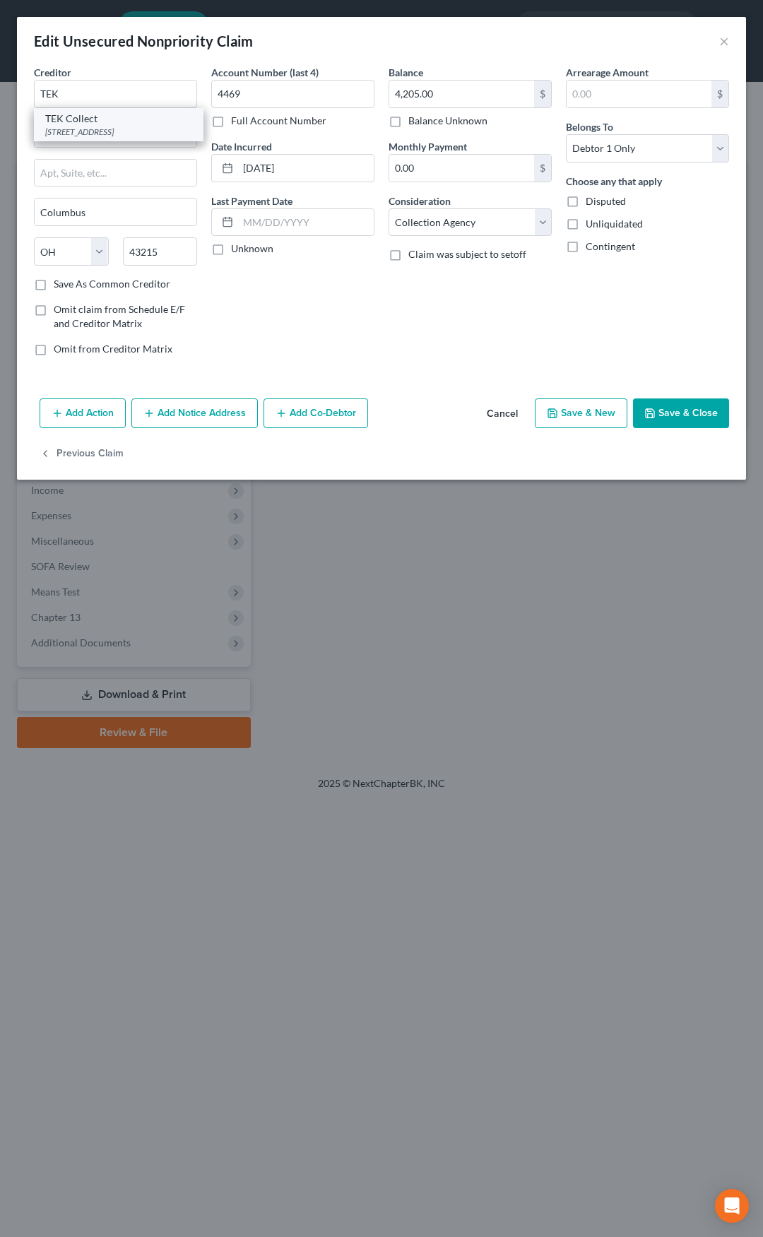
type input "43216"
click at [586, 202] on label "Disputed" at bounding box center [606, 201] width 40 height 14
click at [591, 202] on input "Disputed" at bounding box center [595, 198] width 9 height 9
checkbox input "true"
click at [464, 228] on select "Select Cable / Satellite Services Collection Agency Credit Card Debt Debt Couns…" at bounding box center [470, 222] width 163 height 28
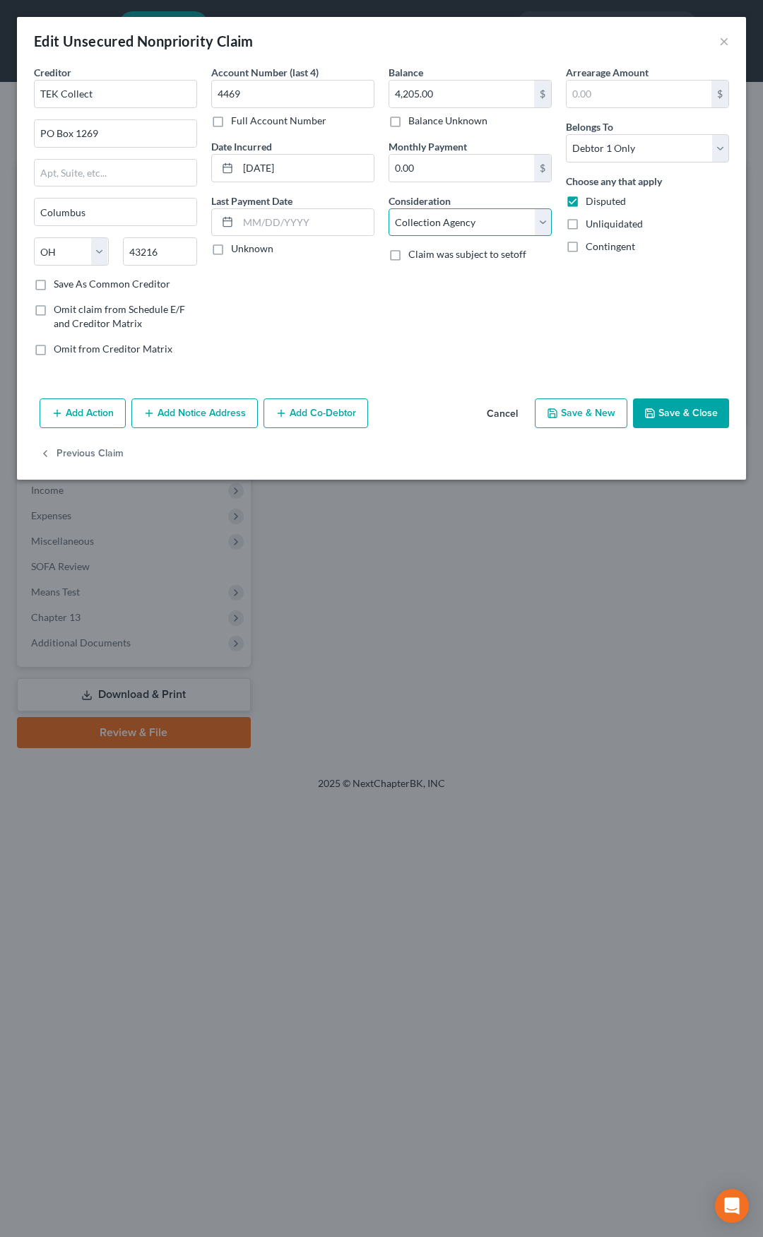
select select "14"
click at [389, 208] on select "Select Cable / Satellite Services Collection Agency Credit Card Debt Debt Couns…" at bounding box center [470, 222] width 163 height 28
click at [411, 274] on input "text" at bounding box center [470, 276] width 162 height 27
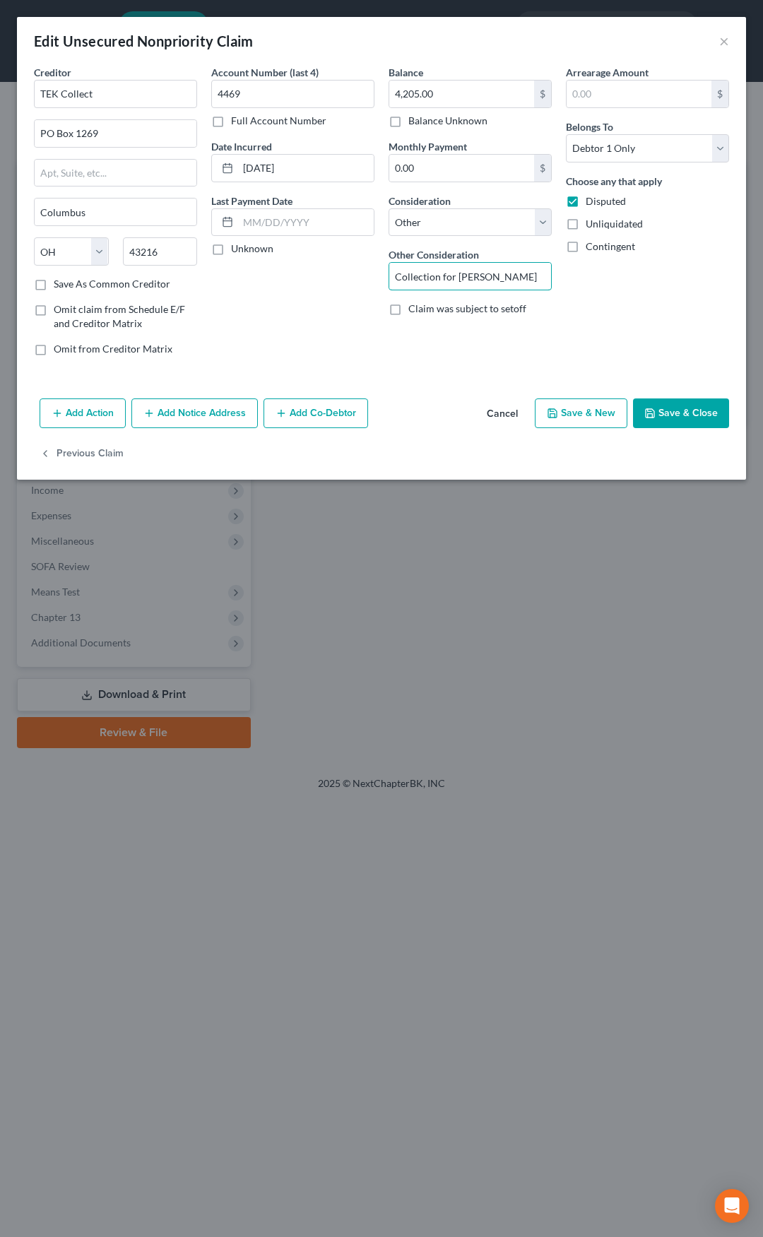
type input "Collection for [PERSON_NAME]"
click at [211, 410] on button "Add Notice Address" at bounding box center [194, 414] width 126 height 30
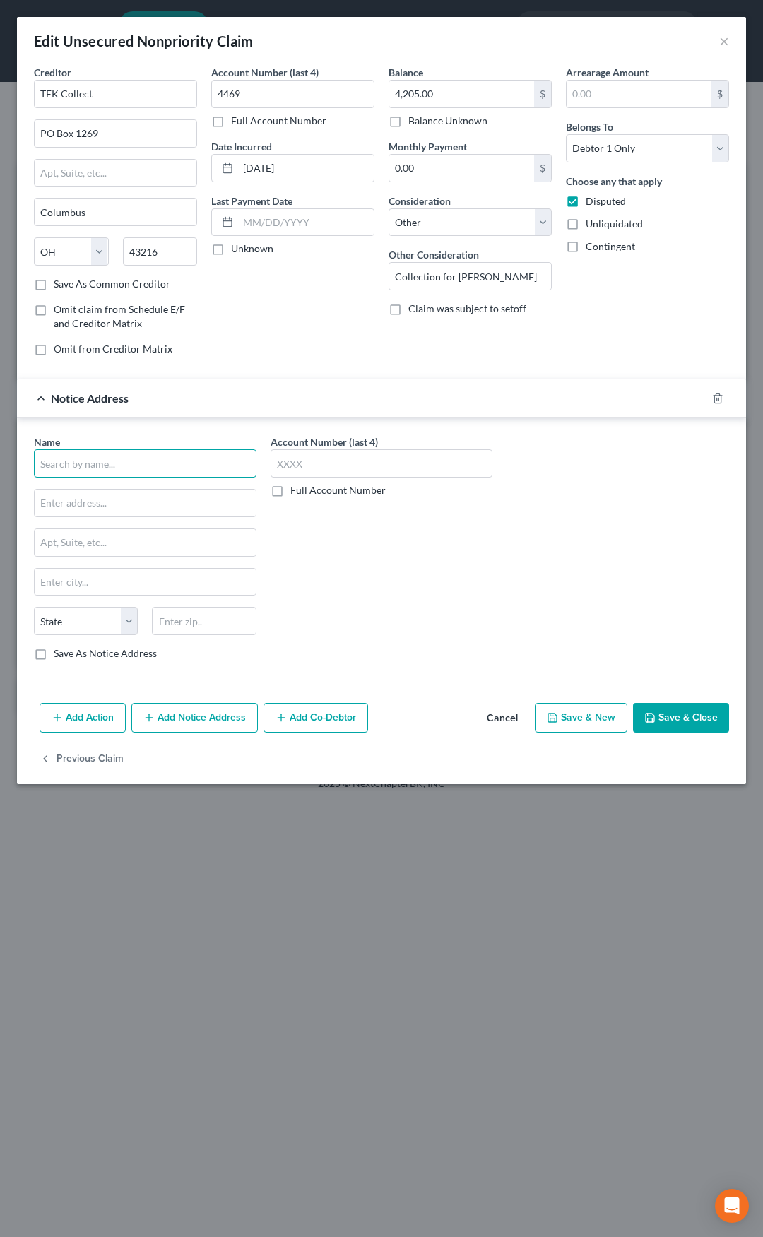
click at [165, 467] on input "text" at bounding box center [145, 463] width 223 height 28
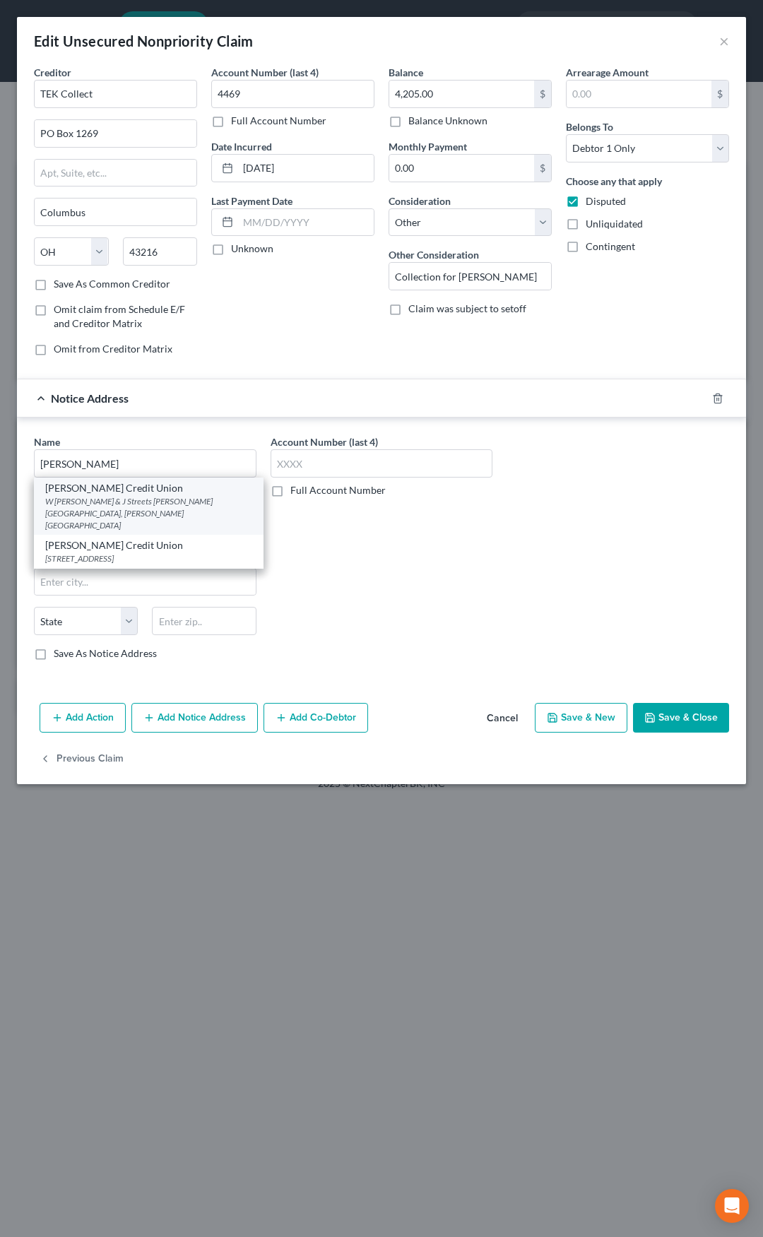
click at [143, 504] on div "W [PERSON_NAME] & J Streets [PERSON_NAME][GEOGRAPHIC_DATA], [PERSON_NAME][GEOGR…" at bounding box center [148, 513] width 207 height 36
type input "[PERSON_NAME] Credit Union"
type input "W [PERSON_NAME] & J Streets"
type input "[PERSON_NAME][GEOGRAPHIC_DATA]"
type input "[PERSON_NAME] Air Force Base"
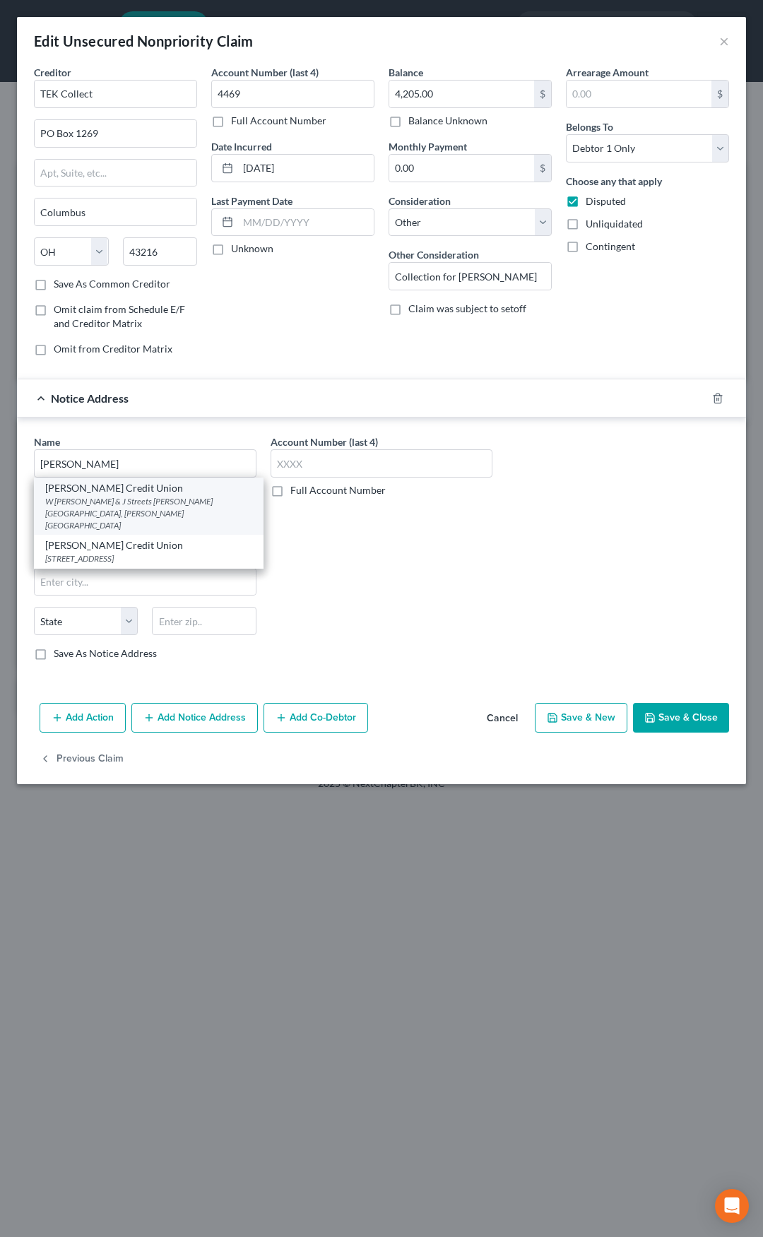
select select "14"
type input "62225"
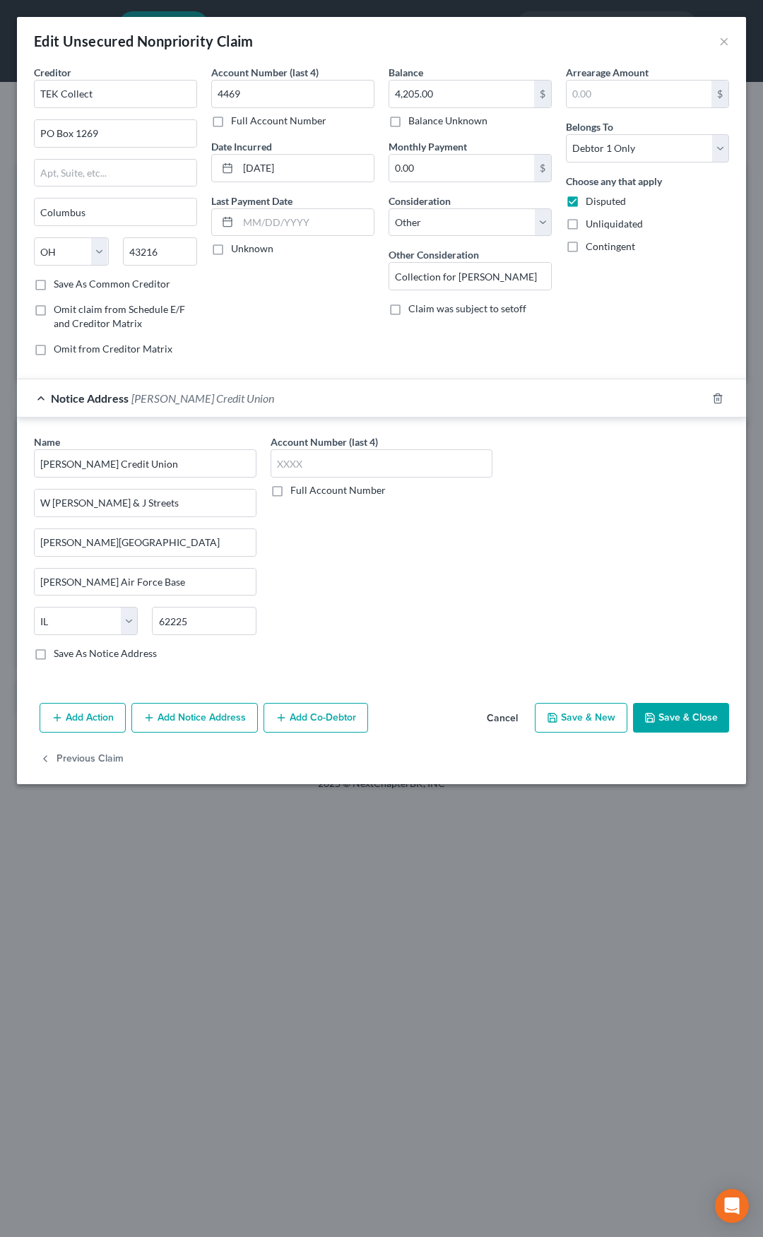
click at [212, 392] on span "[PERSON_NAME] Credit Union" at bounding box center [202, 397] width 143 height 13
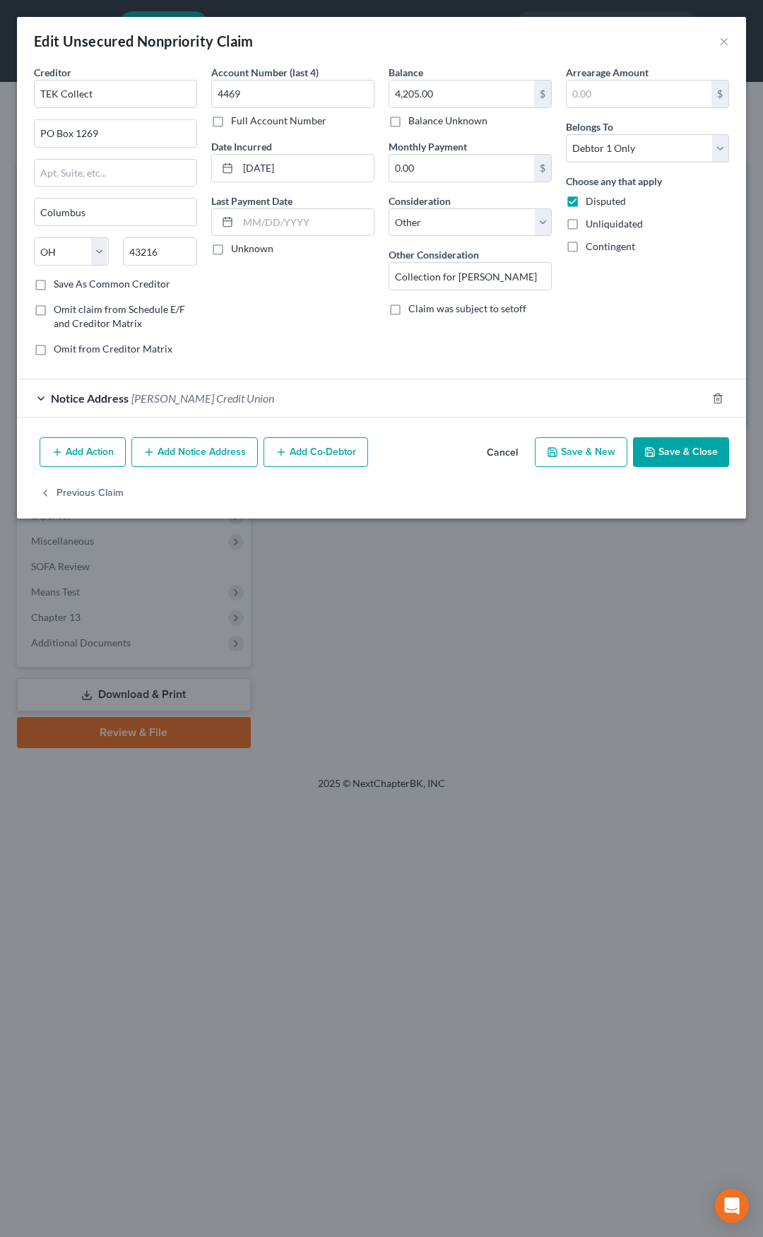
click at [690, 445] on button "Save & Close" at bounding box center [681, 452] width 96 height 30
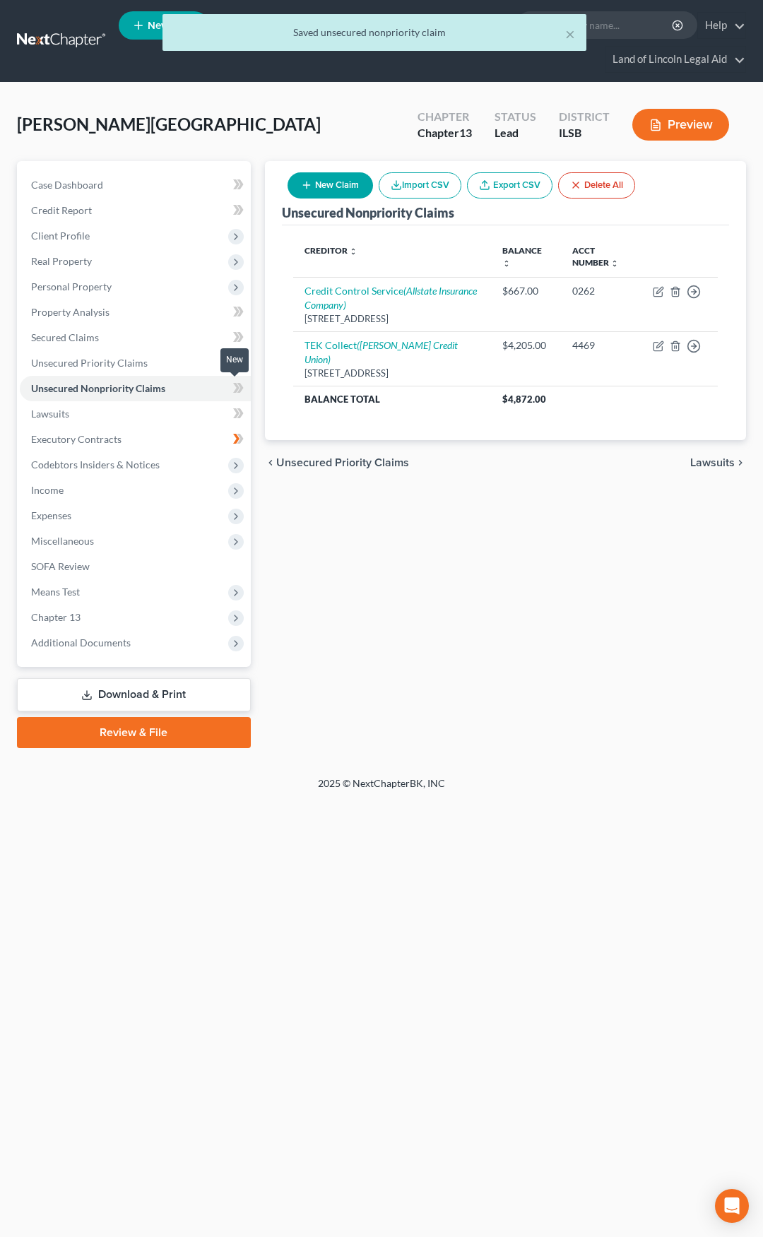
click at [240, 393] on icon at bounding box center [238, 388] width 11 height 18
click at [201, 341] on link "Secured Claims" at bounding box center [135, 337] width 231 height 25
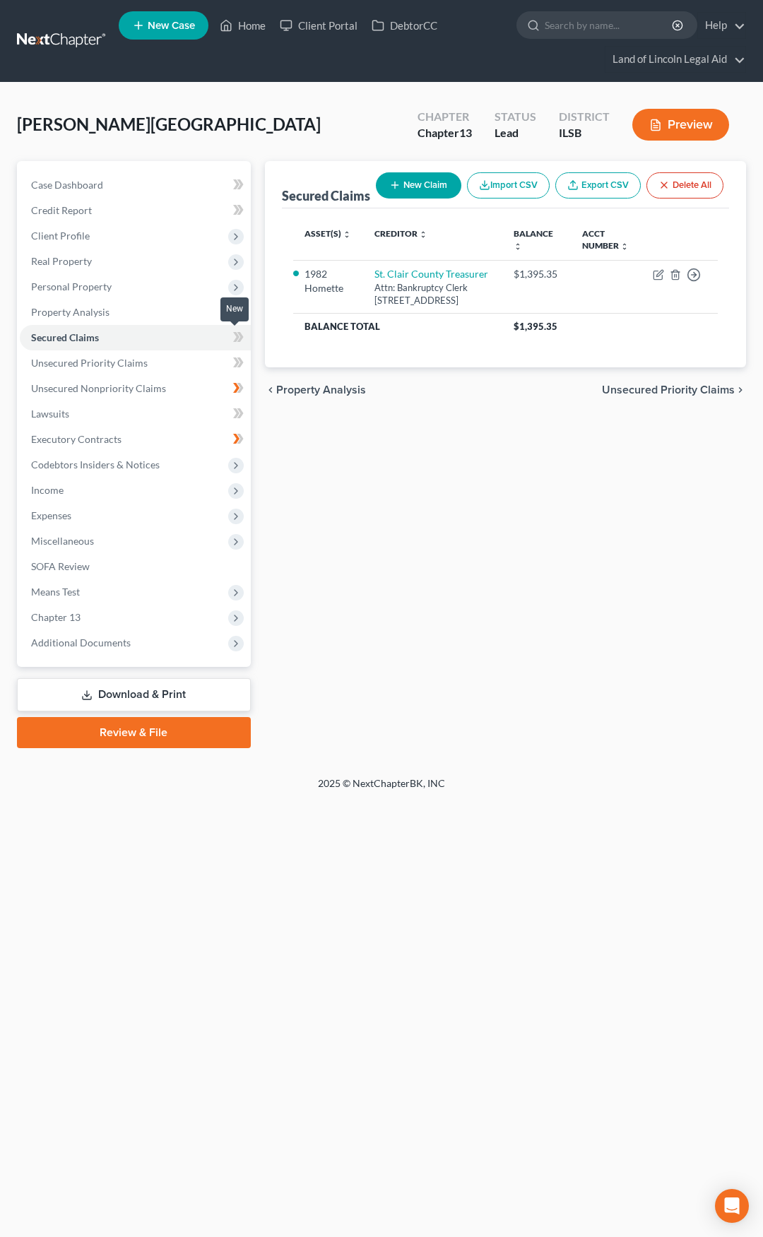
click at [238, 339] on icon at bounding box center [238, 338] width 11 height 18
click at [144, 391] on span "Unsecured Nonpriority Claims" at bounding box center [98, 388] width 135 height 12
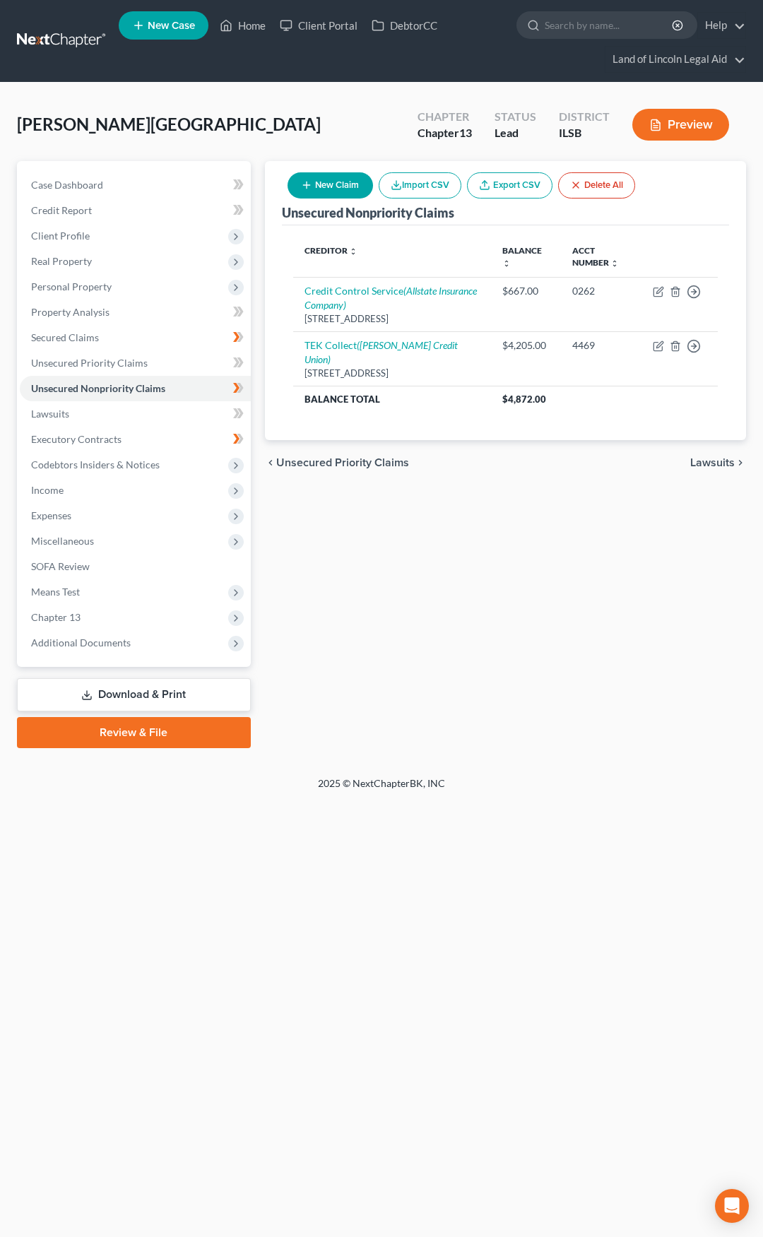
click at [314, 181] on button "New Claim" at bounding box center [331, 185] width 86 height 26
select select "0"
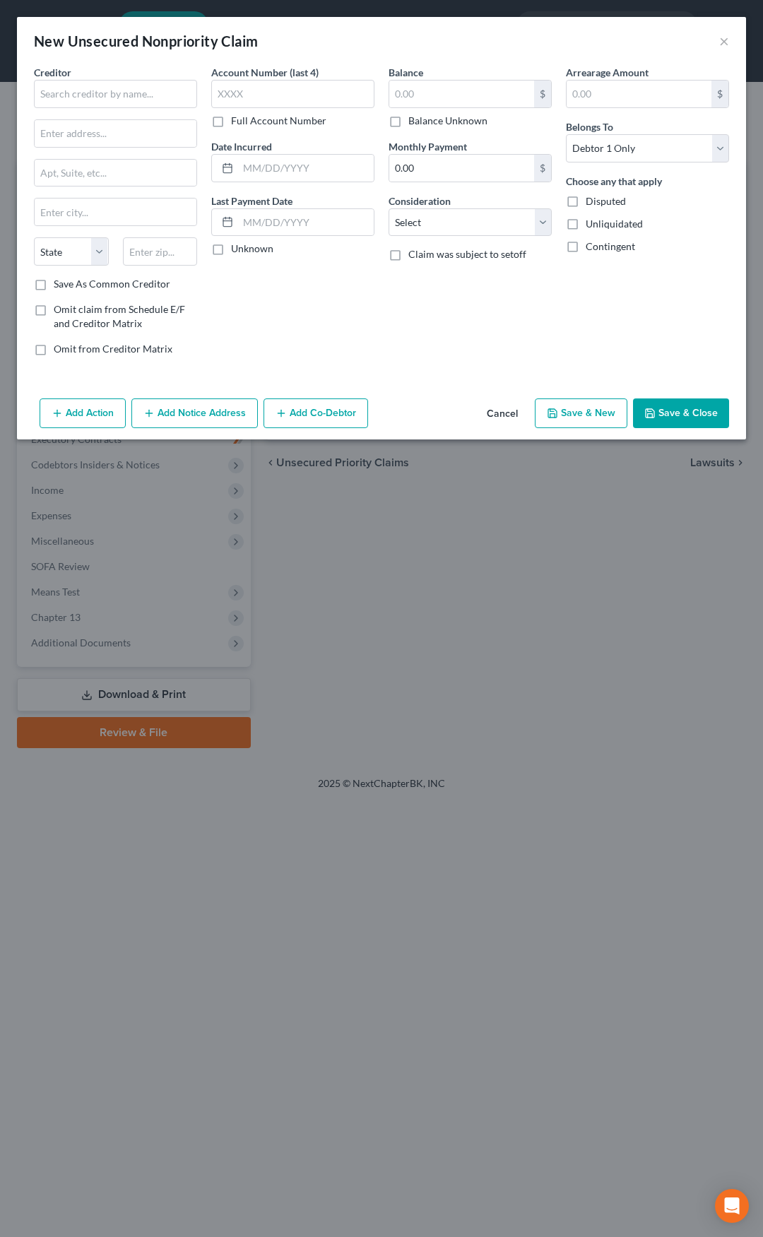
click at [206, 408] on button "Add Notice Address" at bounding box center [194, 414] width 126 height 30
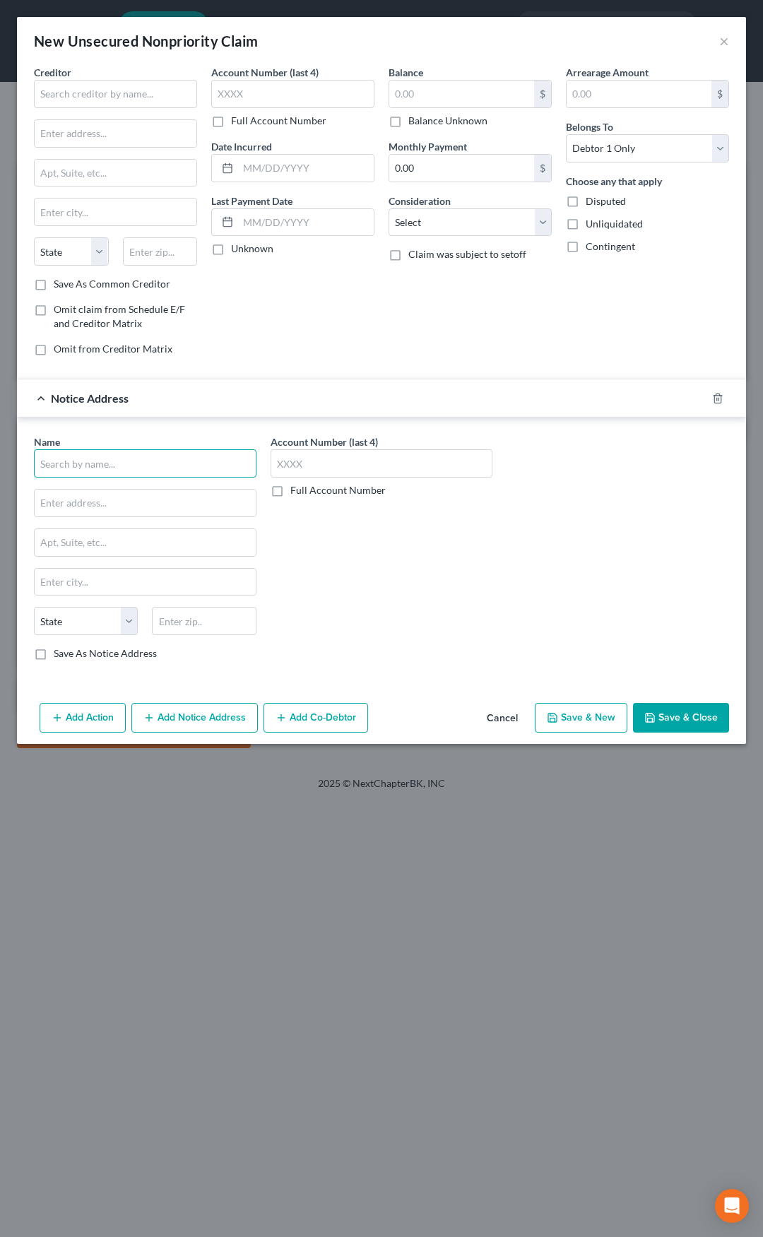
click at [118, 464] on input "text" at bounding box center [145, 463] width 223 height 28
type input "[PERSON_NAME]"
type input "PO Box 4444"
type input "62708"
type input "[GEOGRAPHIC_DATA]"
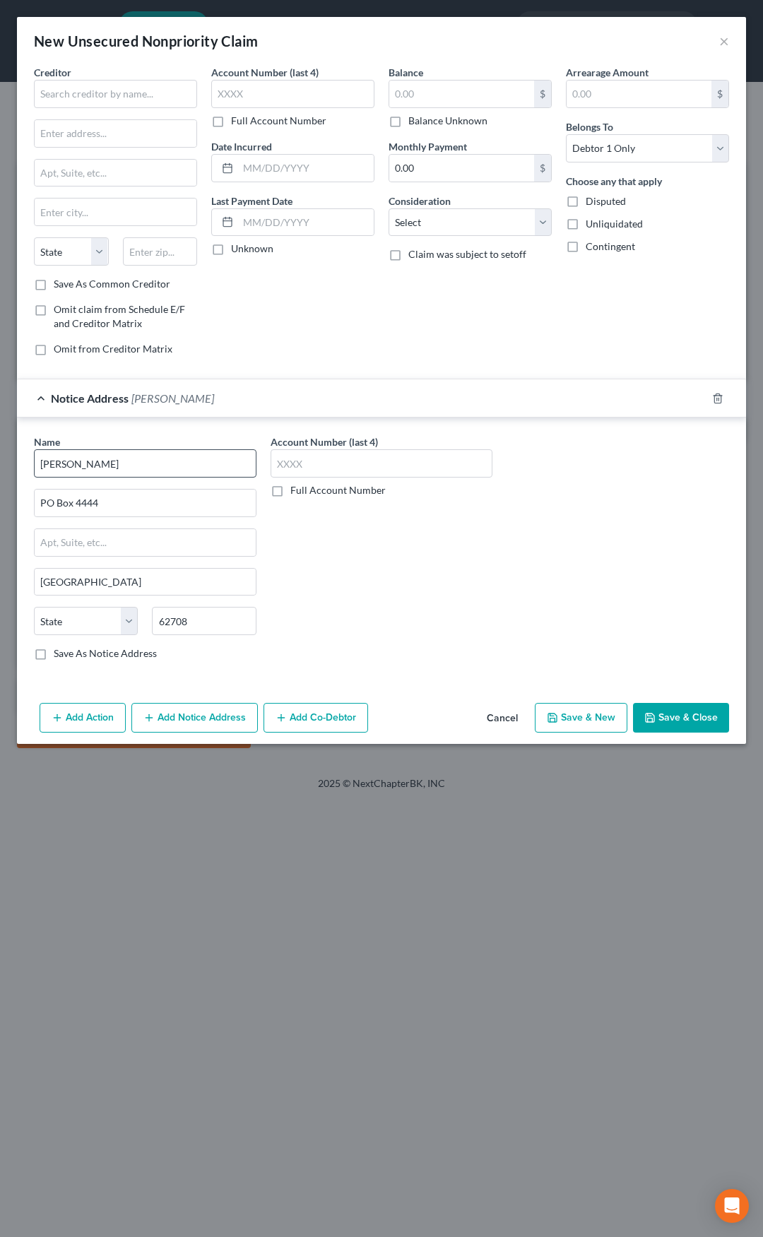
select select "14"
click at [130, 102] on input "text" at bounding box center [115, 94] width 163 height 28
type input "Grandview IGA"
drag, startPoint x: 146, startPoint y: 141, endPoint x: 28, endPoint y: 136, distance: 117.4
click at [28, 136] on div "Creditor * Grandview IGA [STREET_ADDRESS][GEOGRAPHIC_DATA][US_STATE] CA CO [GEO…" at bounding box center [115, 216] width 177 height 302
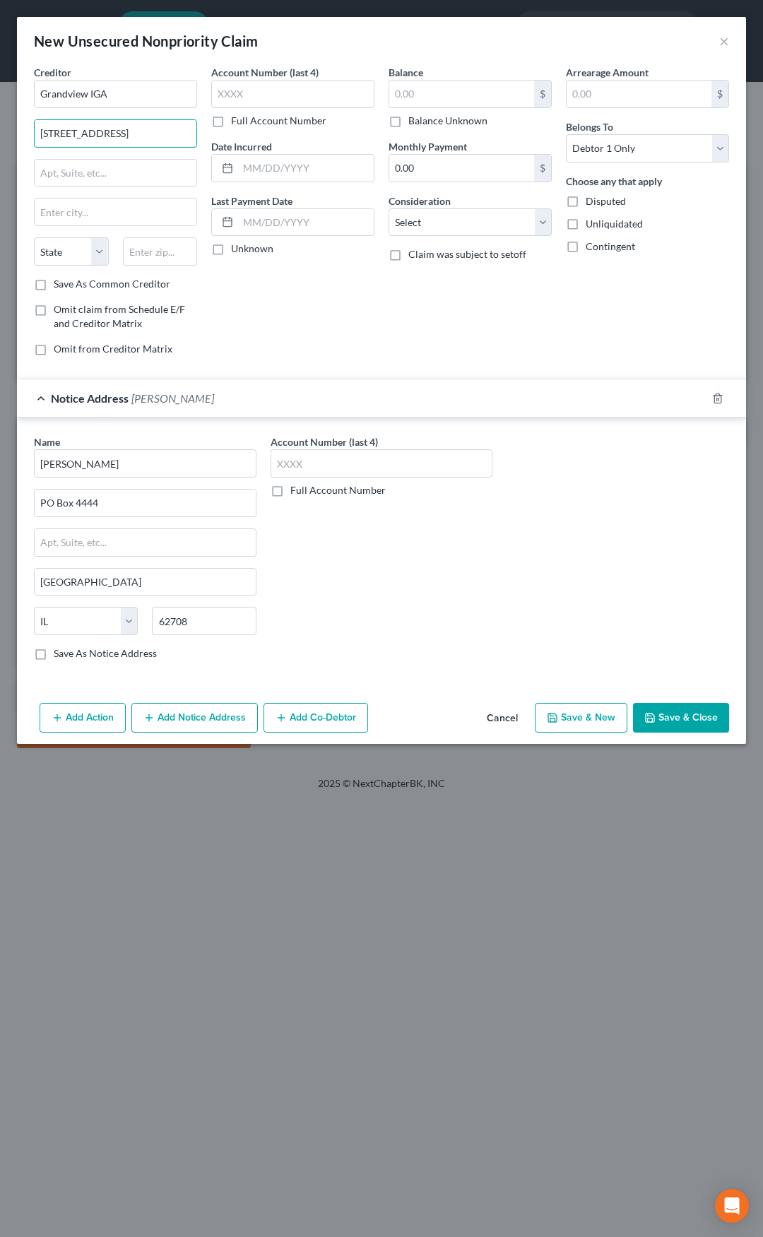
type input "[STREET_ADDRESS]"
type input "62702"
type input "[GEOGRAPHIC_DATA]"
select select "14"
click at [413, 90] on input "text" at bounding box center [461, 94] width 145 height 27
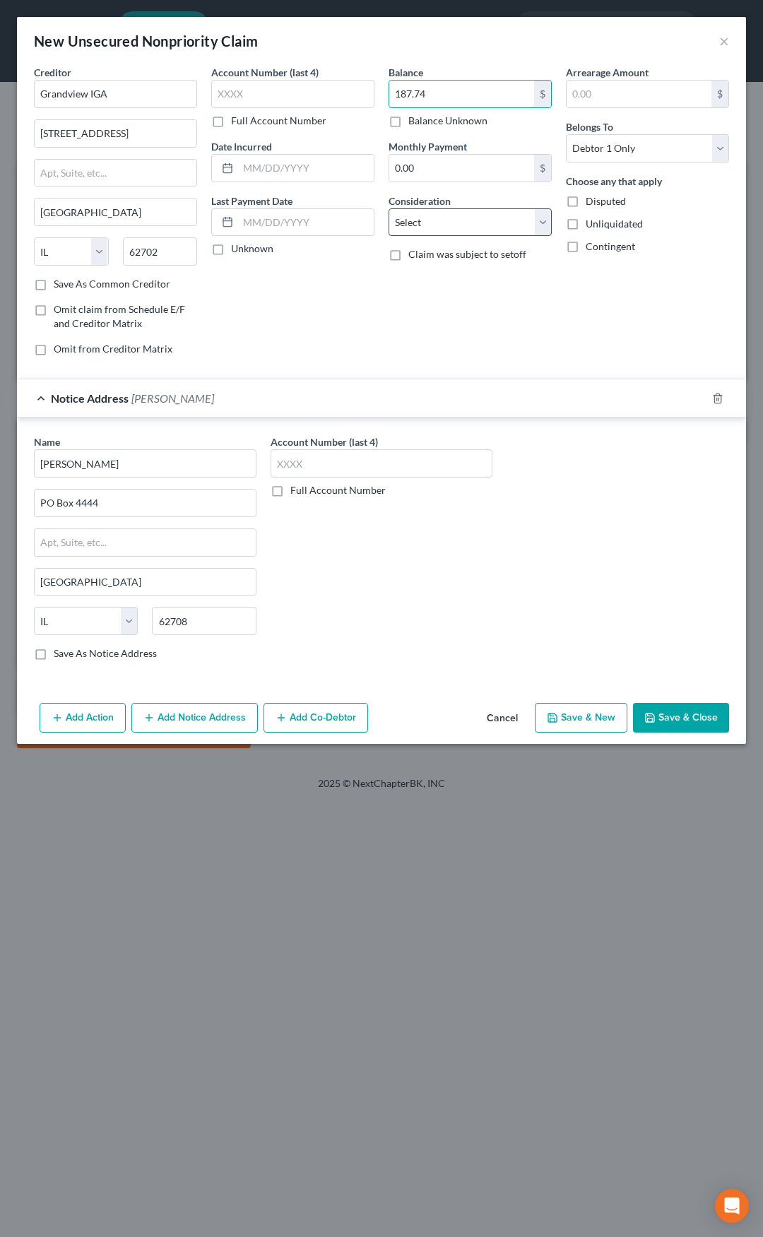
type input "187.74"
click at [493, 225] on select "Select Cable / Satellite Services Collection Agency Credit Card Debt Debt Couns…" at bounding box center [470, 222] width 163 height 28
select select "14"
click at [389, 208] on select "Select Cable / Satellite Services Collection Agency Credit Card Debt Debt Couns…" at bounding box center [470, 222] width 163 height 28
click at [412, 283] on input "text" at bounding box center [470, 276] width 162 height 27
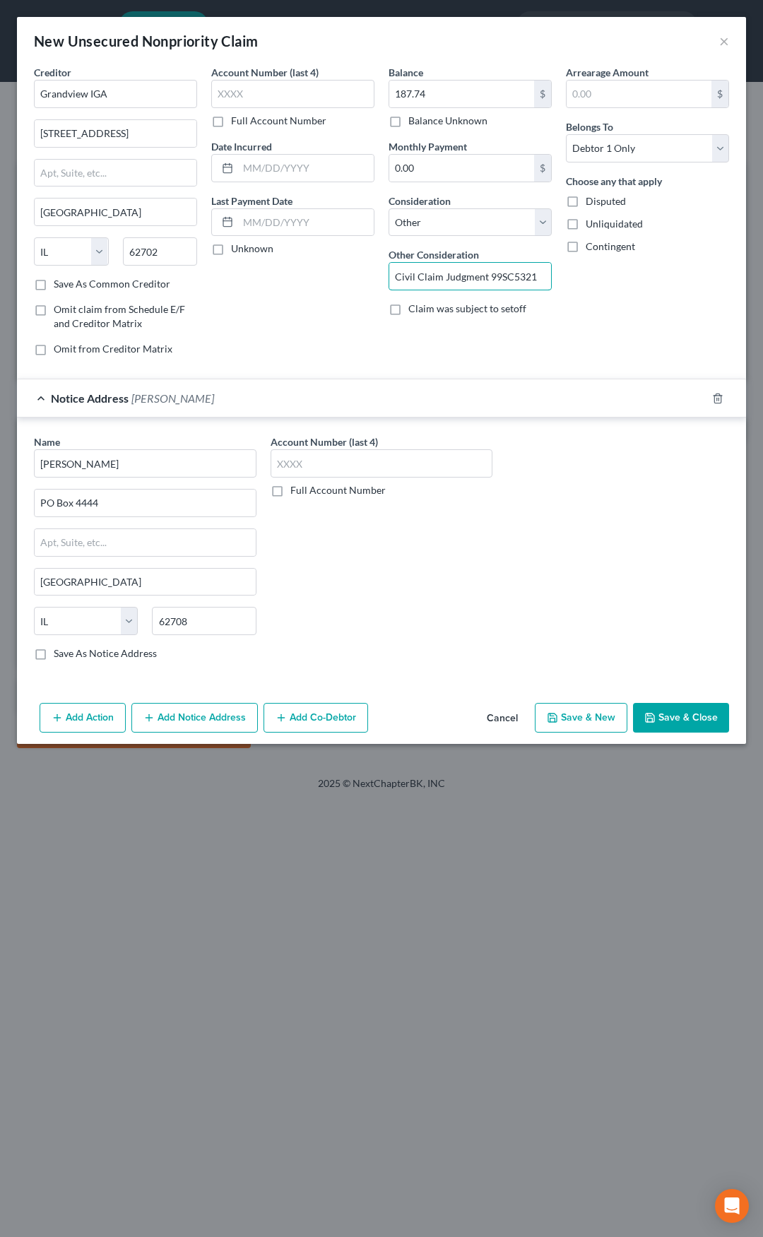
type input "Civil Claim Judgment 99SC5321"
click at [586, 204] on label "Disputed" at bounding box center [606, 201] width 40 height 14
click at [591, 204] on input "Disputed" at bounding box center [595, 198] width 9 height 9
checkbox input "true"
click at [679, 714] on button "Save & Close" at bounding box center [681, 718] width 96 height 30
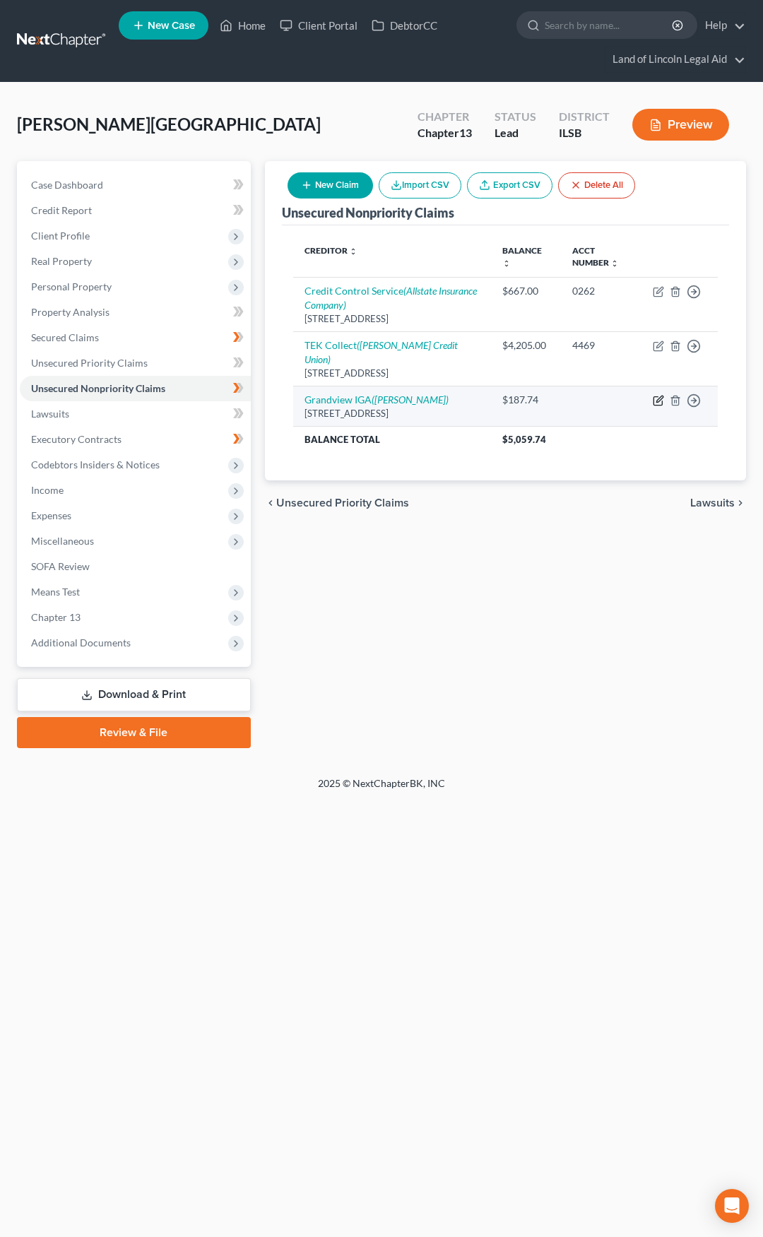
click at [659, 395] on icon "button" at bounding box center [658, 400] width 11 height 11
select select "14"
select select "0"
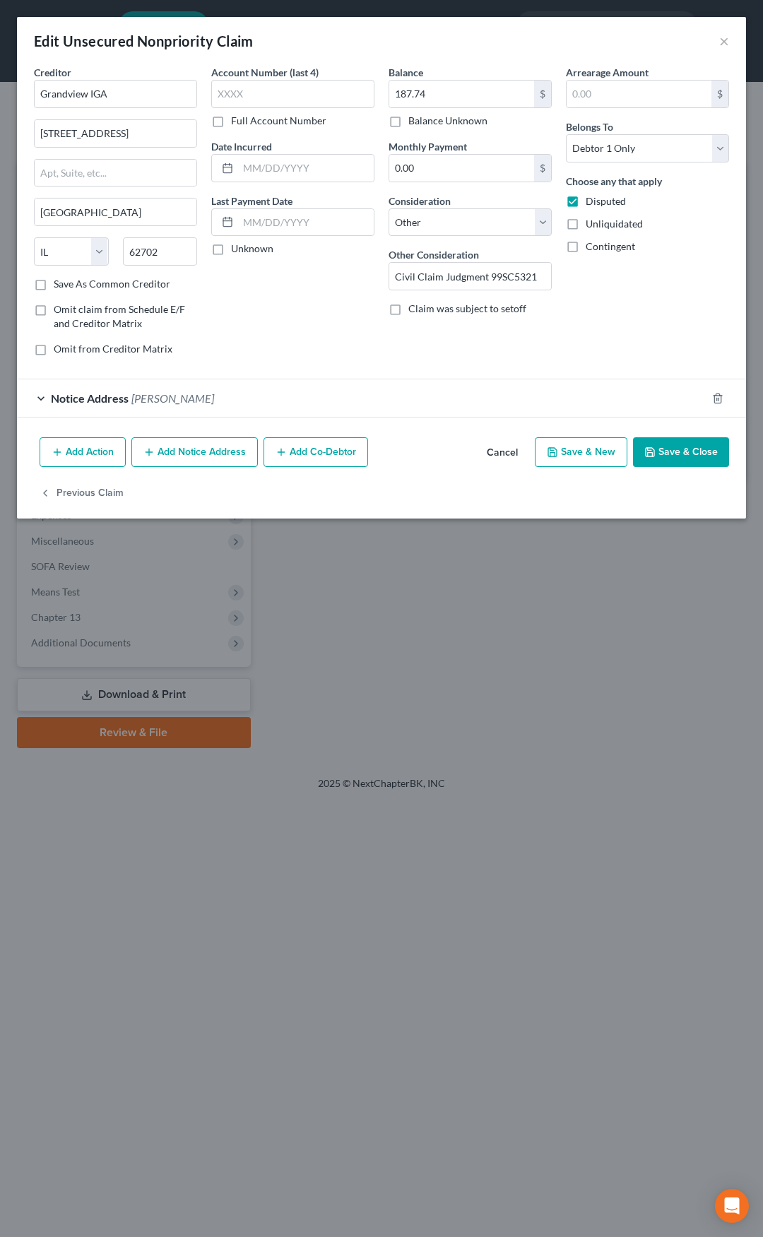
click at [661, 452] on button "Save & Close" at bounding box center [681, 452] width 96 height 30
